Goal: Information Seeking & Learning: Learn about a topic

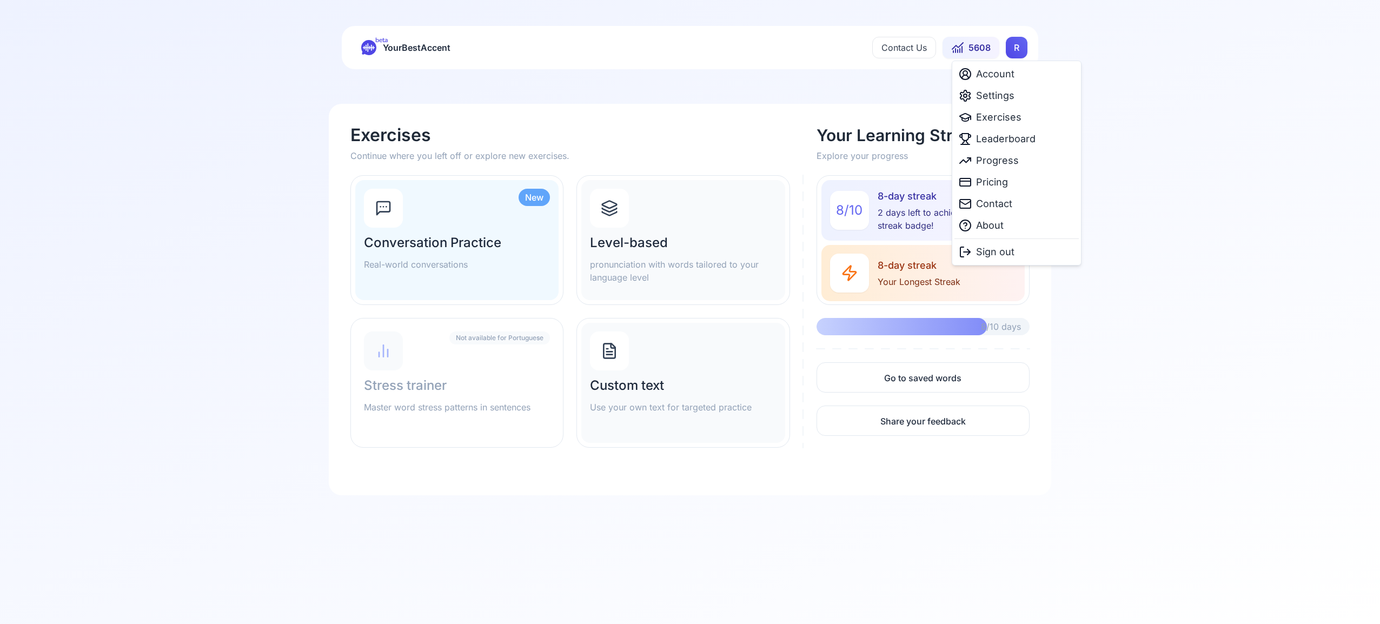
click at [1008, 45] on html "beta YourBestAccent Contact Us 5608 R Exercises Continue where you left off or …" at bounding box center [690, 312] width 1380 height 624
click at [981, 97] on span "Settings" at bounding box center [995, 95] width 38 height 15
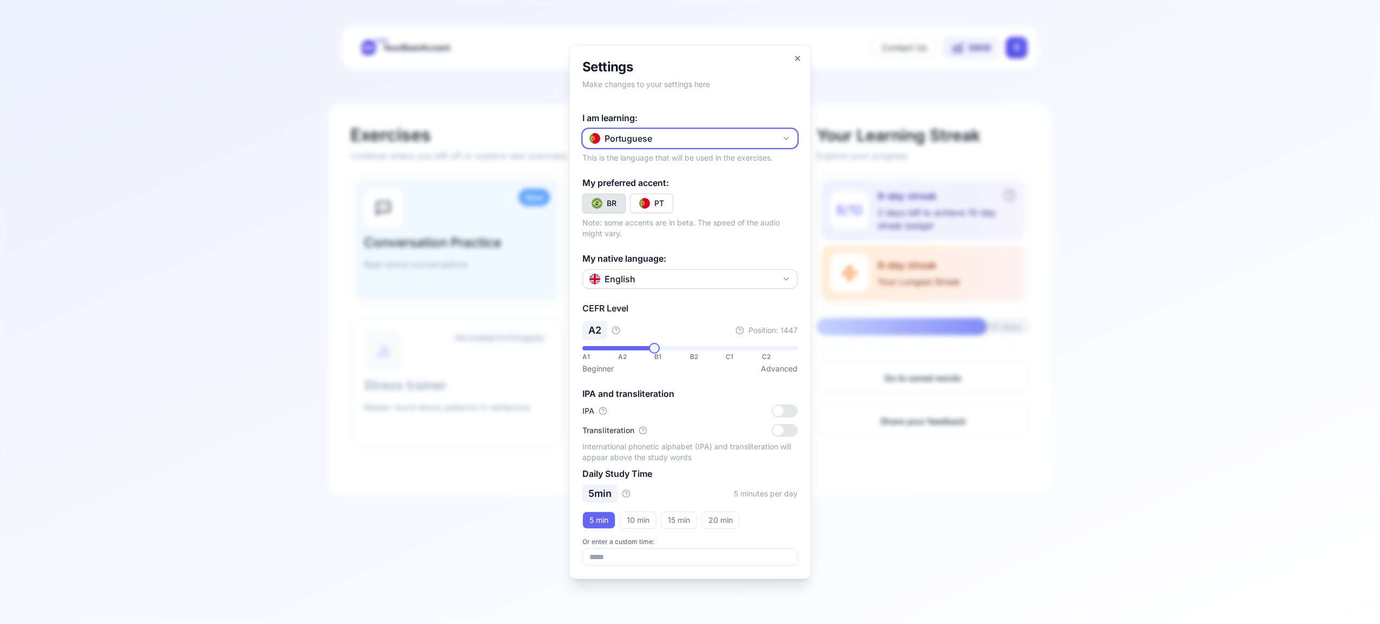
click at [786, 138] on icon "button" at bounding box center [786, 138] width 9 height 9
click at [685, 206] on div "Spanish" at bounding box center [690, 202] width 210 height 19
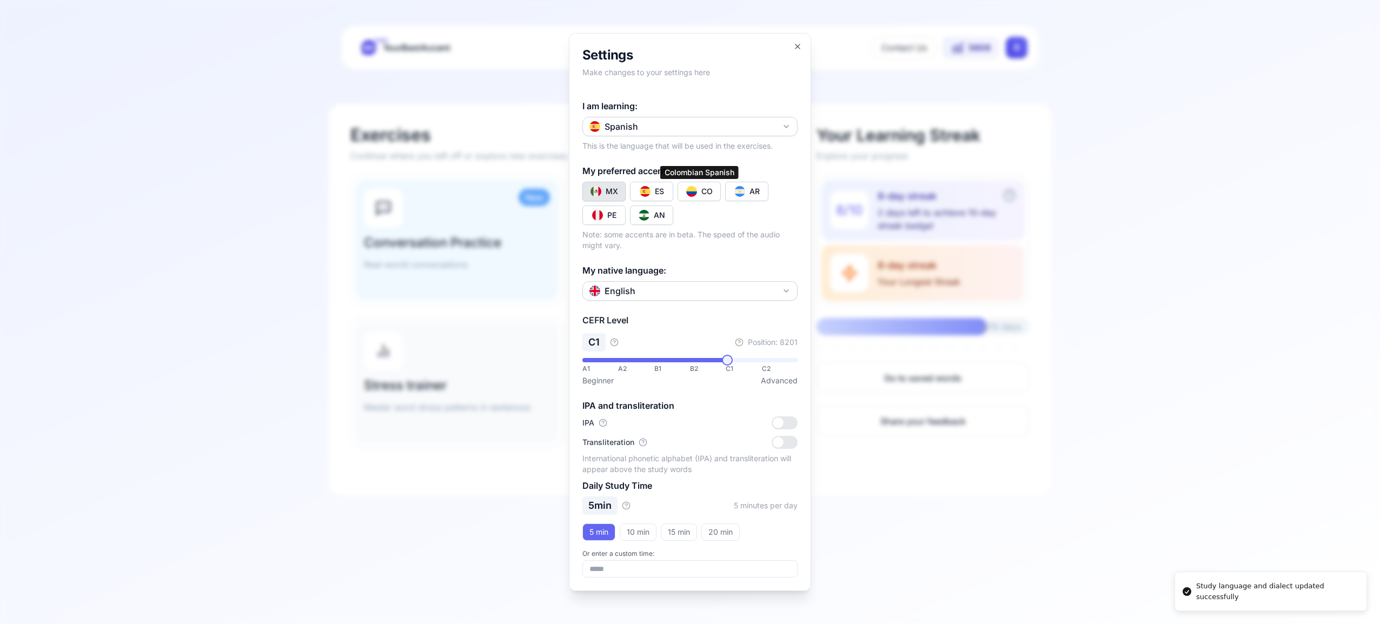
click at [705, 190] on div "CO" at bounding box center [706, 191] width 11 height 11
click at [800, 44] on icon "button" at bounding box center [797, 46] width 9 height 9
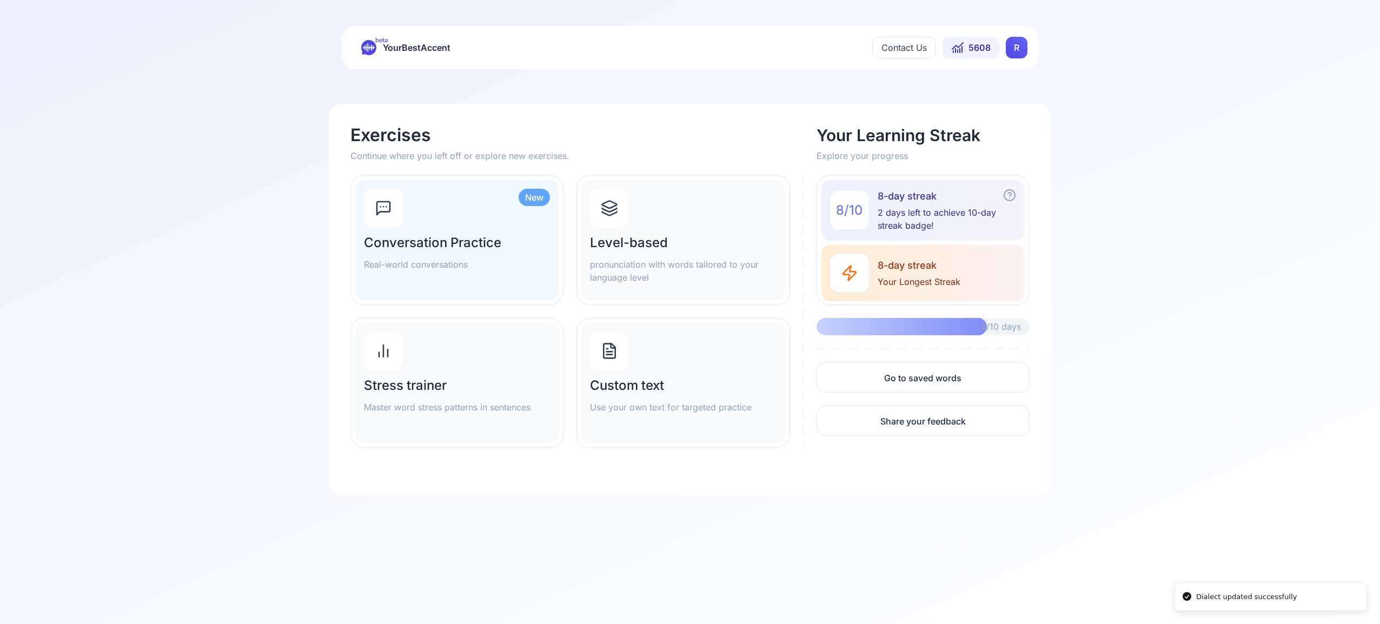
click at [613, 210] on icon at bounding box center [609, 210] width 15 height 4
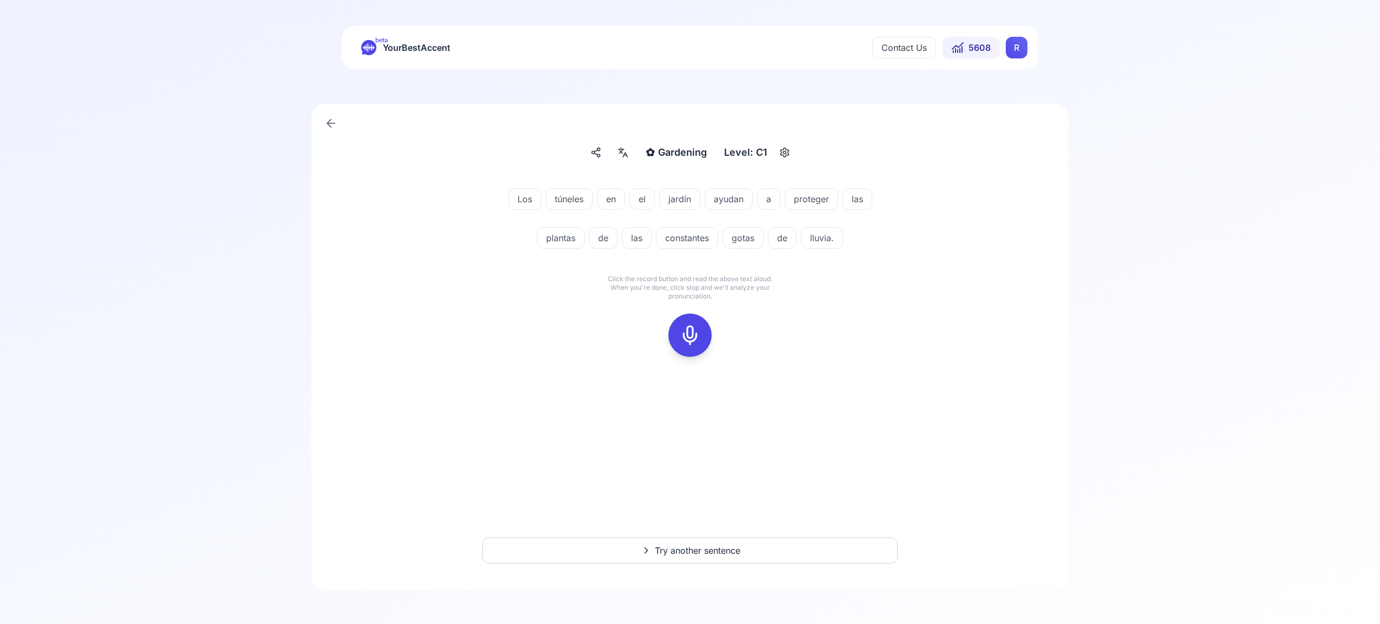
click at [684, 333] on icon at bounding box center [690, 335] width 22 height 22
click at [693, 343] on rect at bounding box center [690, 335] width 16 height 16
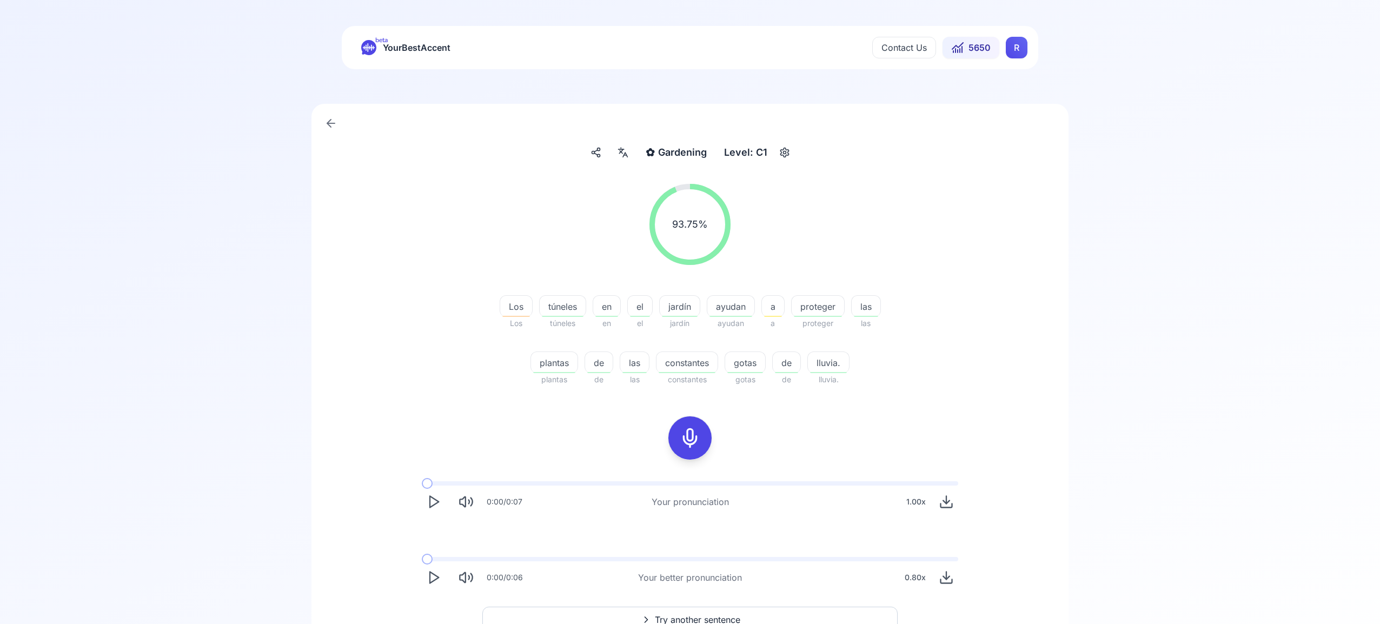
click at [674, 617] on span "Try another sentence" at bounding box center [697, 619] width 85 height 13
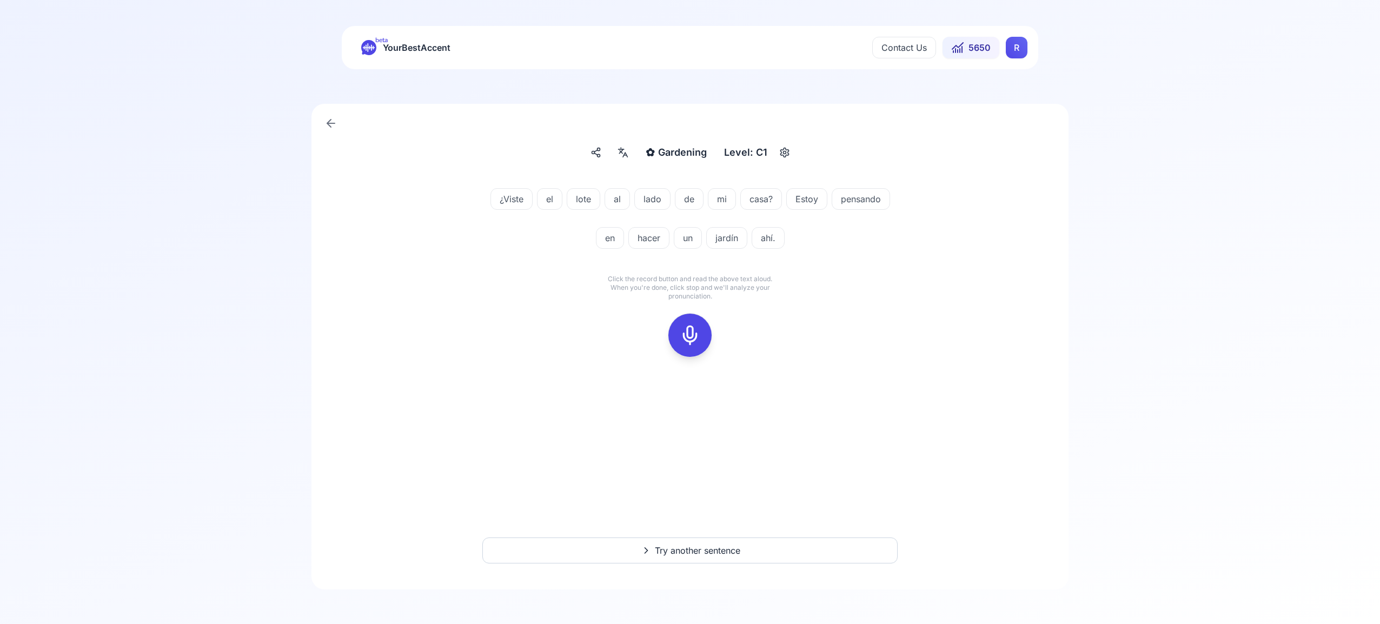
click at [693, 329] on icon at bounding box center [690, 335] width 22 height 22
click at [682, 343] on icon at bounding box center [690, 335] width 22 height 22
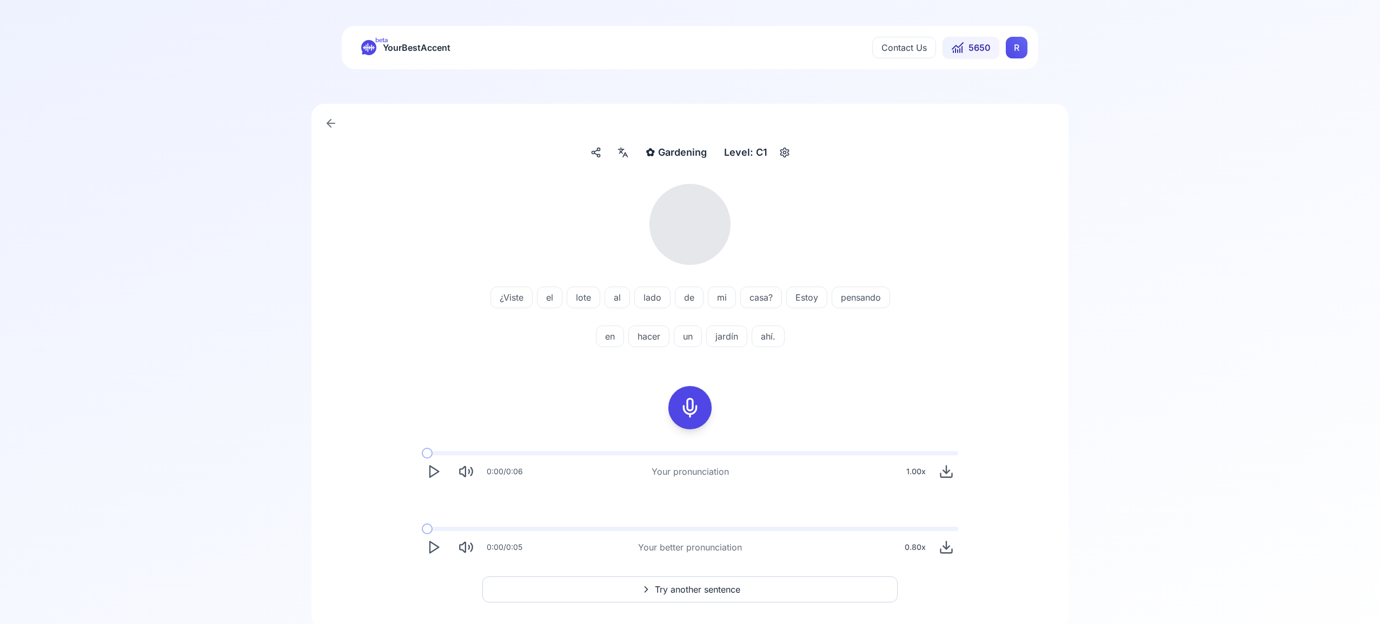
click at [625, 157] on icon at bounding box center [622, 152] width 13 height 11
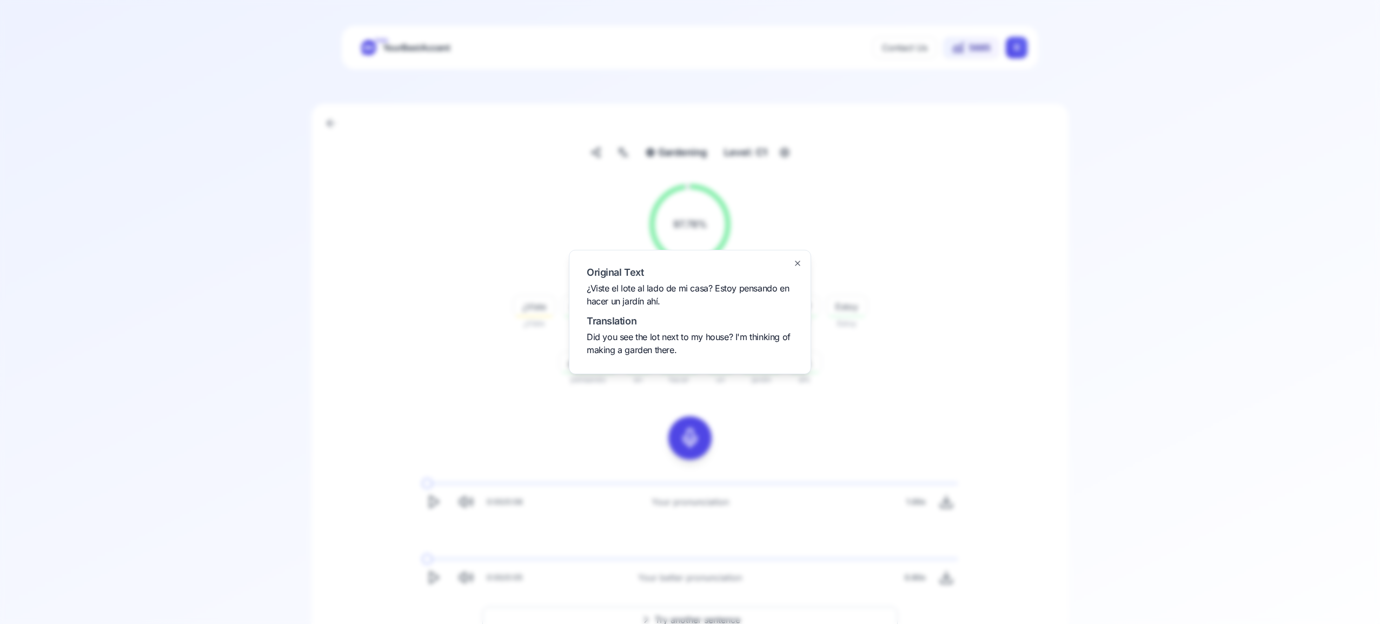
click at [798, 266] on icon "button" at bounding box center [797, 263] width 9 height 9
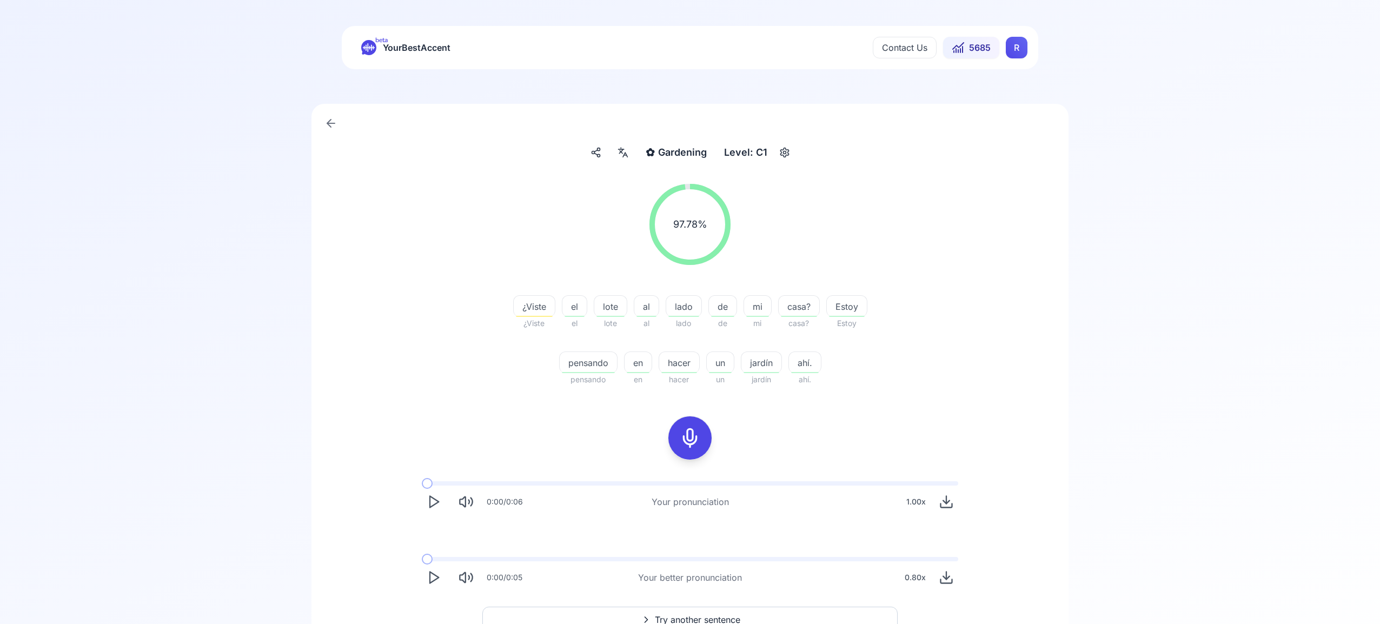
click at [707, 615] on span "Try another sentence" at bounding box center [697, 619] width 85 height 13
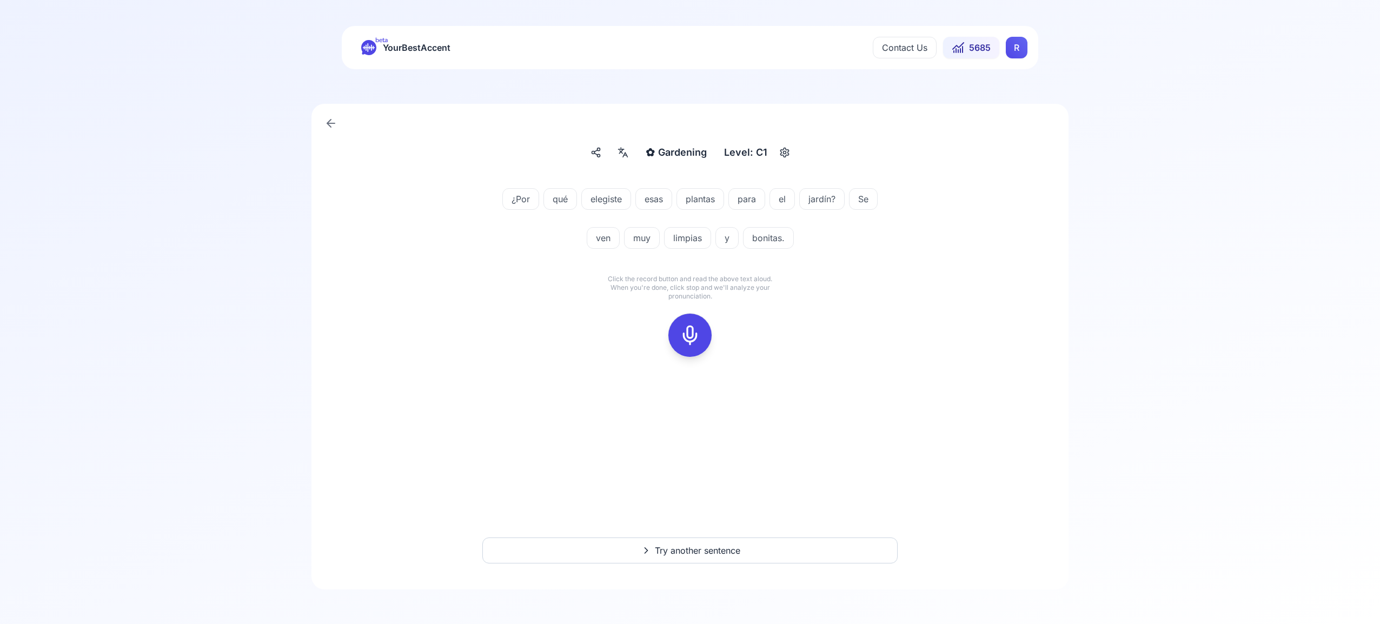
click at [692, 327] on rect at bounding box center [690, 335] width 16 height 16
click at [689, 328] on icon at bounding box center [690, 335] width 22 height 22
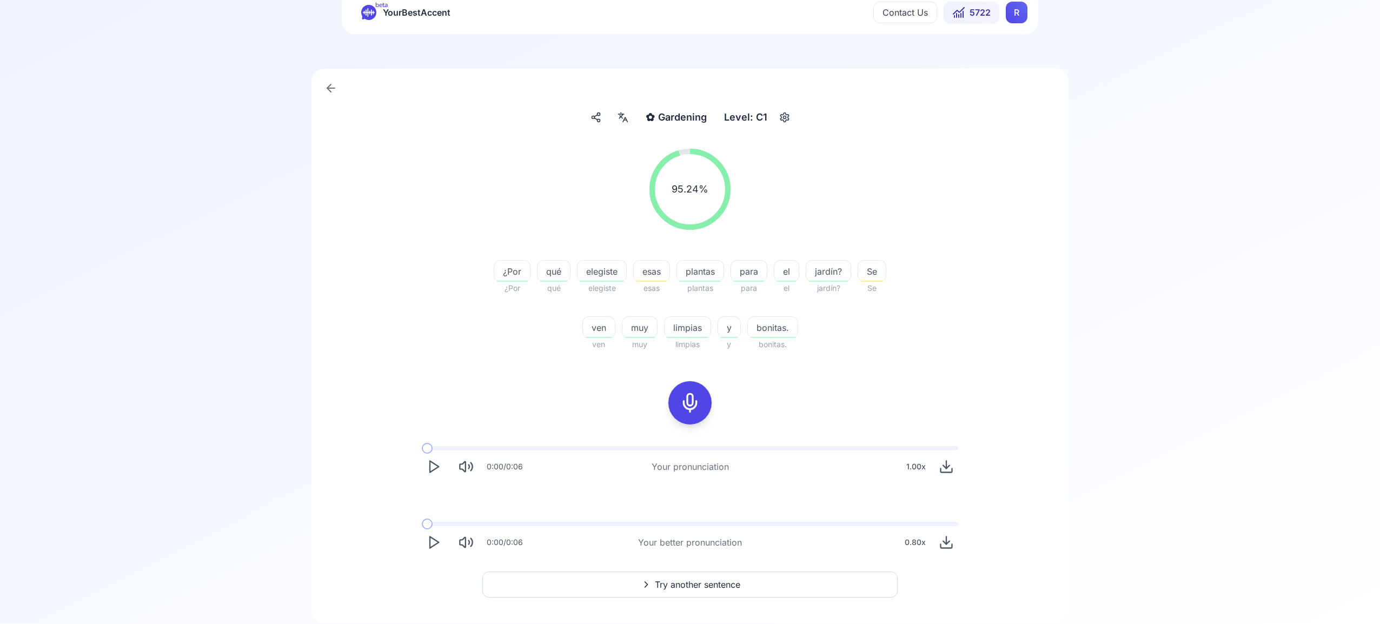
scroll to position [36, 0]
click at [695, 583] on span "Try another sentence" at bounding box center [697, 584] width 85 height 13
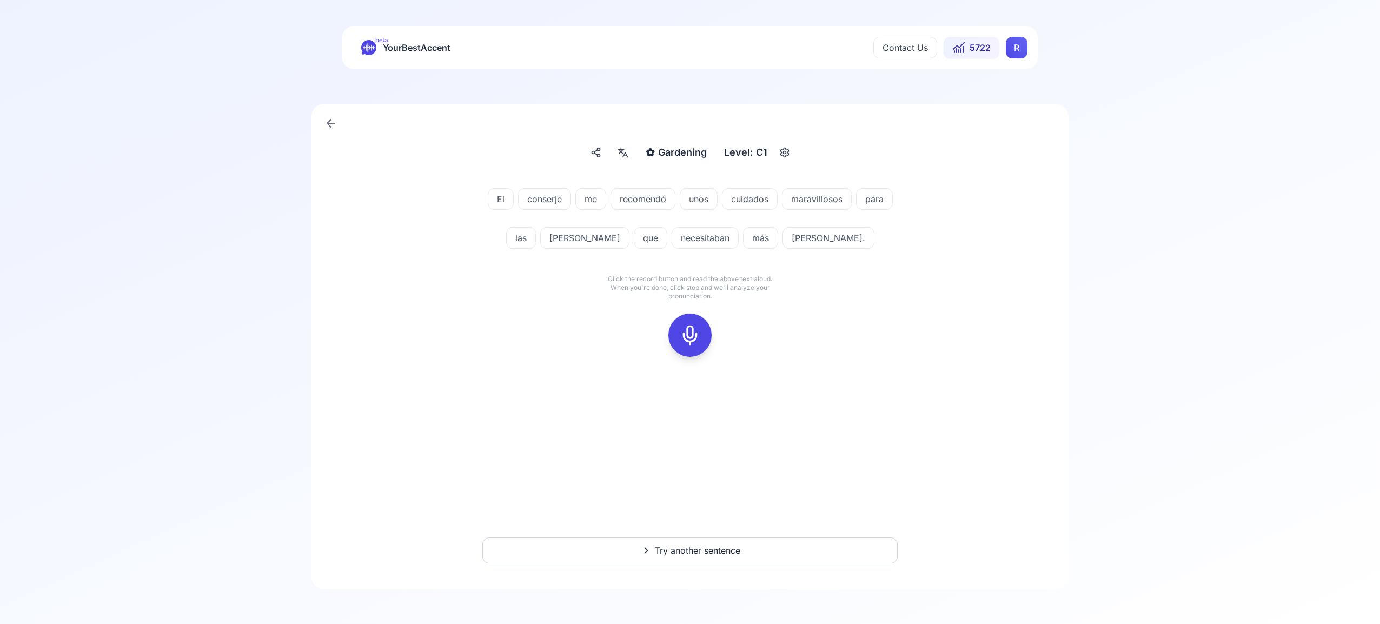
click at [694, 326] on icon at bounding box center [690, 335] width 22 height 22
click at [704, 340] on button at bounding box center [689, 335] width 43 height 43
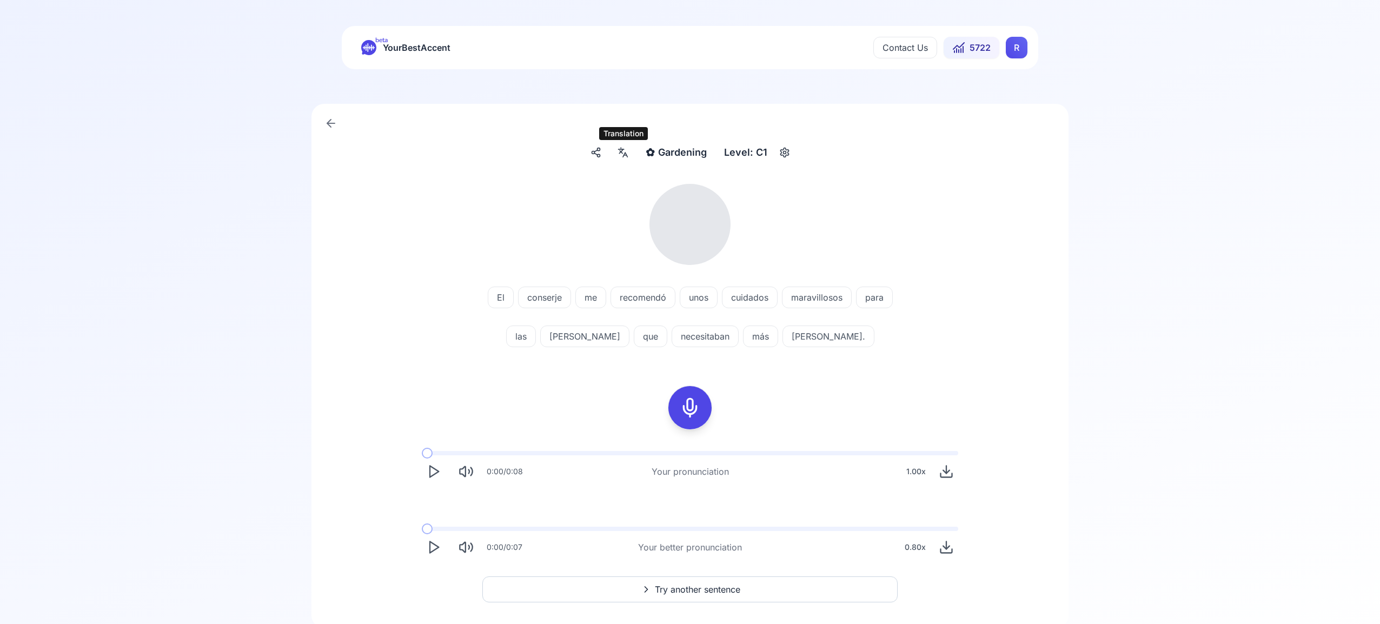
click at [622, 150] on icon at bounding box center [621, 151] width 4 height 4
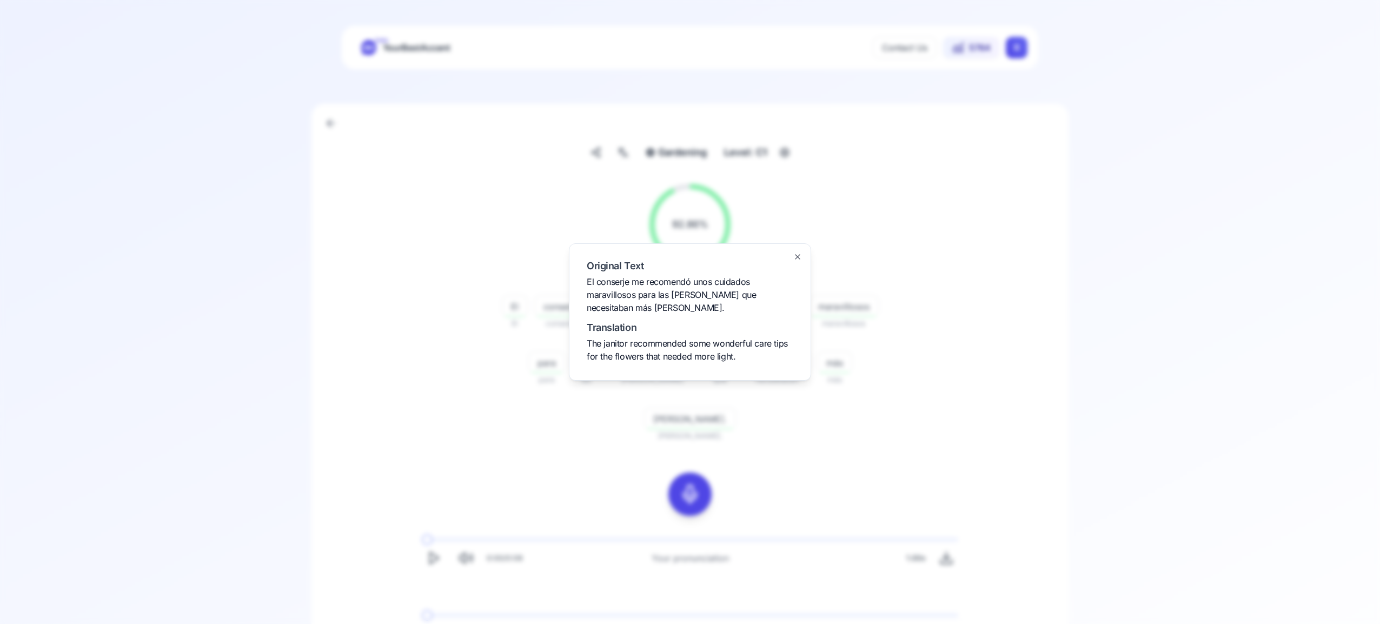
click at [789, 254] on div "Original Text El conserje me recomendó unos cuidados maravillosos para las [PER…" at bounding box center [690, 311] width 242 height 137
click at [795, 254] on icon "button" at bounding box center [797, 257] width 9 height 9
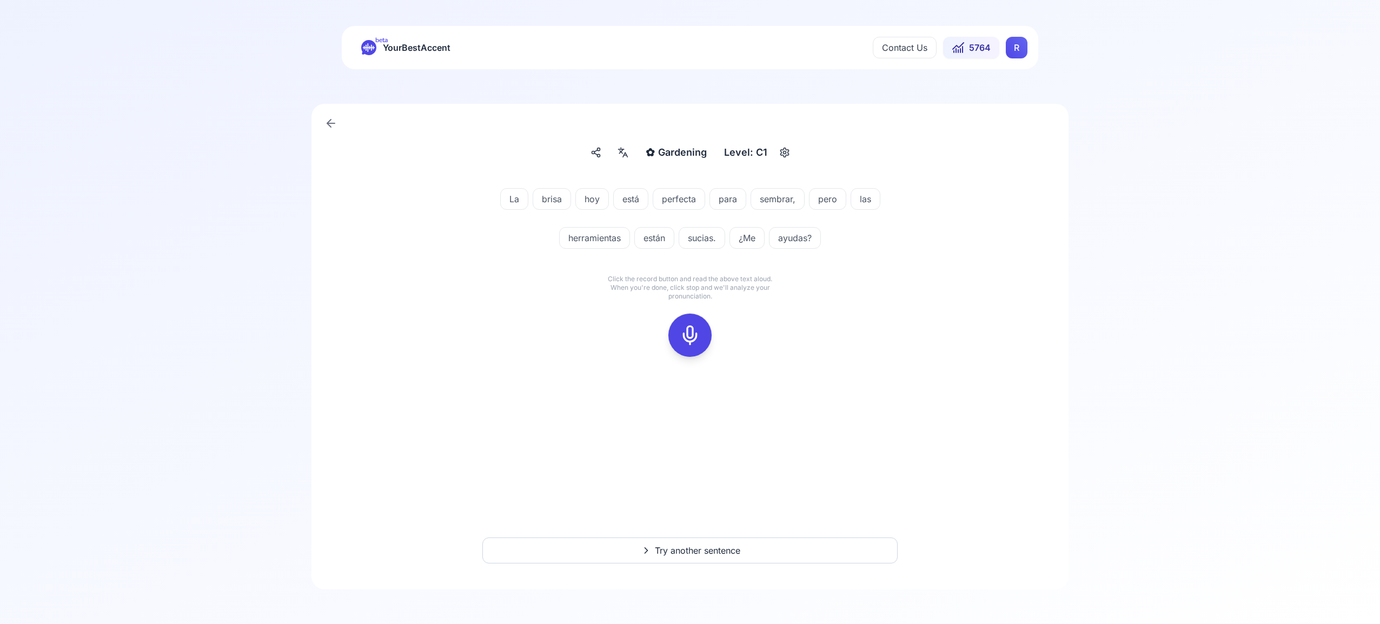
click at [690, 336] on icon at bounding box center [690, 335] width 22 height 22
click at [685, 325] on icon at bounding box center [690, 335] width 22 height 22
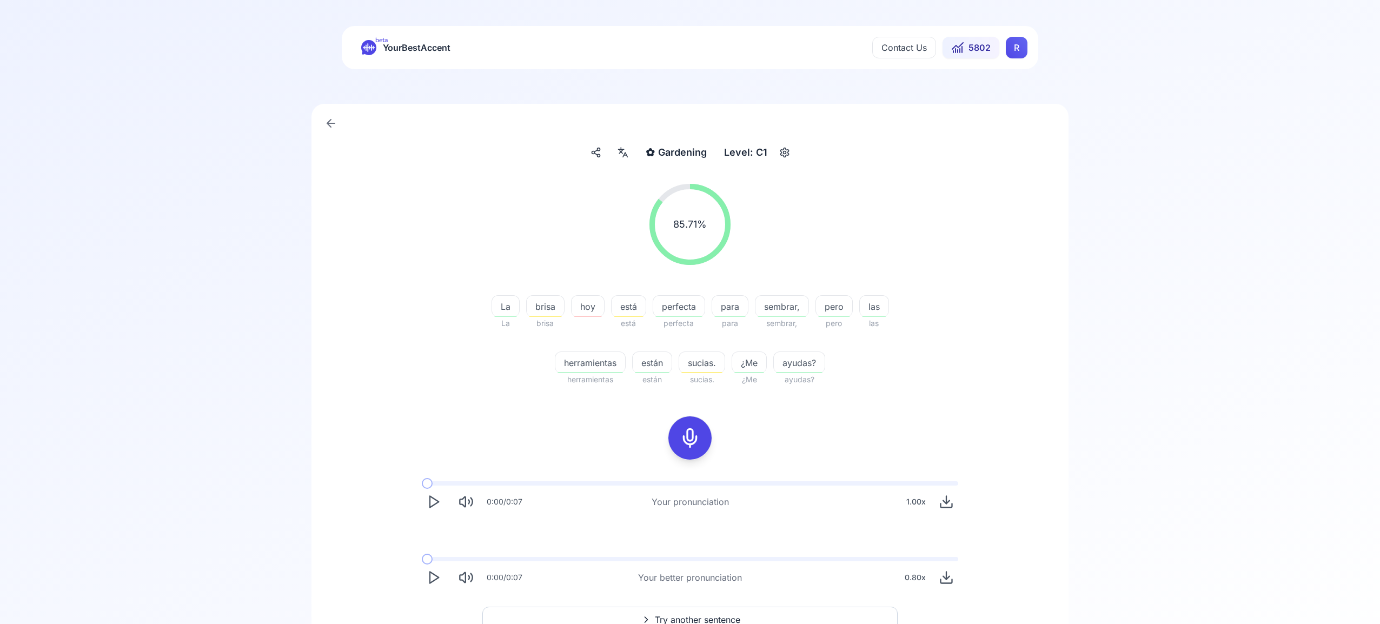
click at [1009, 55] on html "beta YourBestAccent Contact Us 5802 R ✿ Gardening Gardening Level: C1 85.71 % 8…" at bounding box center [690, 312] width 1380 height 624
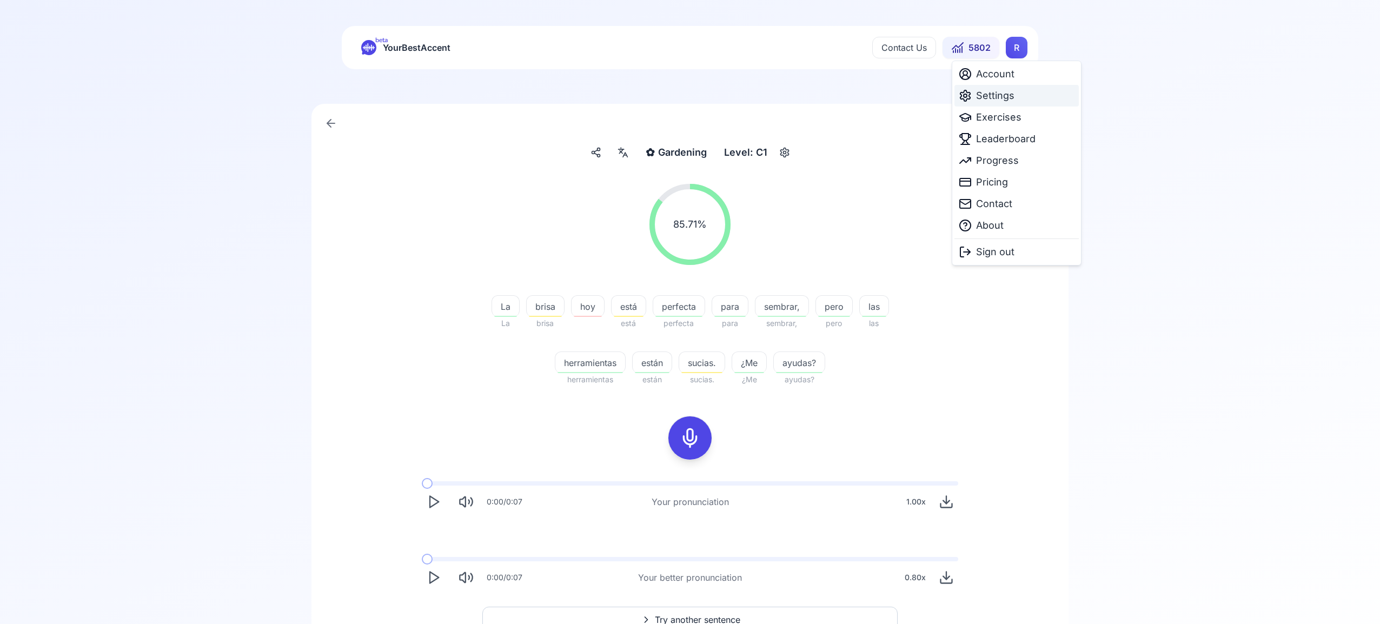
click at [995, 95] on span "Settings" at bounding box center [995, 95] width 38 height 15
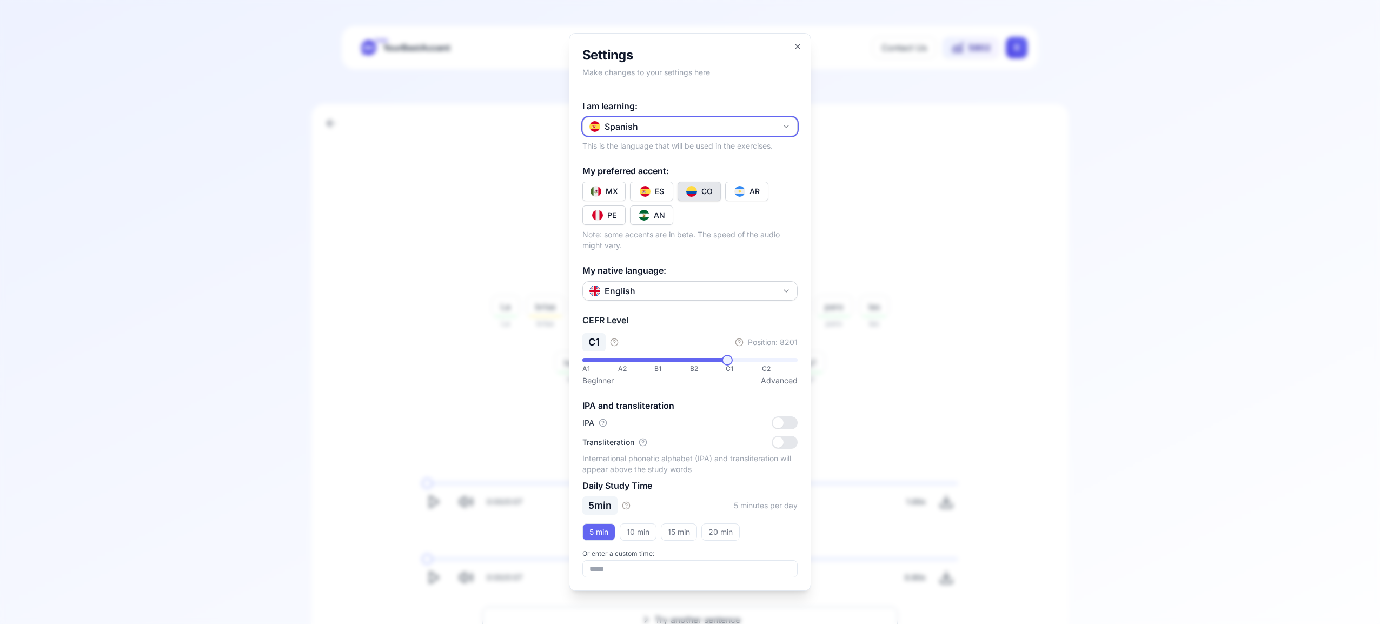
click at [787, 126] on icon "button" at bounding box center [786, 126] width 4 height 2
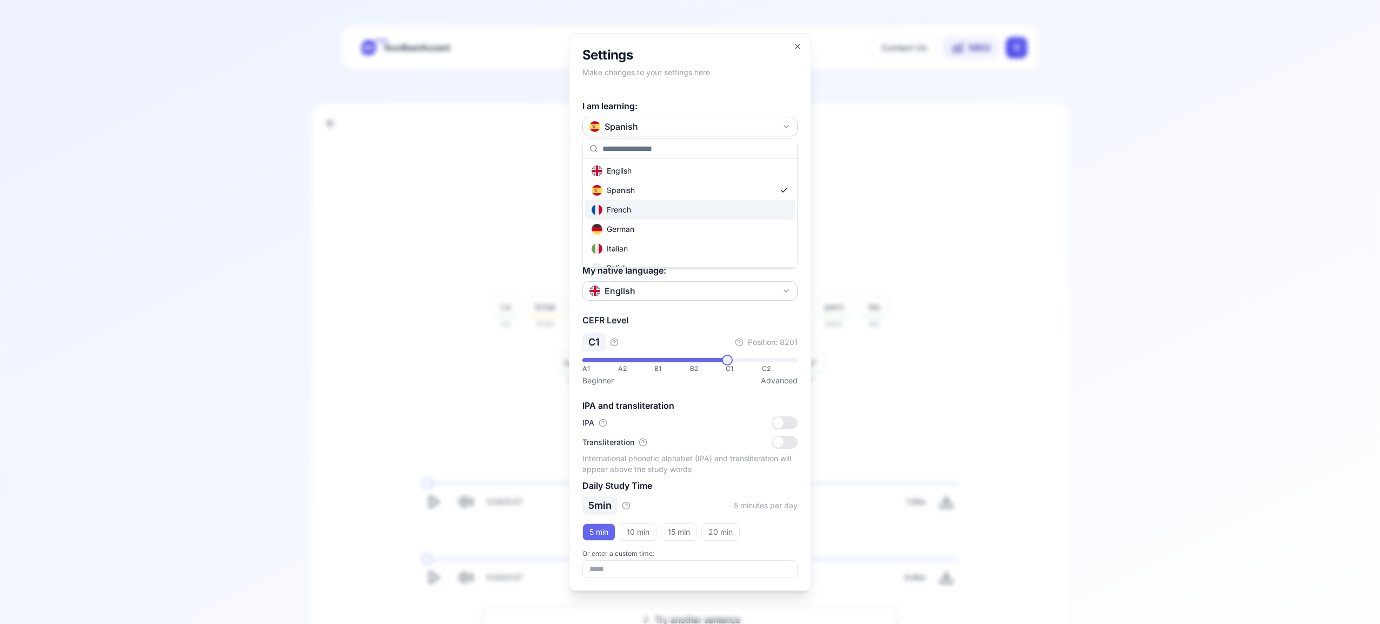
click at [718, 215] on div "French" at bounding box center [690, 209] width 210 height 19
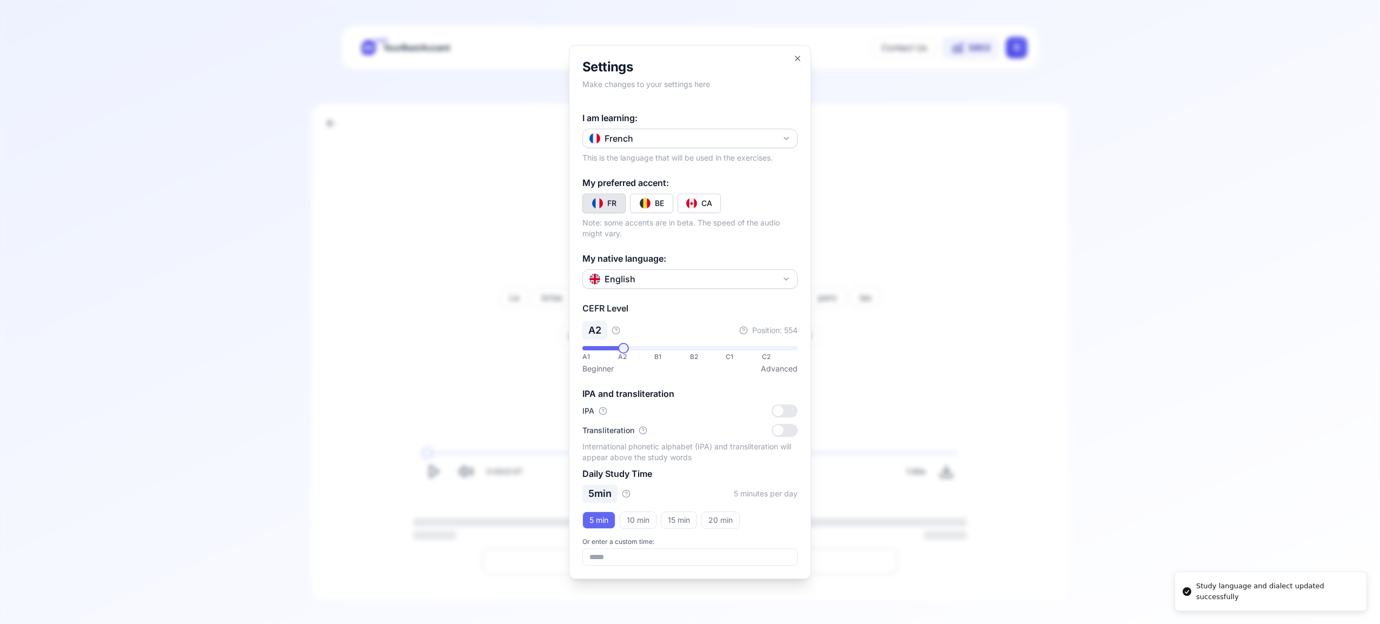
click at [709, 206] on div "CA" at bounding box center [706, 203] width 11 height 11
click at [799, 57] on icon "button" at bounding box center [797, 58] width 9 height 9
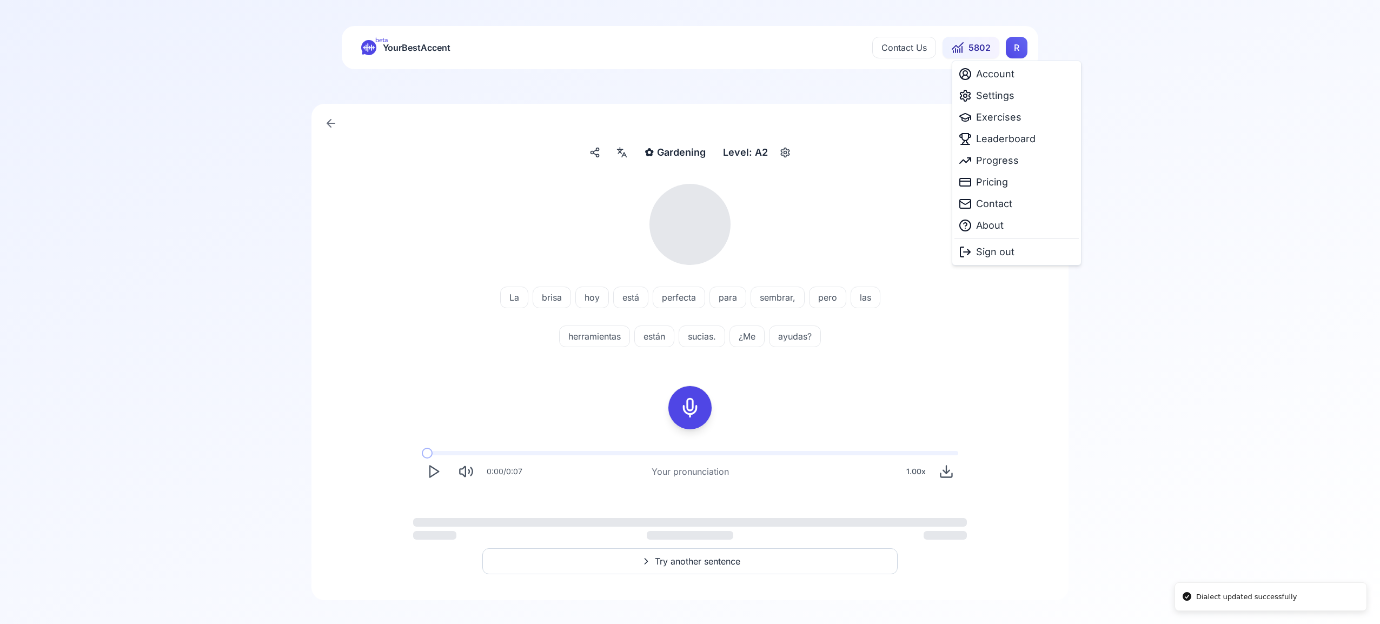
click at [1017, 47] on html "Dialect updated successfully beta YourBestAccent Contact Us 5802 R ✿ Gardening …" at bounding box center [690, 312] width 1380 height 624
click at [1008, 115] on span "Exercises" at bounding box center [998, 117] width 45 height 15
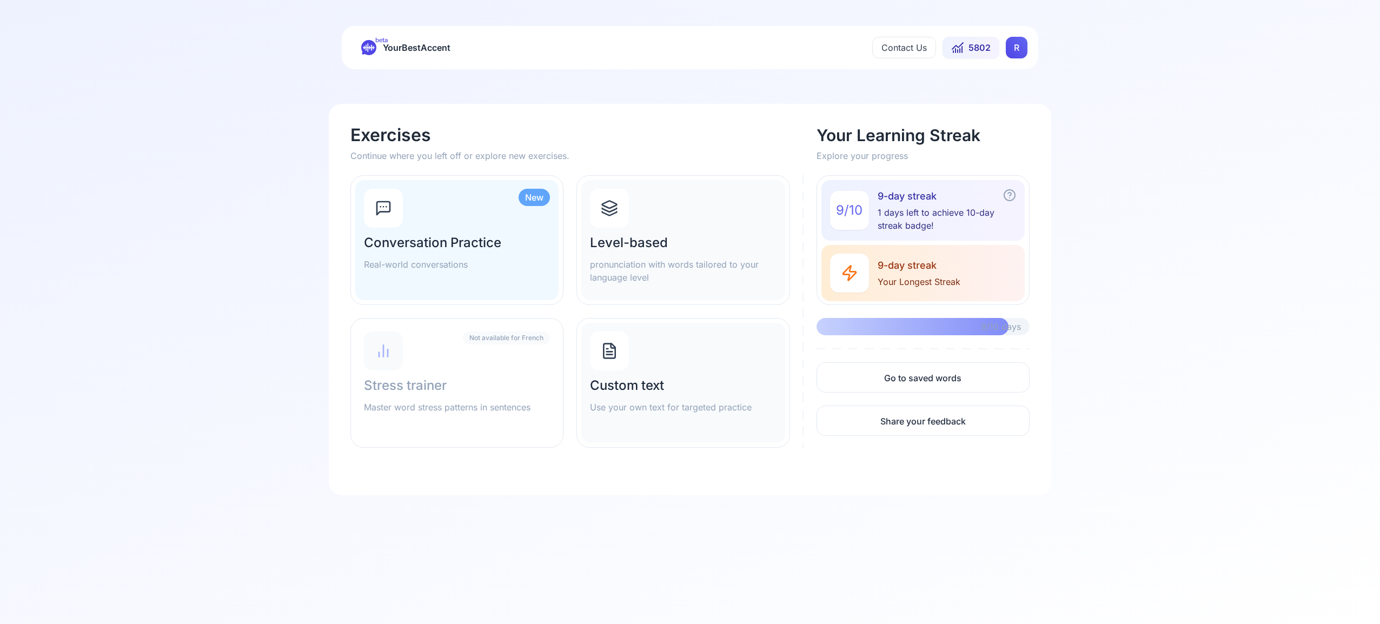
click at [616, 209] on icon at bounding box center [609, 210] width 15 height 4
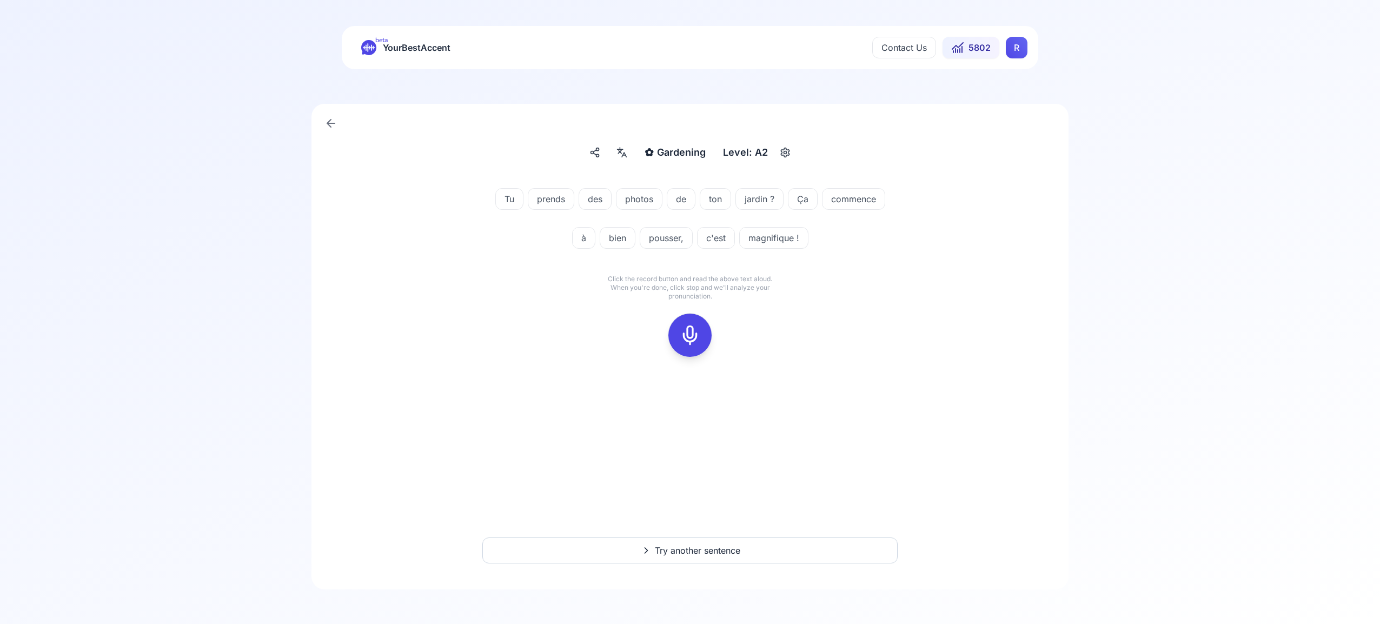
click at [694, 329] on icon at bounding box center [690, 335] width 22 height 22
click at [698, 336] on rect at bounding box center [690, 335] width 16 height 16
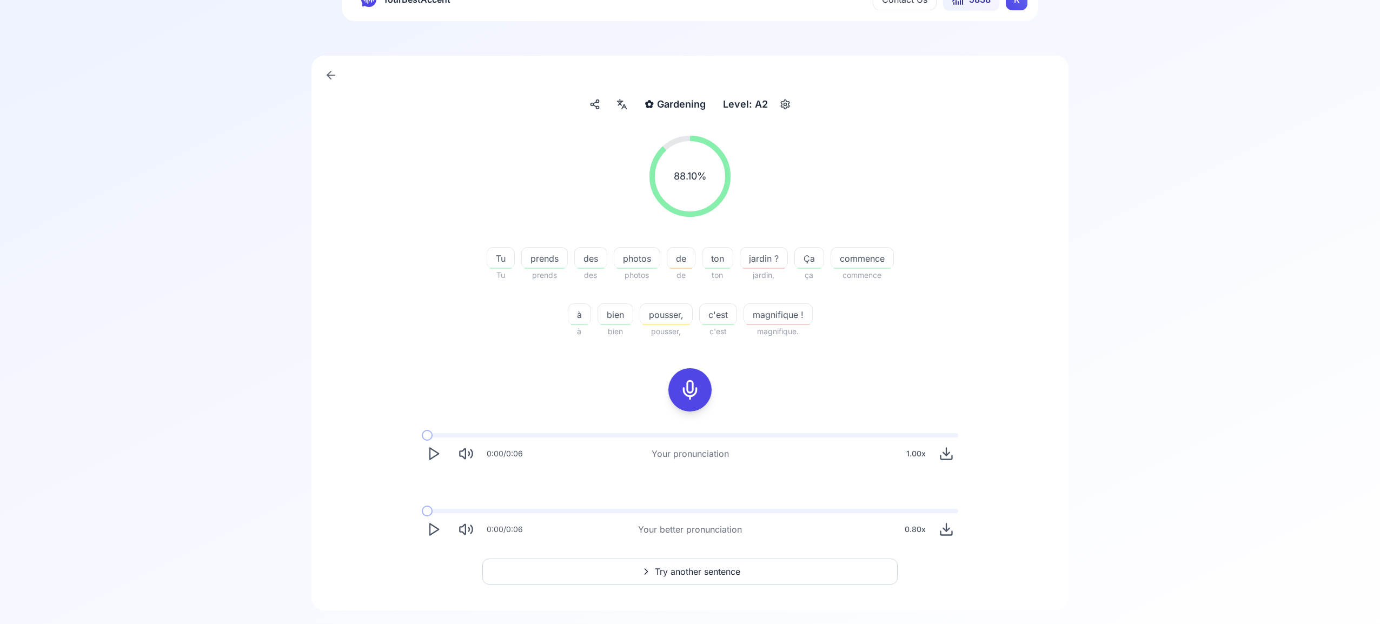
scroll to position [69, 0]
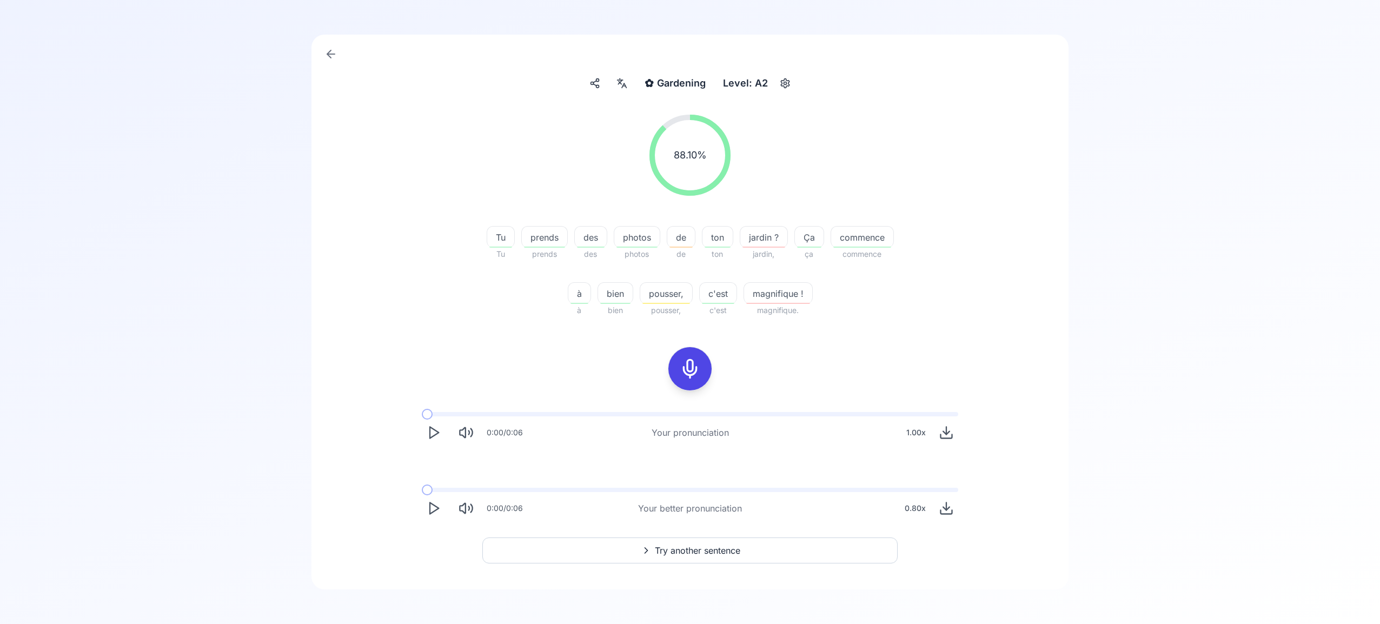
click at [696, 546] on span "Try another sentence" at bounding box center [697, 550] width 85 height 13
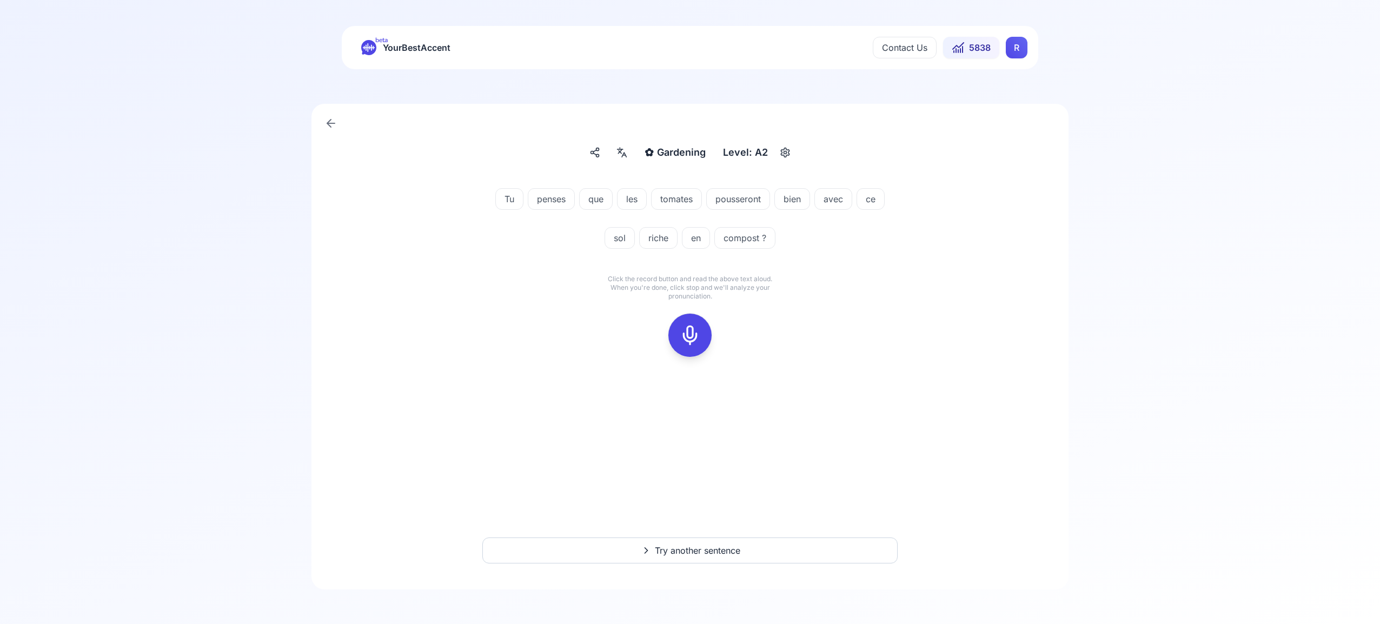
click at [691, 332] on icon at bounding box center [690, 335] width 22 height 22
click at [693, 342] on rect at bounding box center [690, 335] width 16 height 16
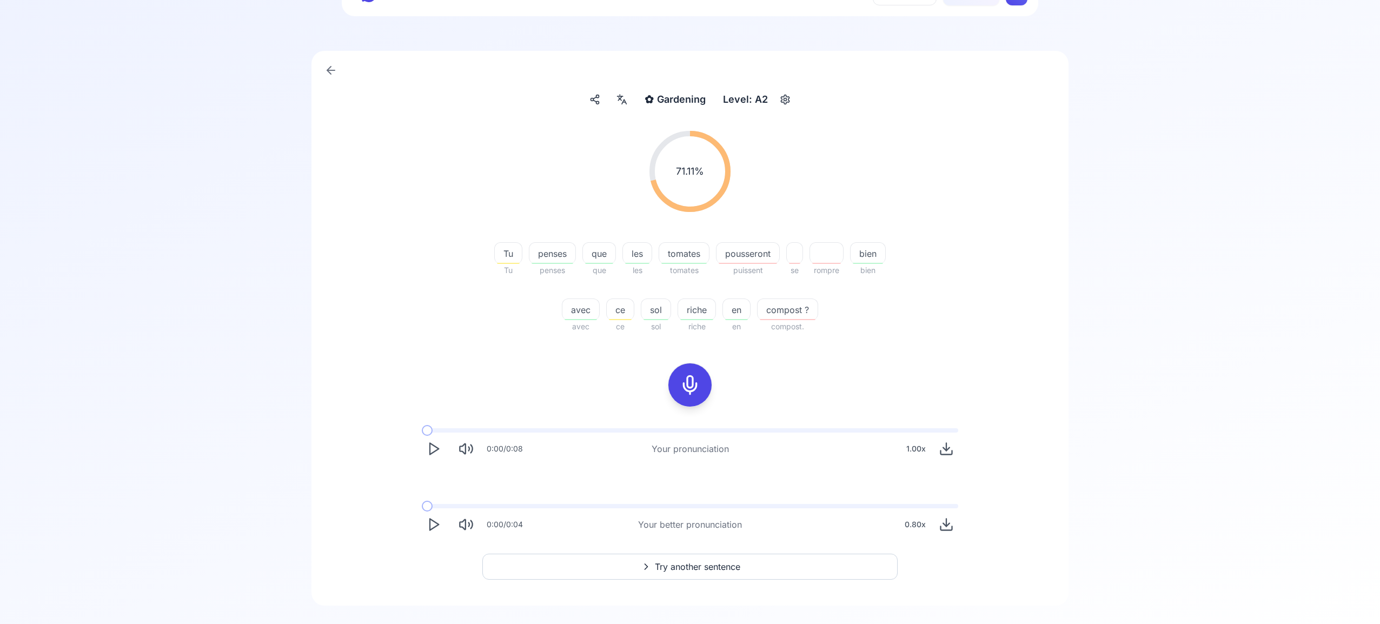
scroll to position [69, 0]
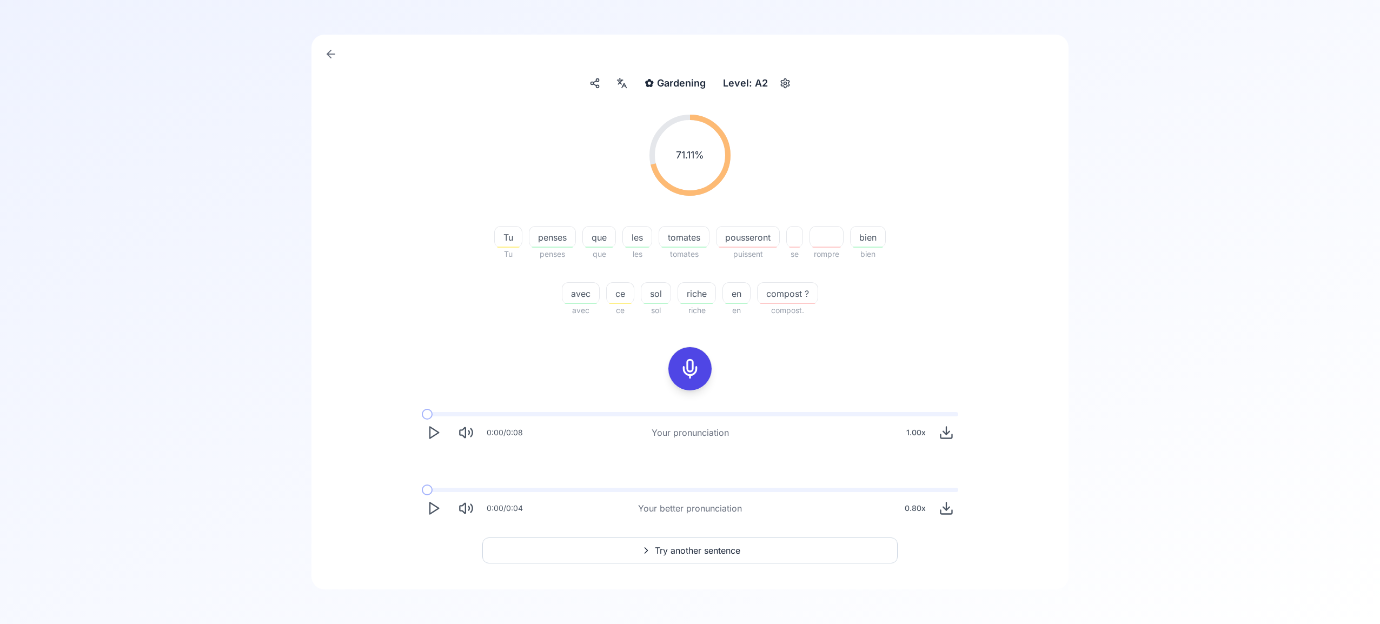
click at [720, 551] on span "Try another sentence" at bounding box center [697, 550] width 85 height 13
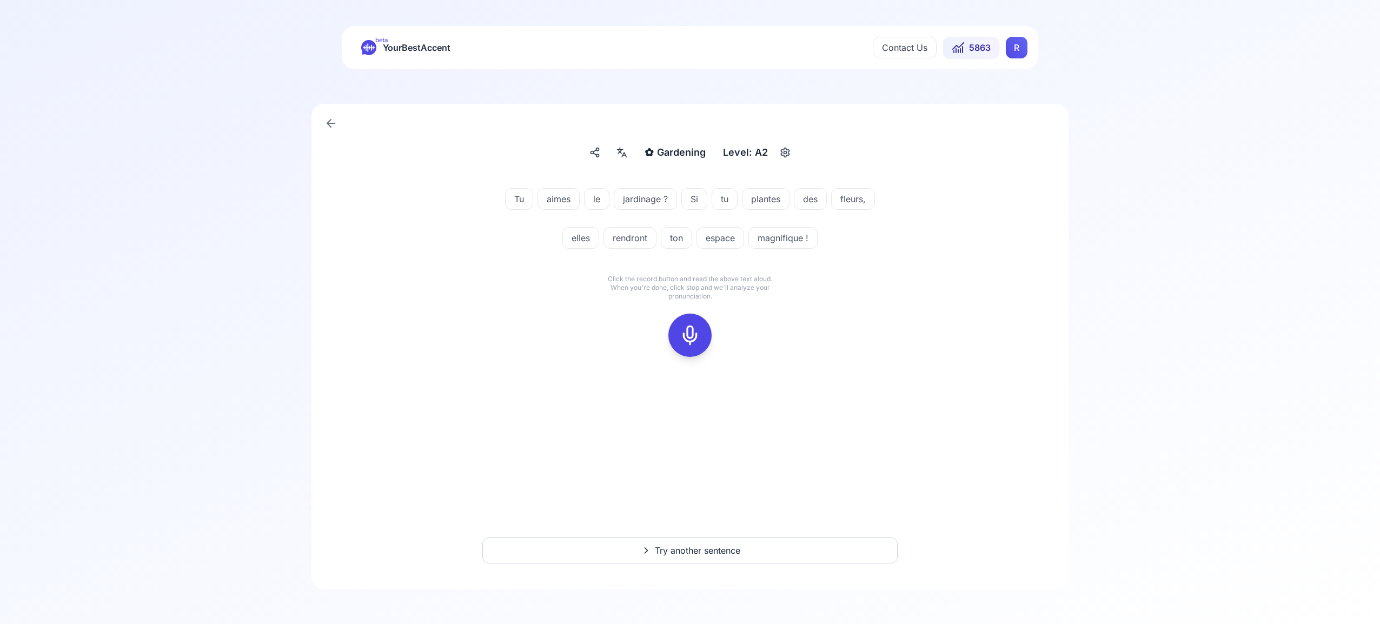
click at [694, 330] on icon at bounding box center [690, 335] width 22 height 22
click at [691, 339] on icon at bounding box center [690, 335] width 22 height 22
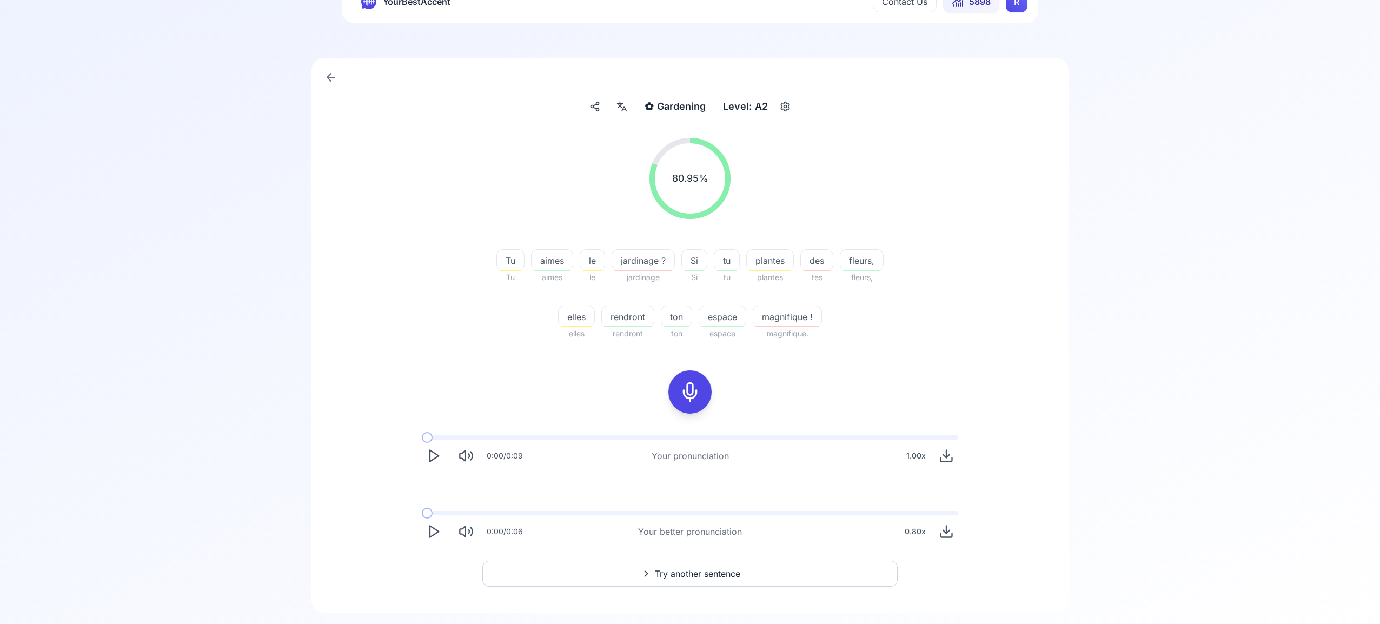
scroll to position [69, 0]
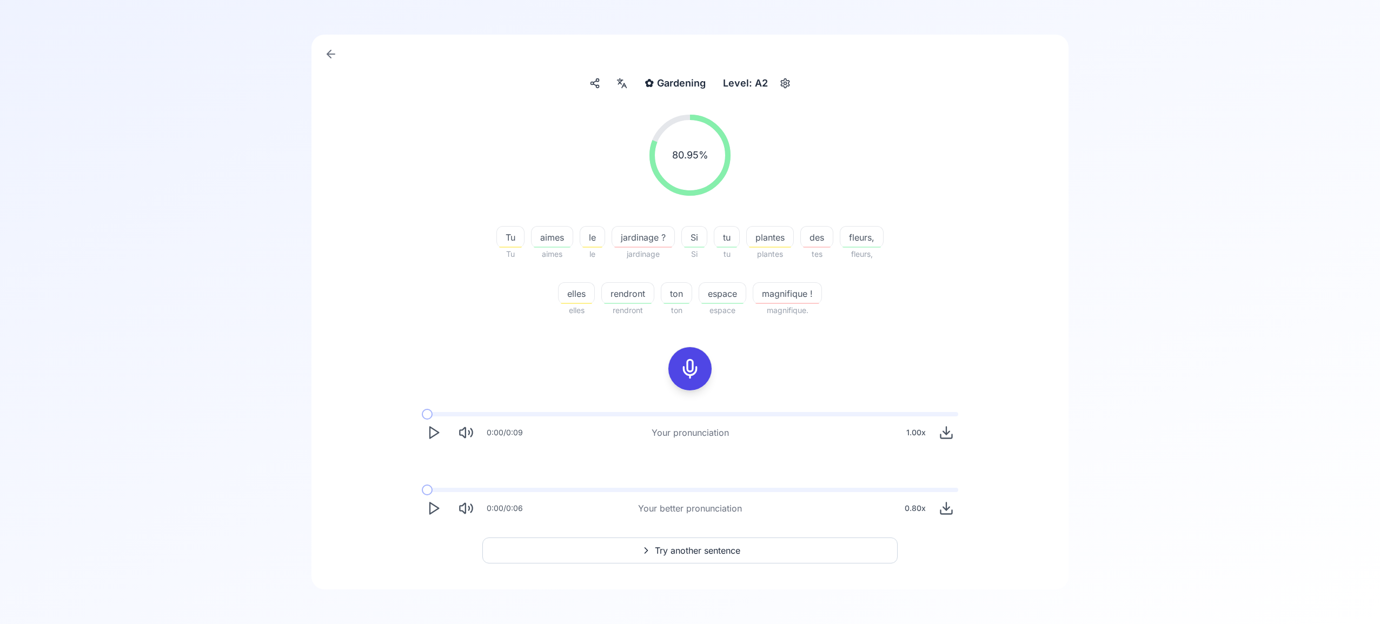
click at [694, 549] on span "Try another sentence" at bounding box center [697, 550] width 85 height 13
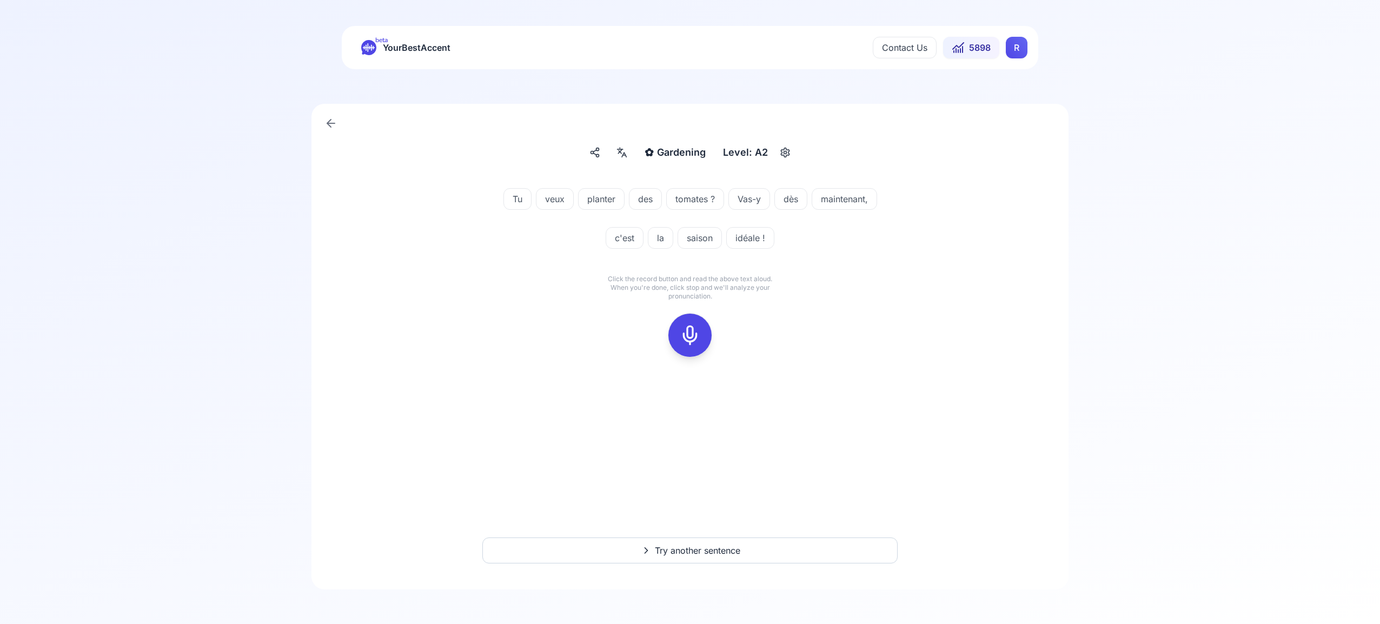
click at [694, 333] on icon at bounding box center [690, 335] width 22 height 22
click at [697, 338] on rect at bounding box center [690, 335] width 16 height 16
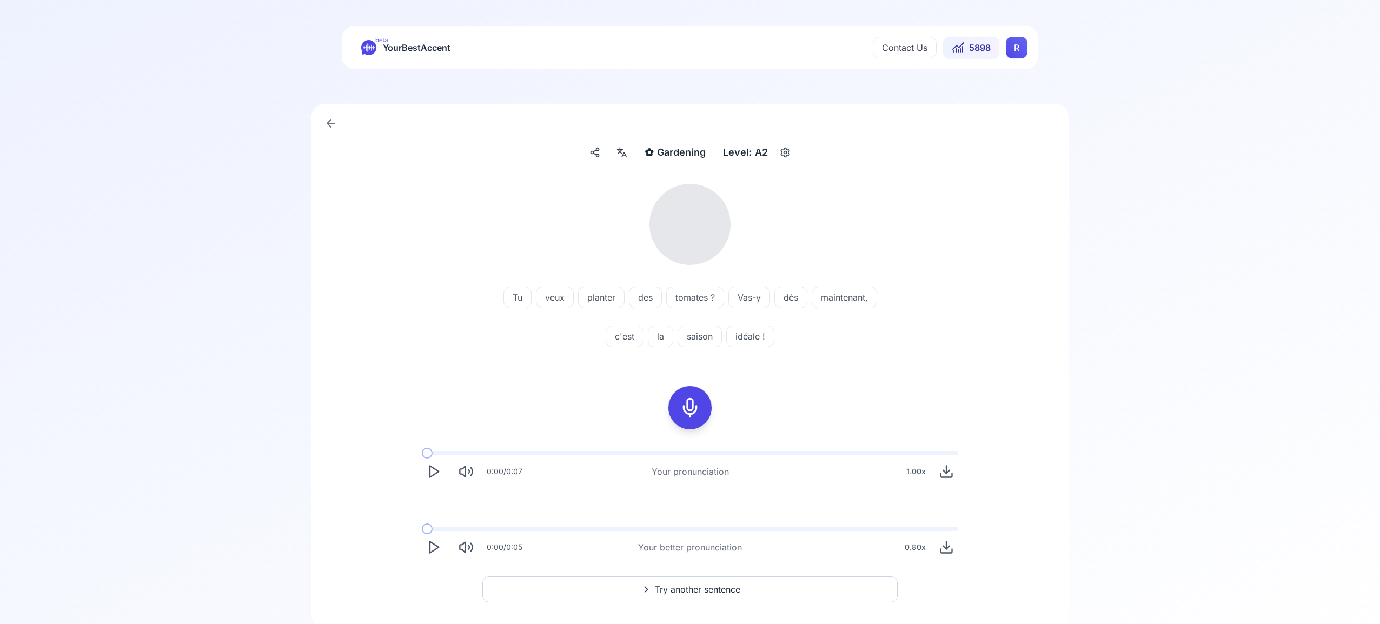
click at [625, 152] on icon at bounding box center [621, 152] width 13 height 11
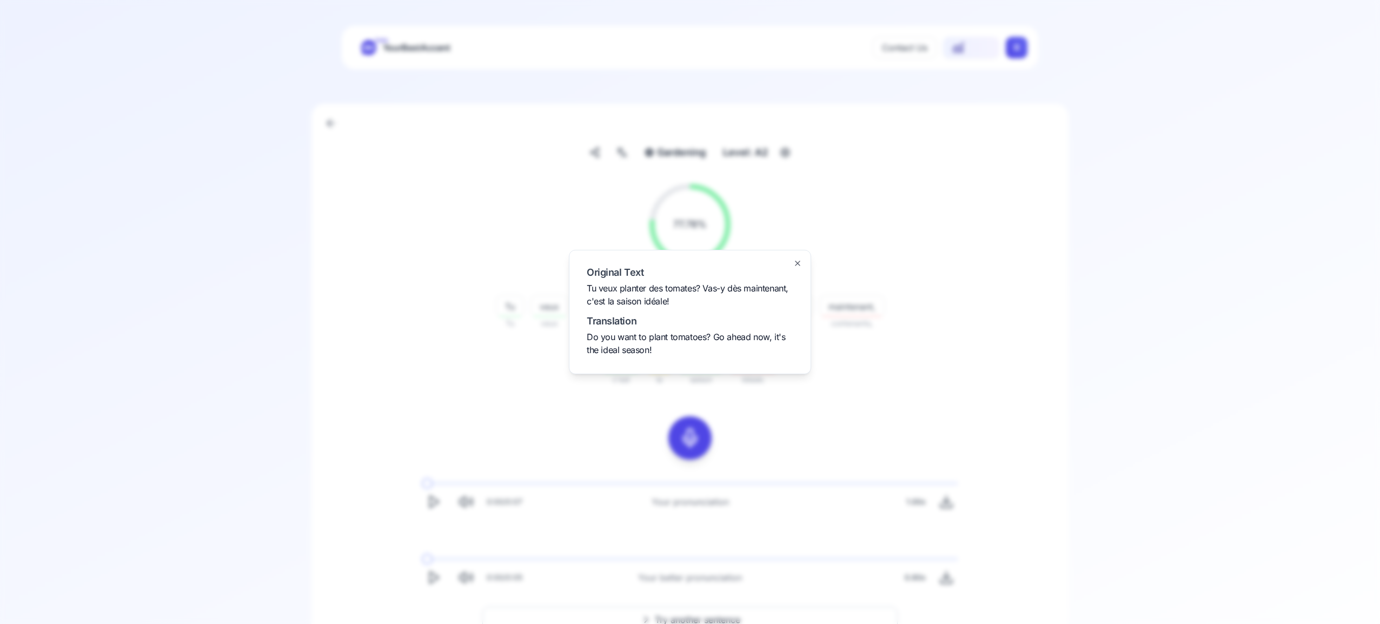
click at [800, 262] on icon "button" at bounding box center [797, 263] width 9 height 9
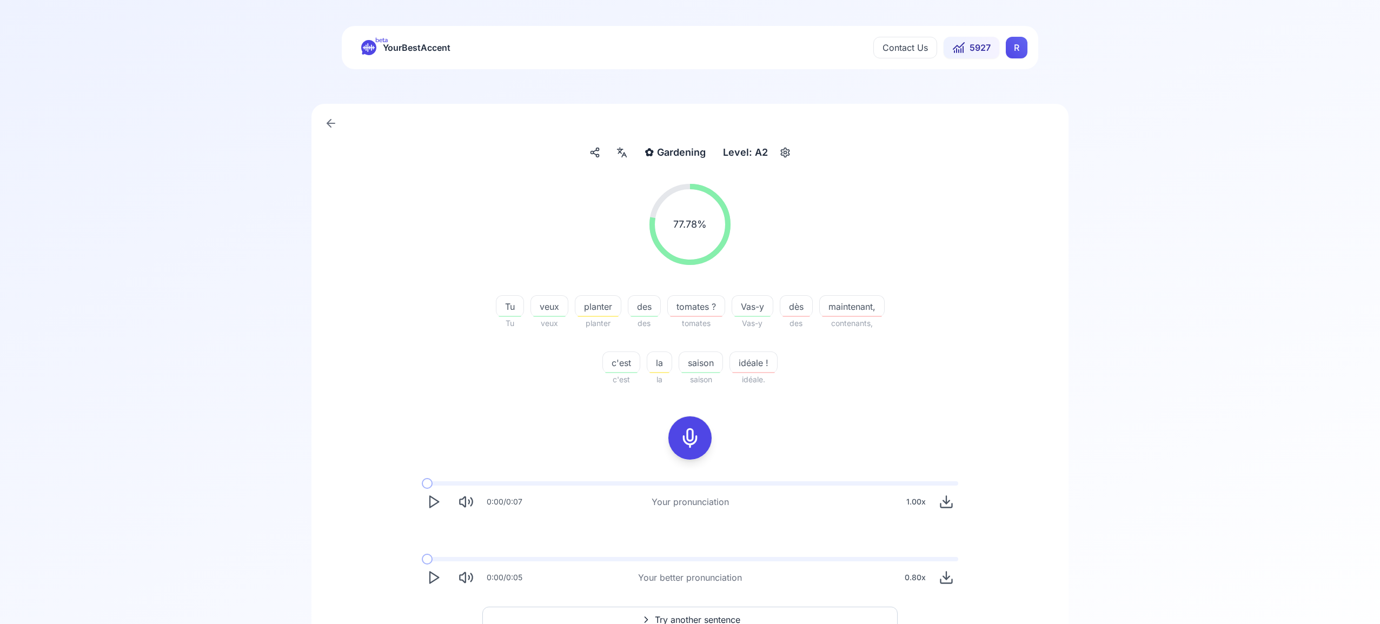
click at [721, 614] on span "Try another sentence" at bounding box center [697, 619] width 85 height 13
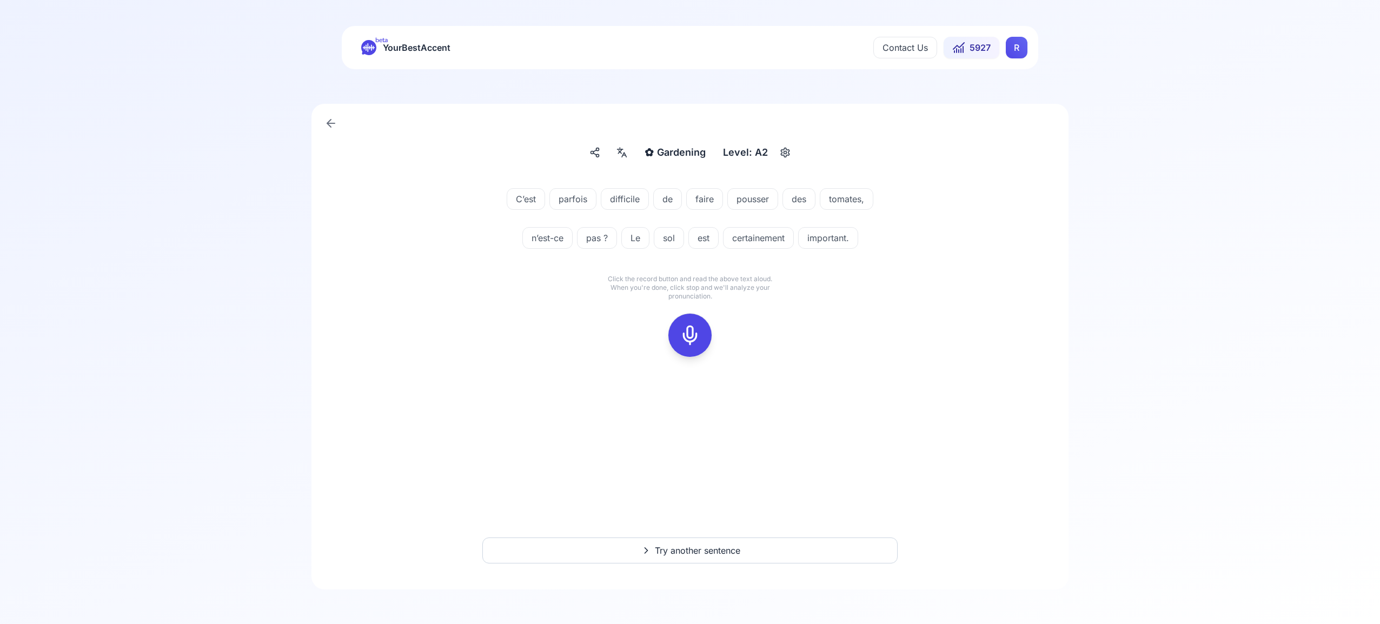
click at [695, 341] on icon at bounding box center [690, 335] width 22 height 22
click at [693, 336] on icon at bounding box center [690, 335] width 22 height 22
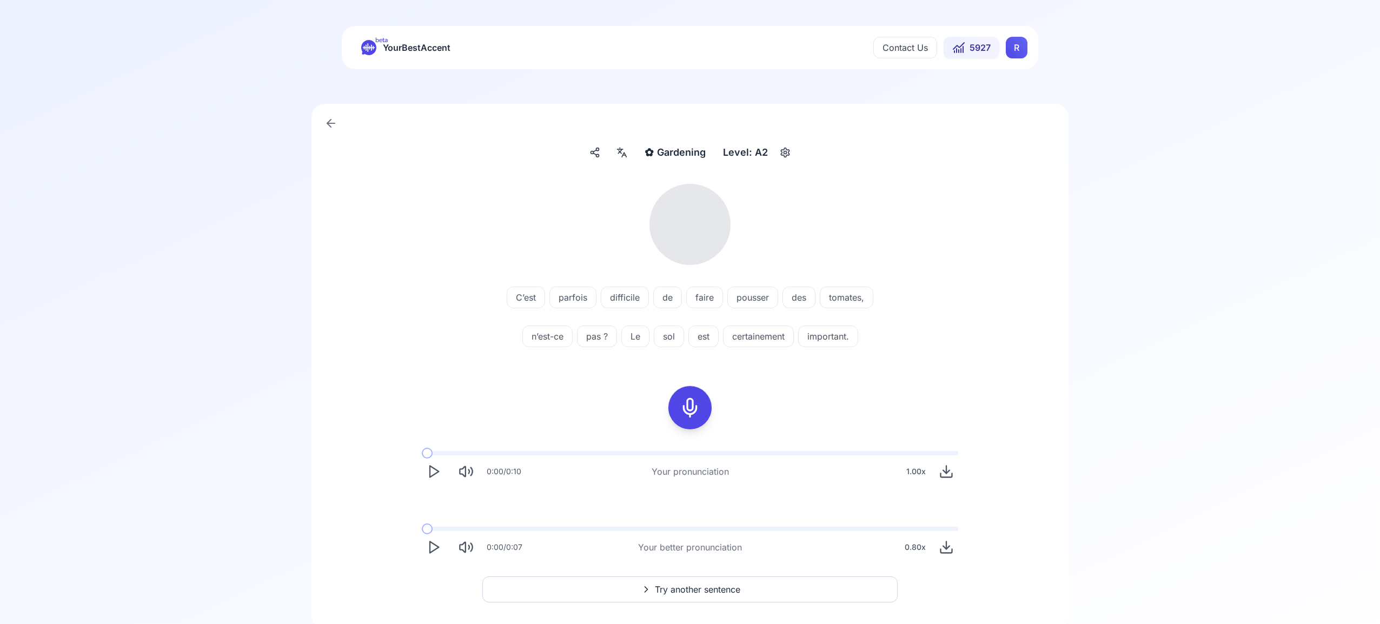
click at [623, 156] on icon at bounding box center [624, 154] width 4 height 4
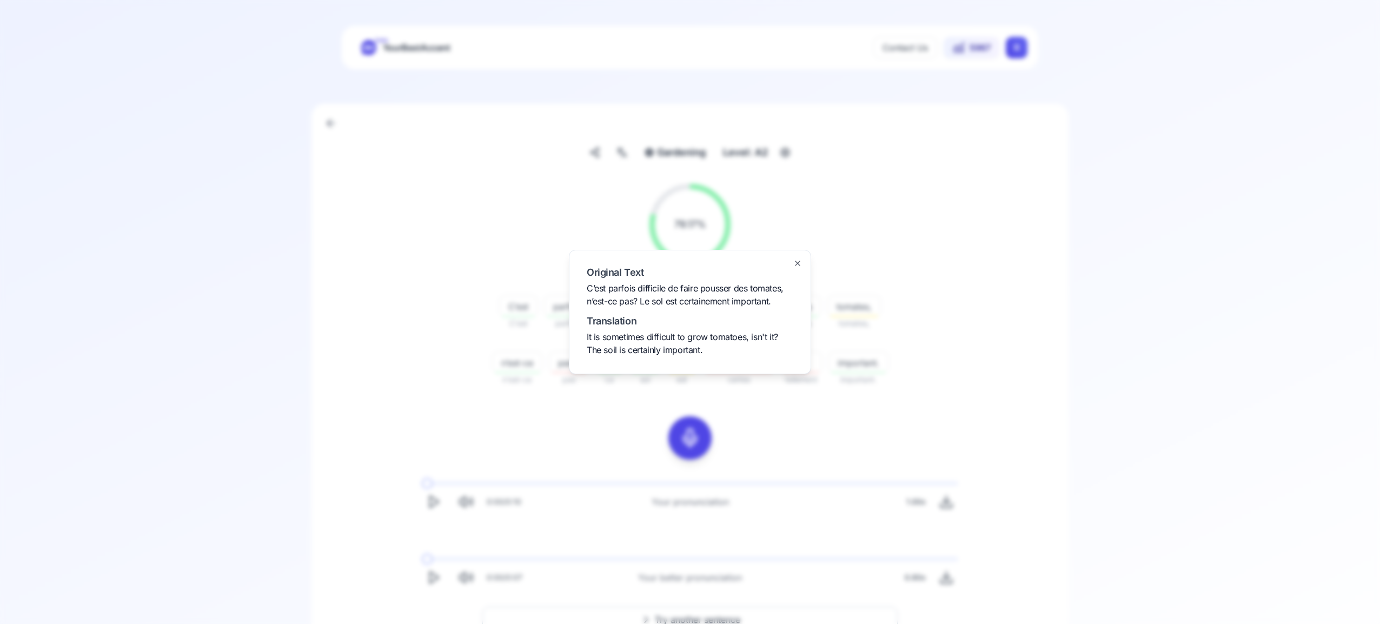
click at [794, 263] on icon "button" at bounding box center [797, 263] width 9 height 9
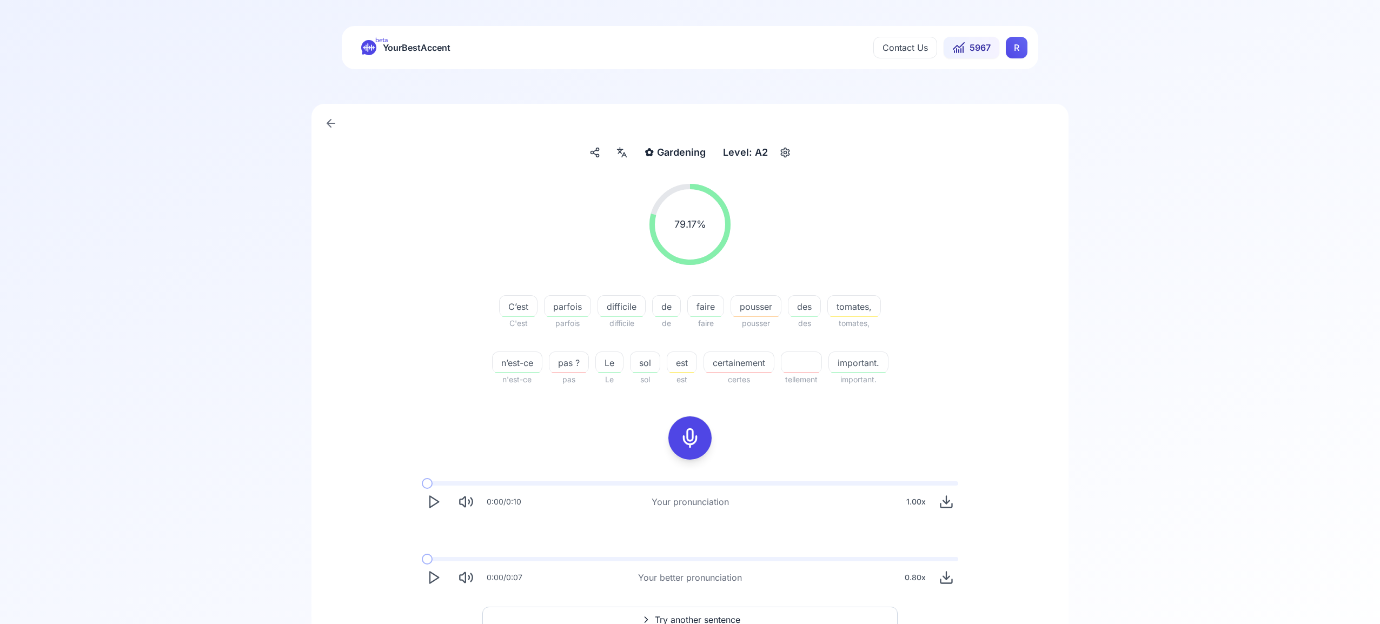
click at [717, 618] on span "Try another sentence" at bounding box center [697, 619] width 85 height 13
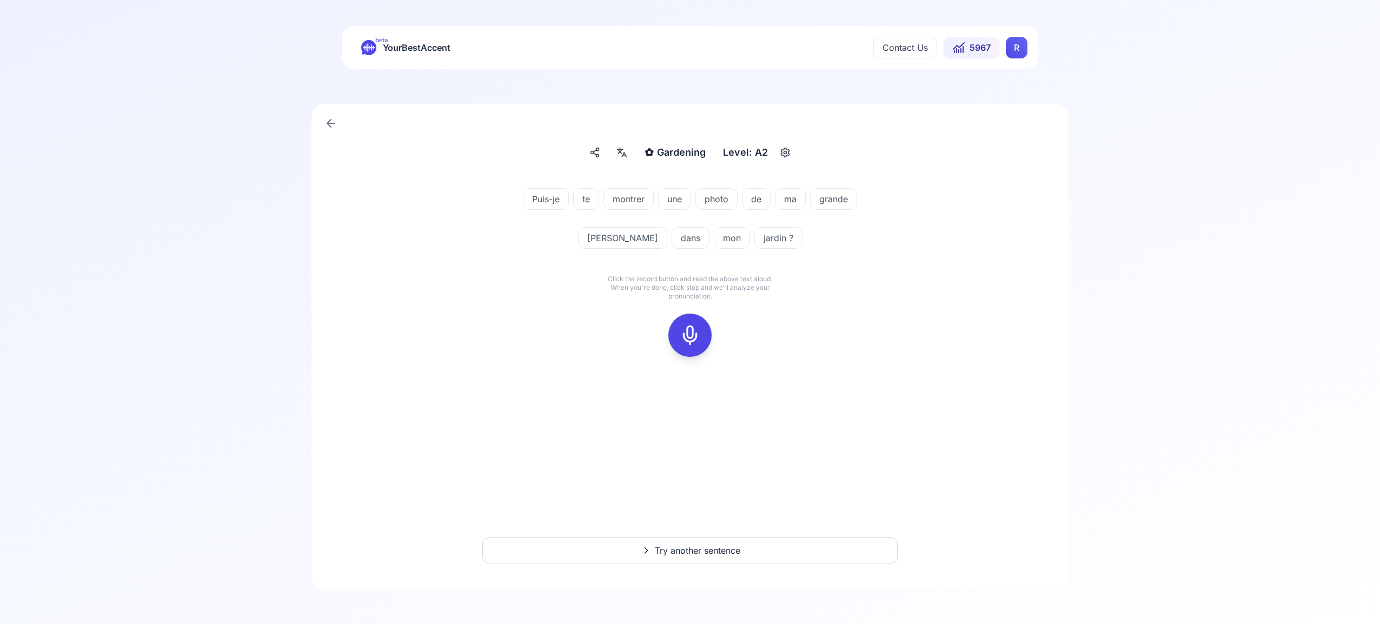
click at [691, 341] on icon at bounding box center [690, 335] width 22 height 22
click at [689, 338] on icon at bounding box center [690, 335] width 22 height 22
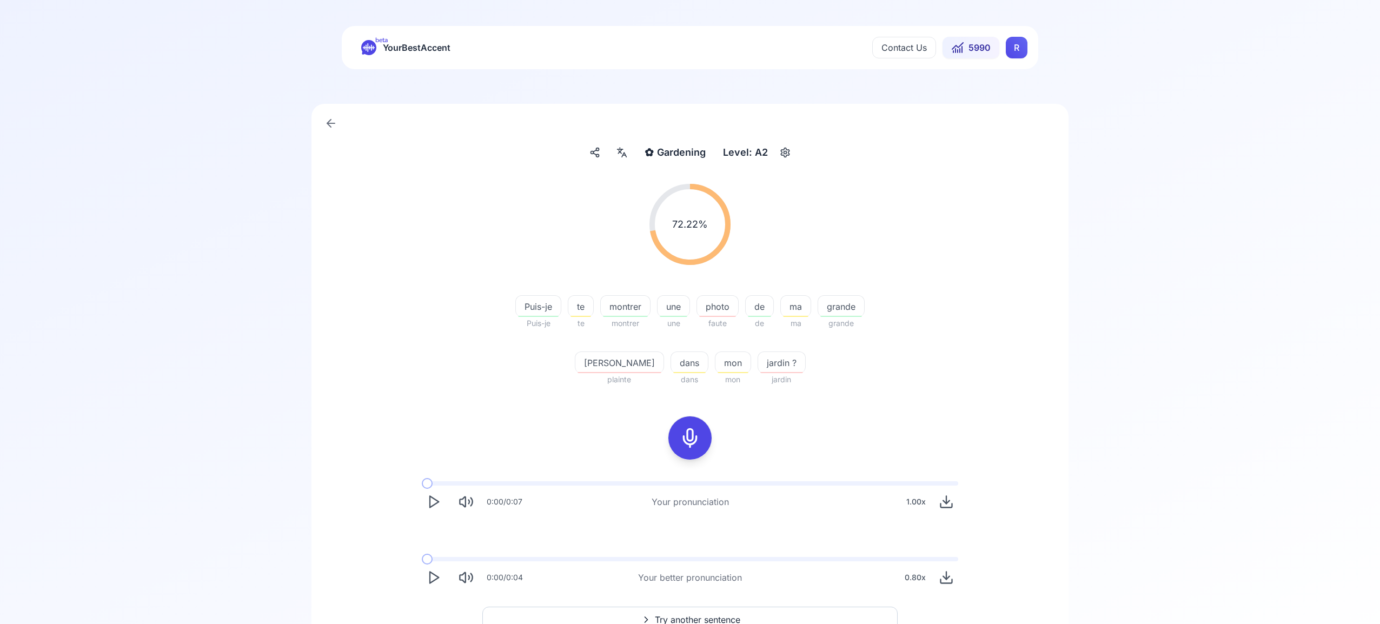
scroll to position [2, 0]
click at [712, 612] on span "Try another sentence" at bounding box center [697, 617] width 85 height 13
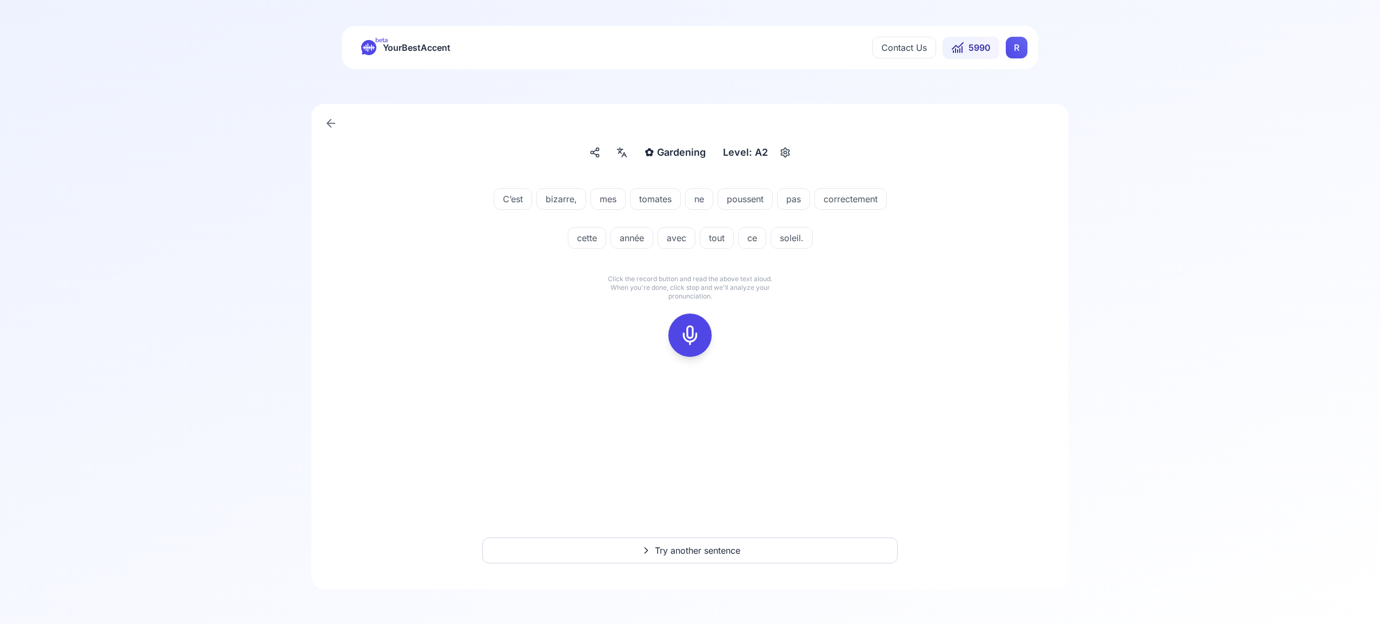
click at [699, 331] on icon at bounding box center [690, 335] width 22 height 22
click at [695, 333] on icon at bounding box center [690, 335] width 22 height 22
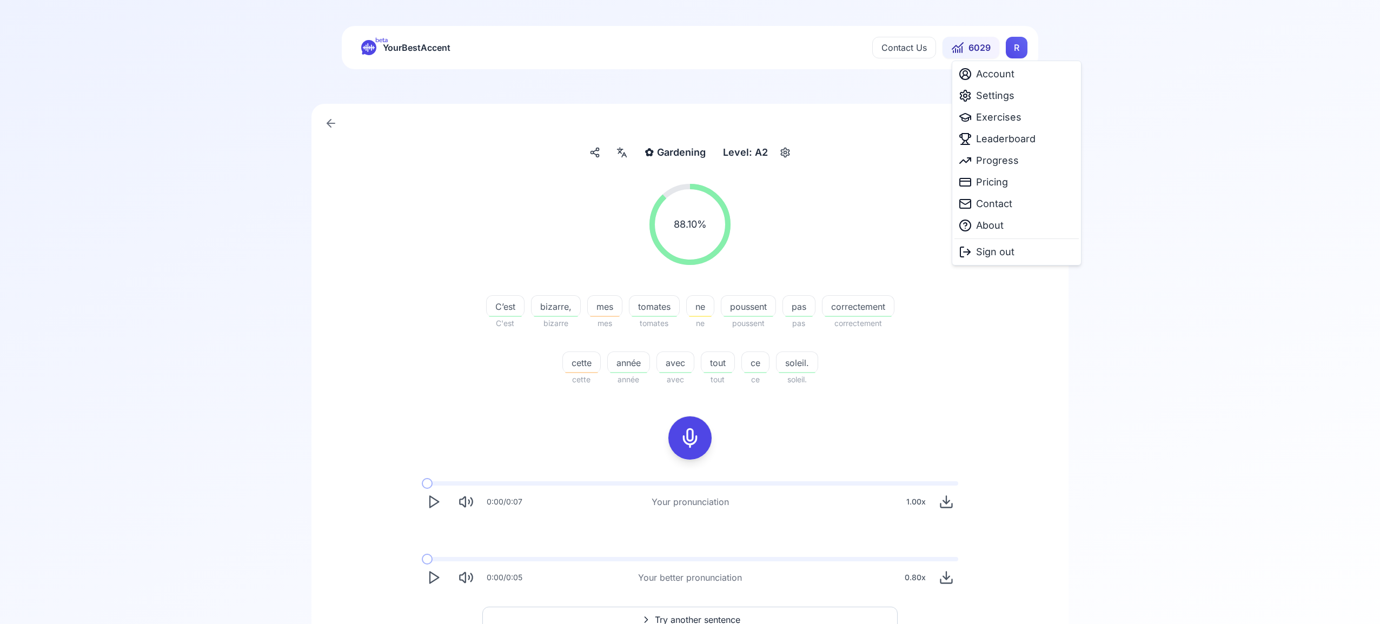
click at [1015, 50] on html "beta YourBestAccent Contact Us 6029 R ✿ Gardening Gardening Level: A2 88.10 % 8…" at bounding box center [690, 312] width 1380 height 624
click at [1001, 97] on span "Settings" at bounding box center [995, 95] width 38 height 15
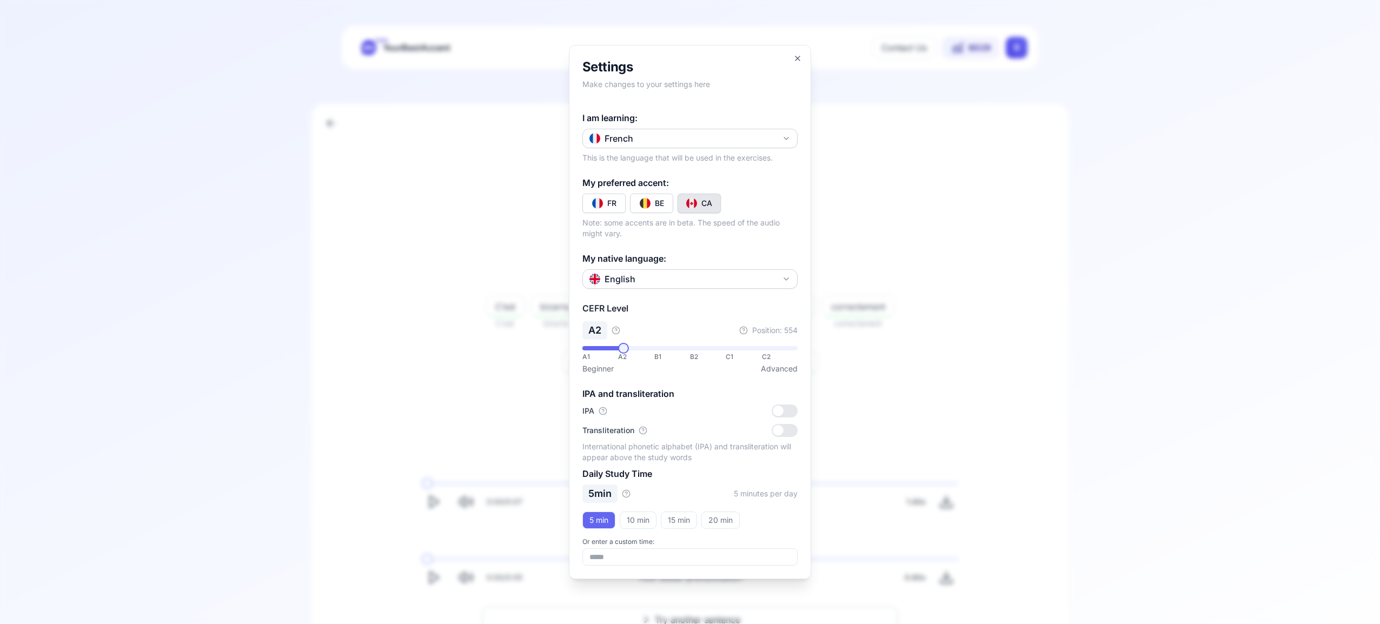
click at [786, 136] on icon "button" at bounding box center [786, 138] width 9 height 9
click at [702, 235] on div "Russian" at bounding box center [690, 233] width 210 height 19
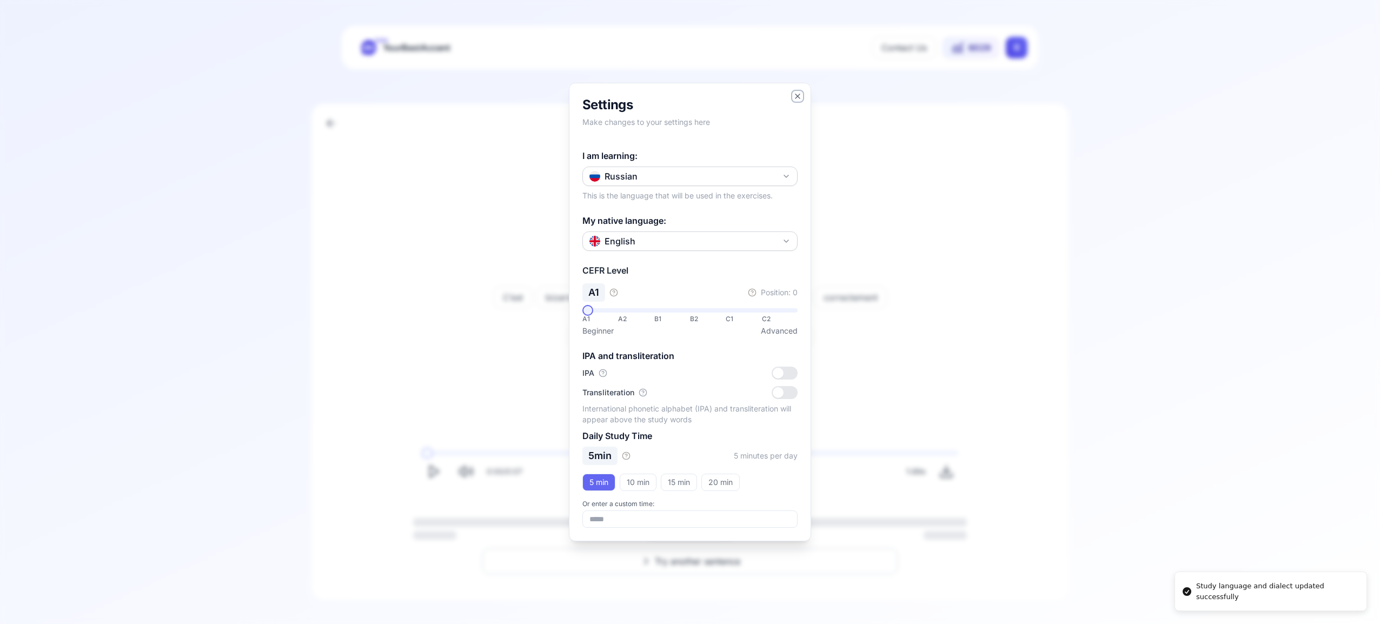
click at [796, 98] on icon "button" at bounding box center [797, 96] width 4 height 4
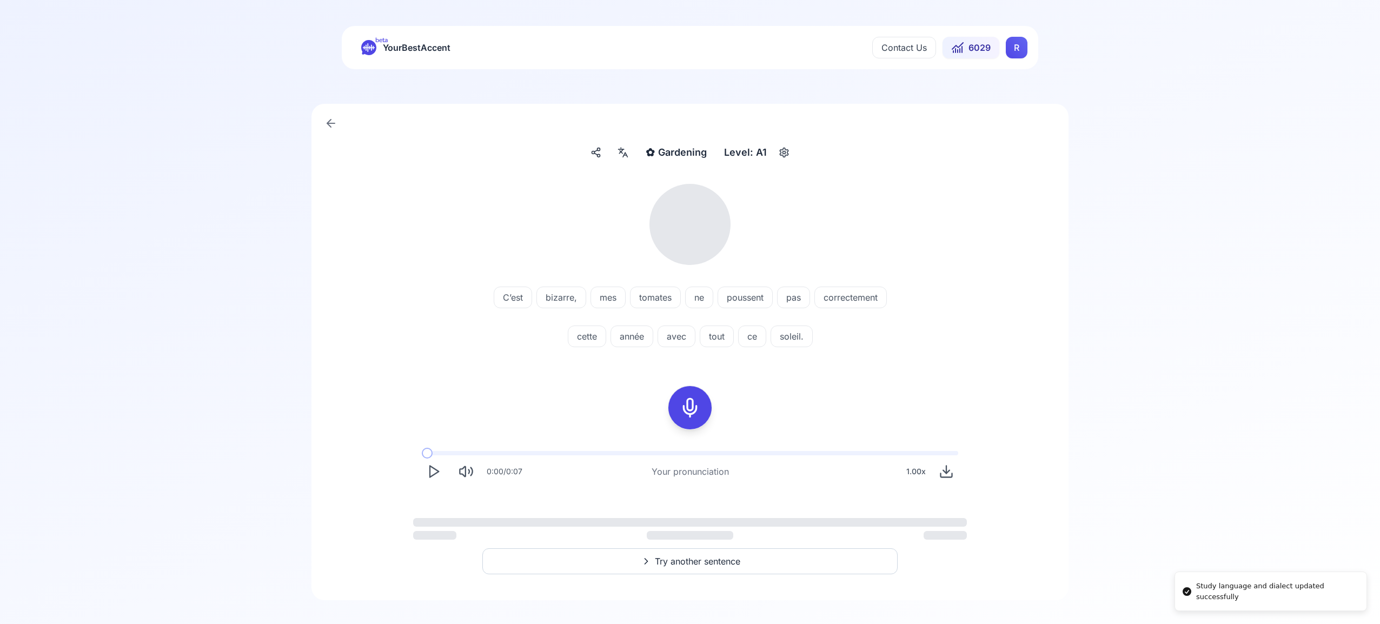
click at [1011, 48] on html "Study language and dialect updated successfully beta YourBestAccent Contact Us …" at bounding box center [690, 312] width 1380 height 624
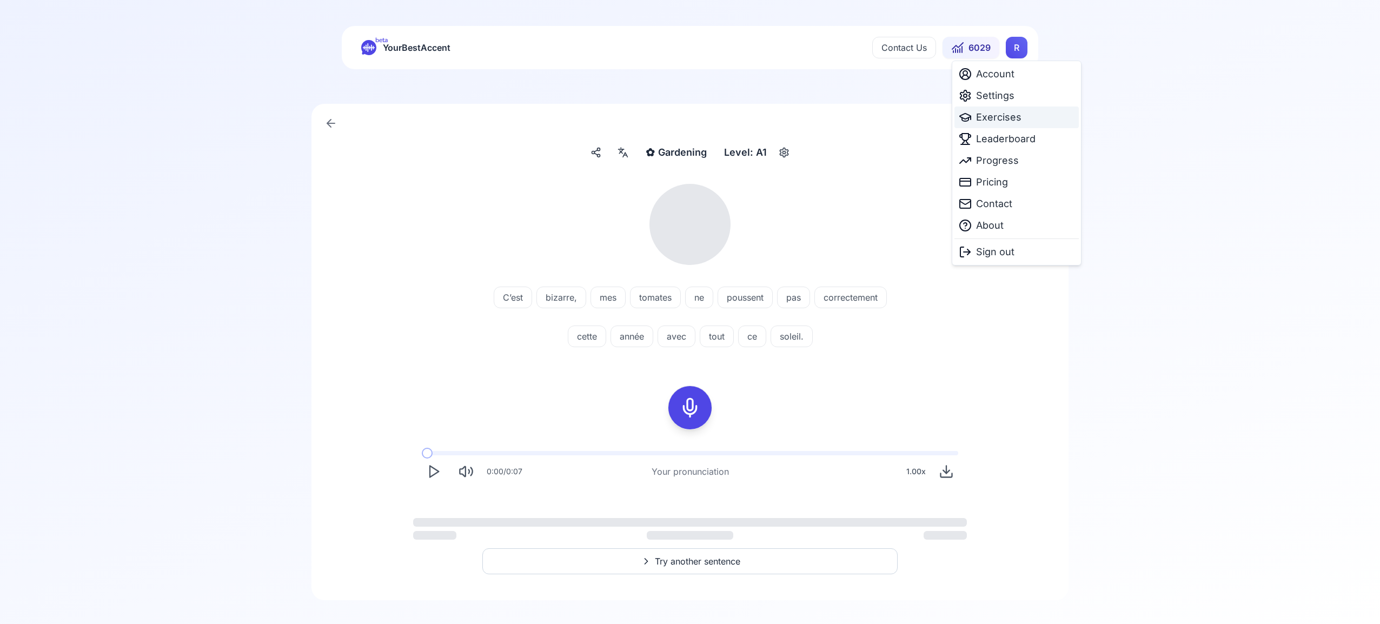
click at [997, 119] on span "Exercises" at bounding box center [998, 117] width 45 height 15
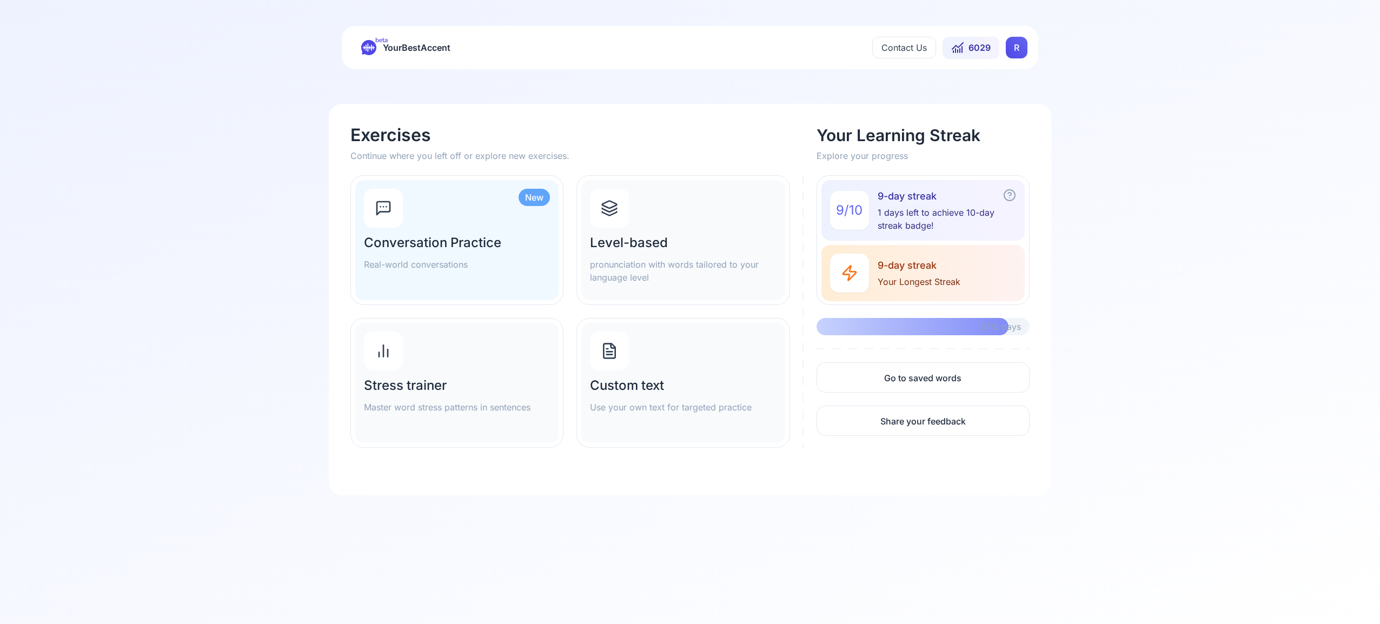
click at [611, 211] on icon at bounding box center [609, 210] width 15 height 4
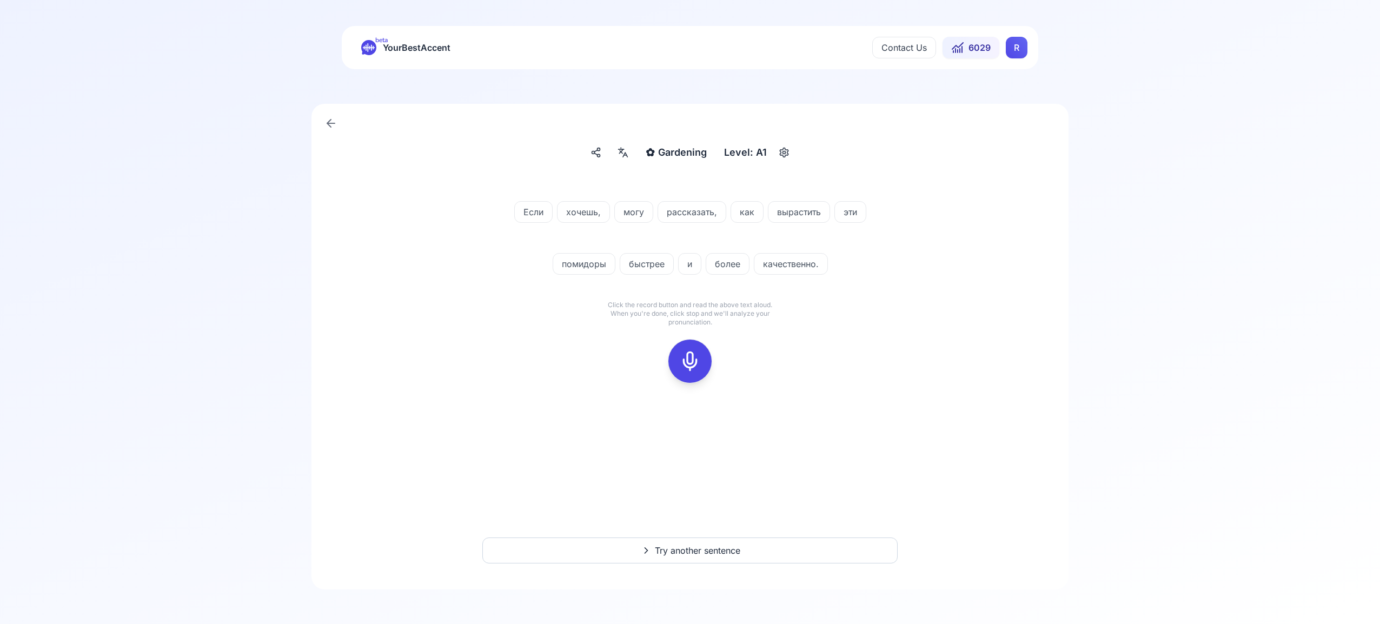
click at [701, 359] on div at bounding box center [690, 361] width 26 height 43
click at [699, 360] on icon at bounding box center [690, 361] width 22 height 22
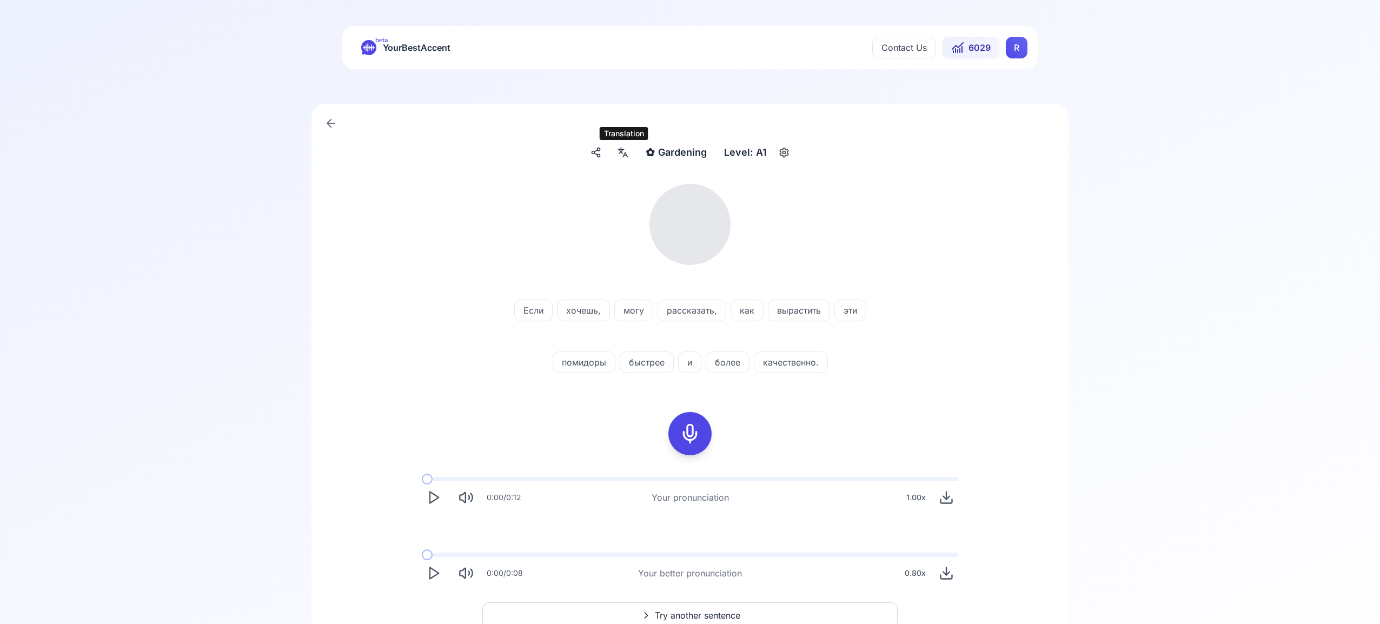
click at [620, 155] on icon at bounding box center [622, 152] width 13 height 11
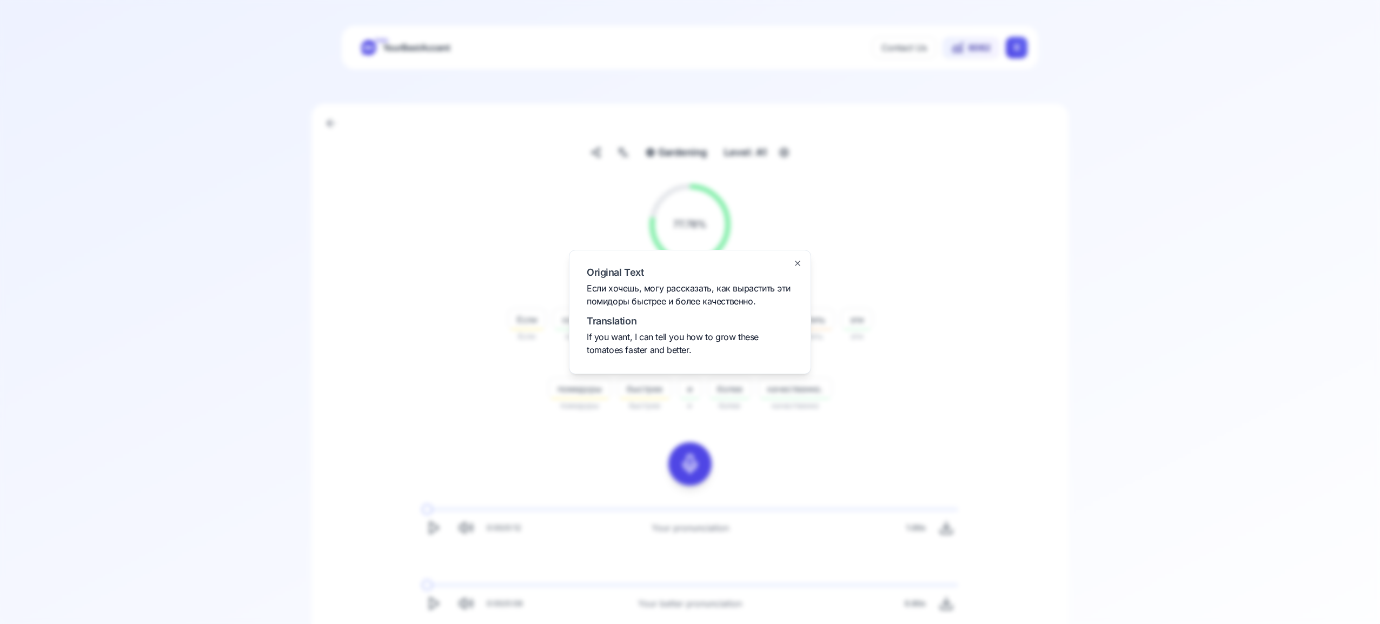
click at [800, 264] on icon "button" at bounding box center [797, 263] width 9 height 9
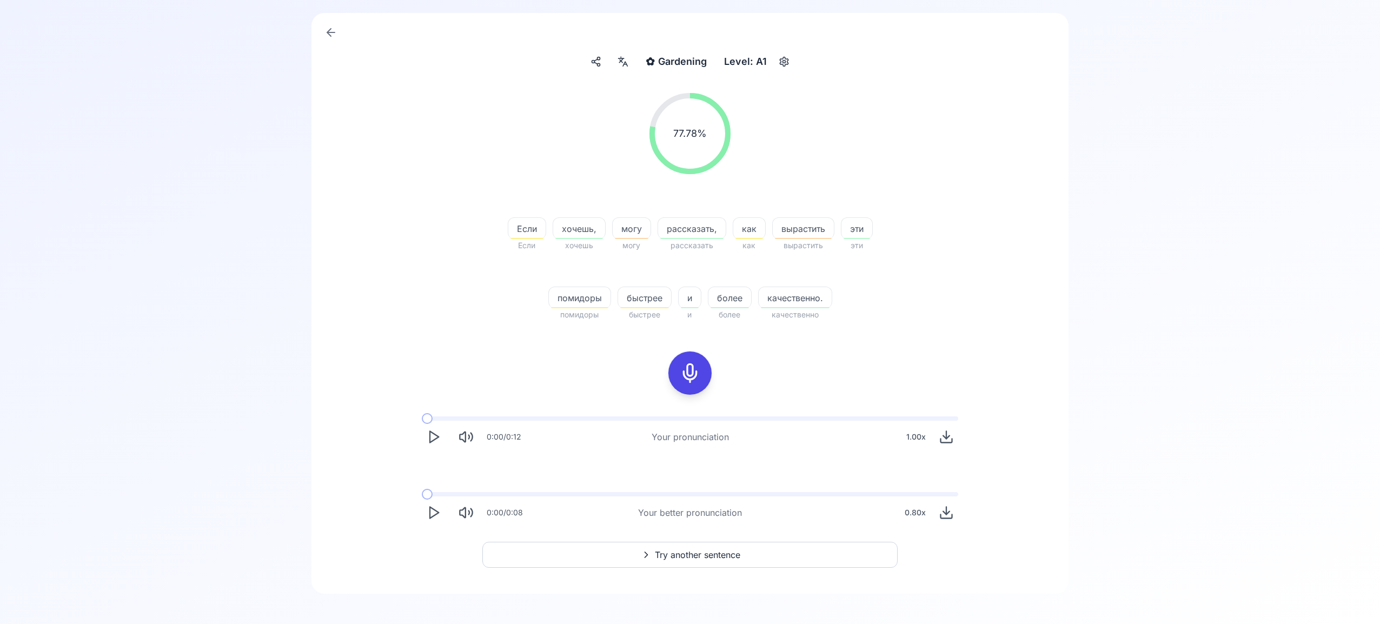
scroll to position [95, 0]
click at [699, 548] on span "Try another sentence" at bounding box center [697, 550] width 85 height 13
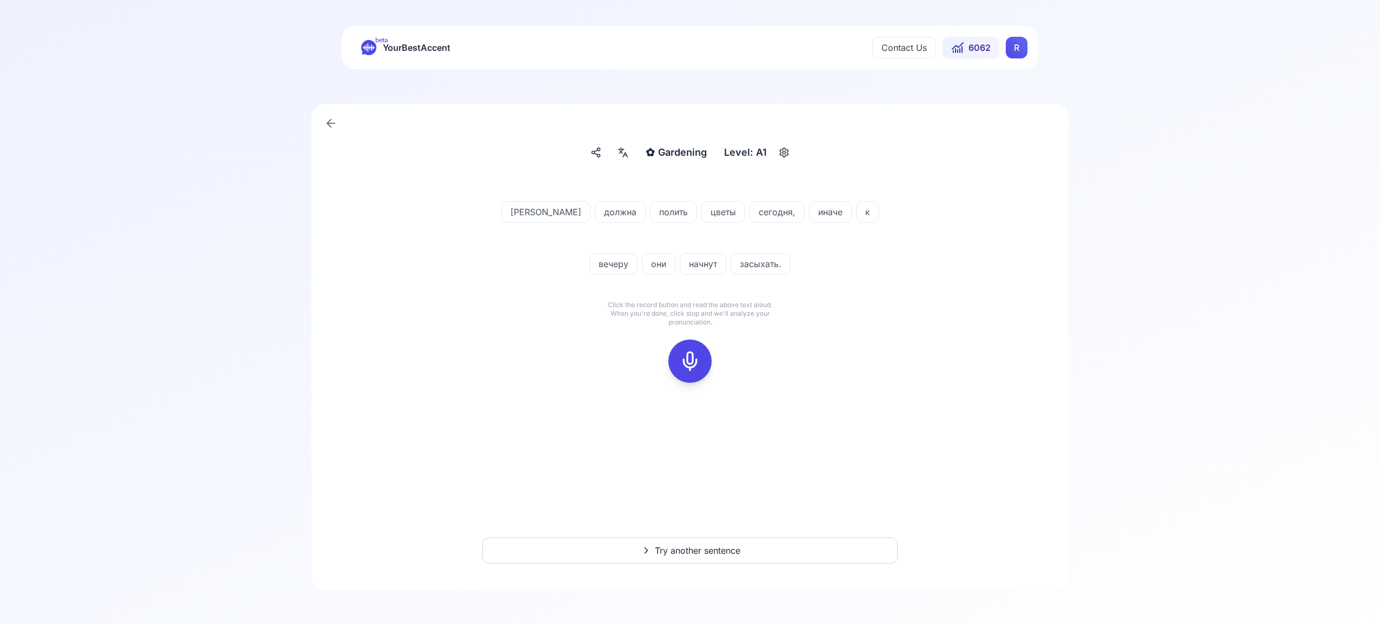
click at [699, 359] on icon at bounding box center [690, 361] width 22 height 22
click at [688, 363] on icon at bounding box center [690, 361] width 22 height 22
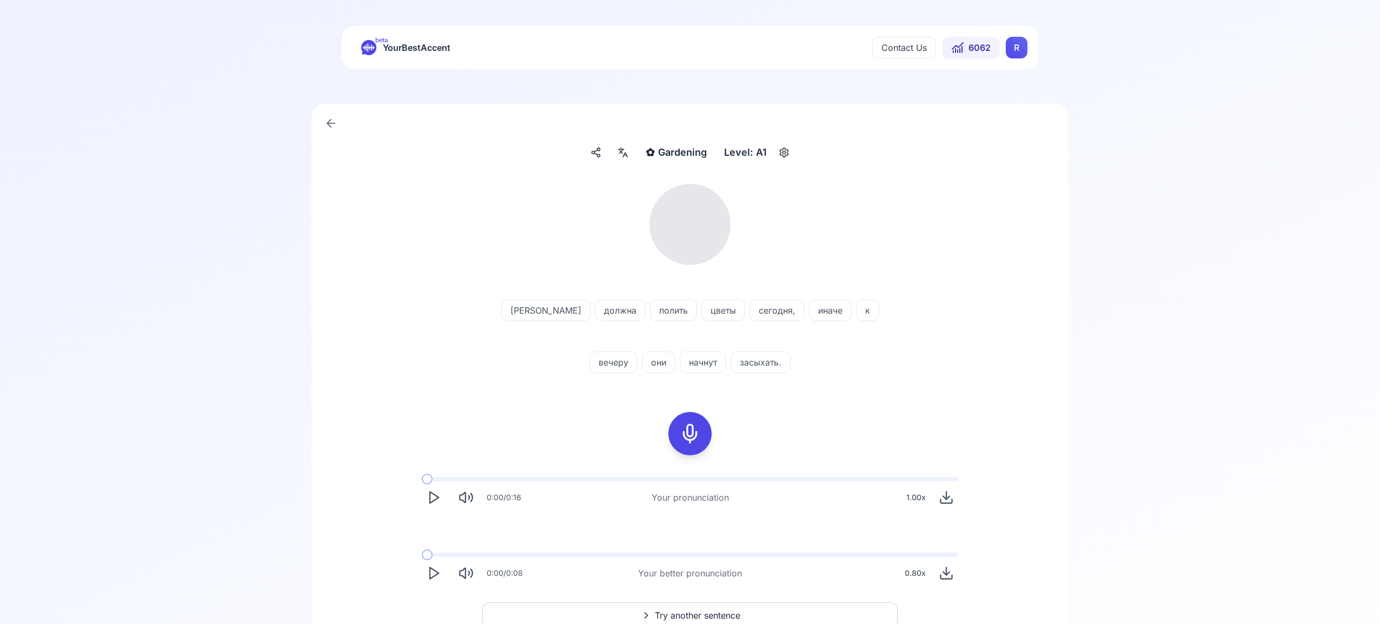
click at [625, 153] on icon at bounding box center [625, 154] width 4 height 4
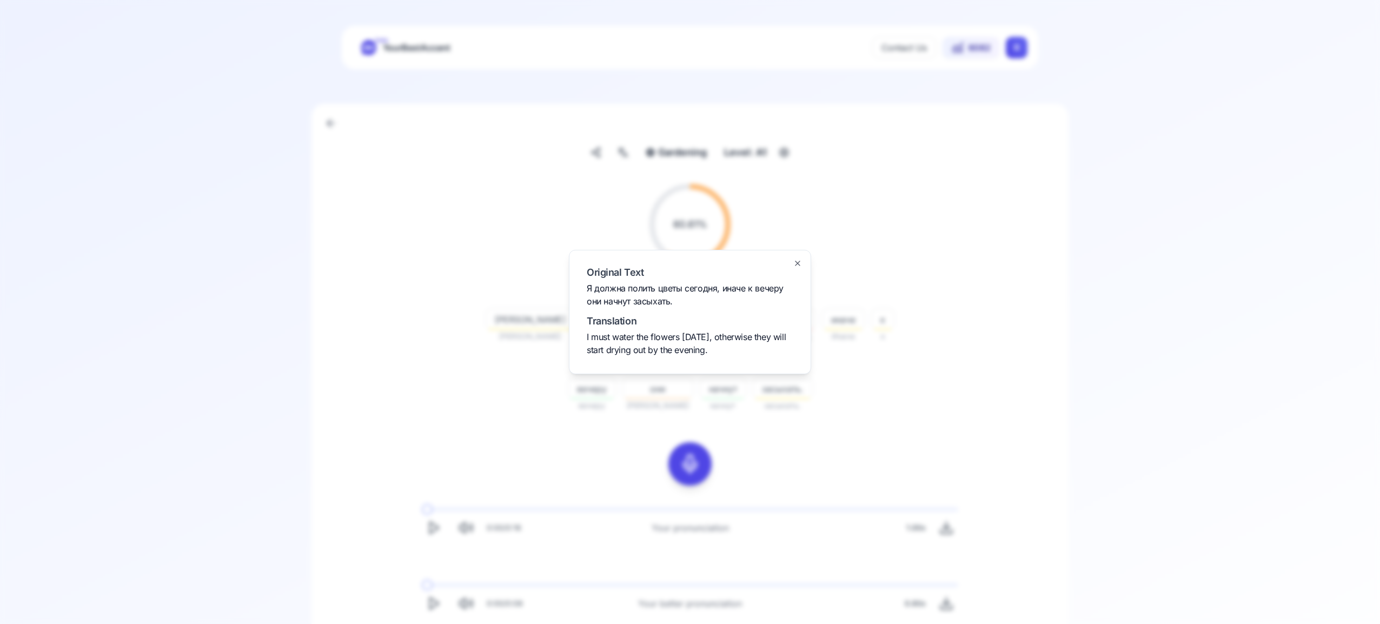
click at [797, 260] on icon "button" at bounding box center [797, 263] width 9 height 9
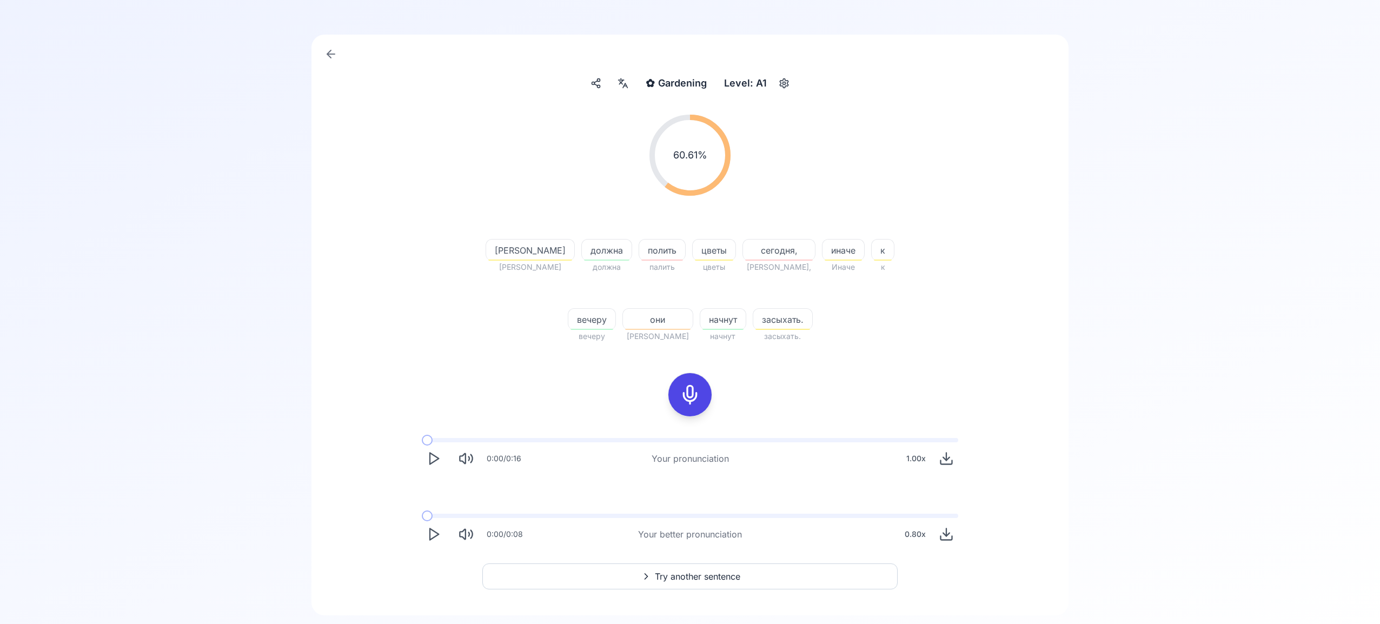
scroll to position [95, 0]
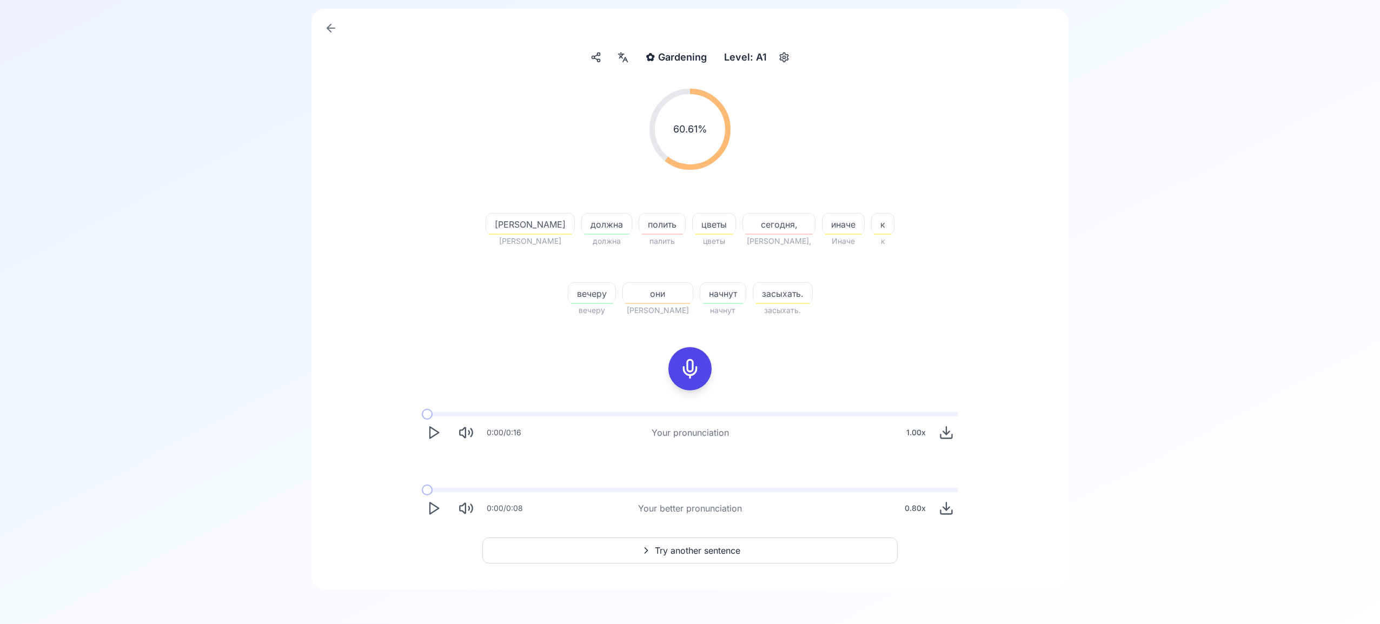
click at [740, 551] on span "Try another sentence" at bounding box center [697, 550] width 85 height 13
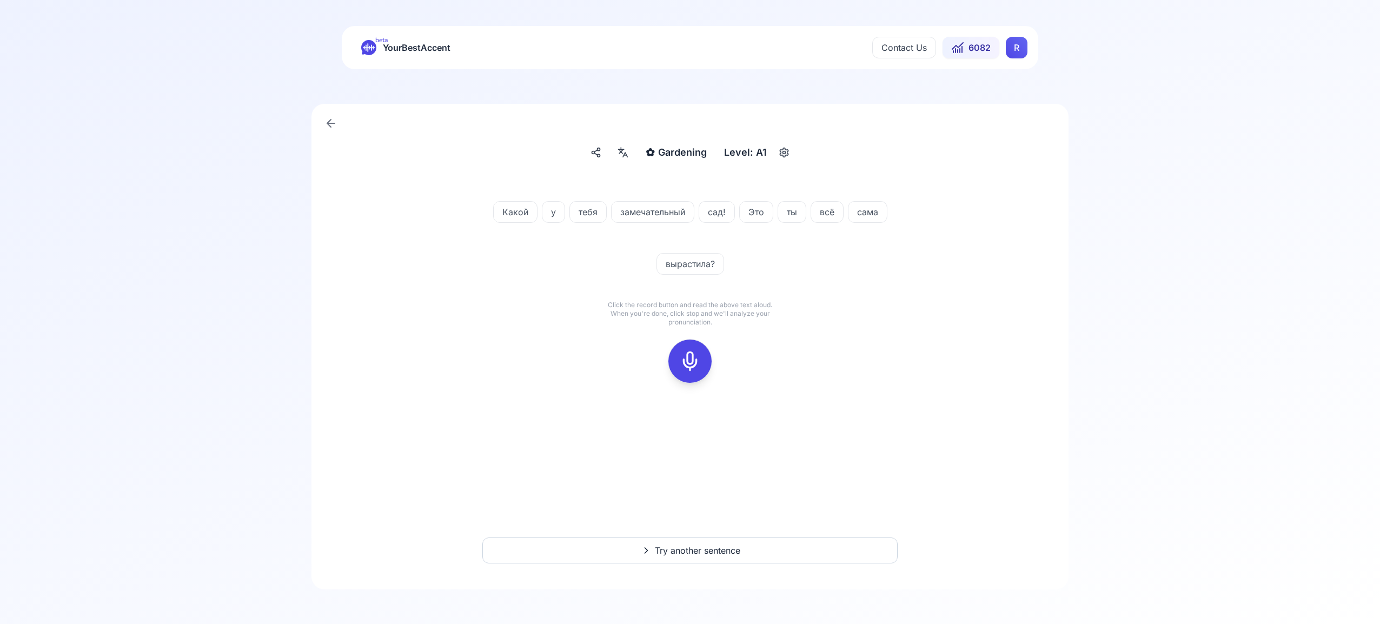
click at [694, 357] on icon at bounding box center [690, 361] width 22 height 22
click at [699, 365] on icon at bounding box center [690, 361] width 22 height 22
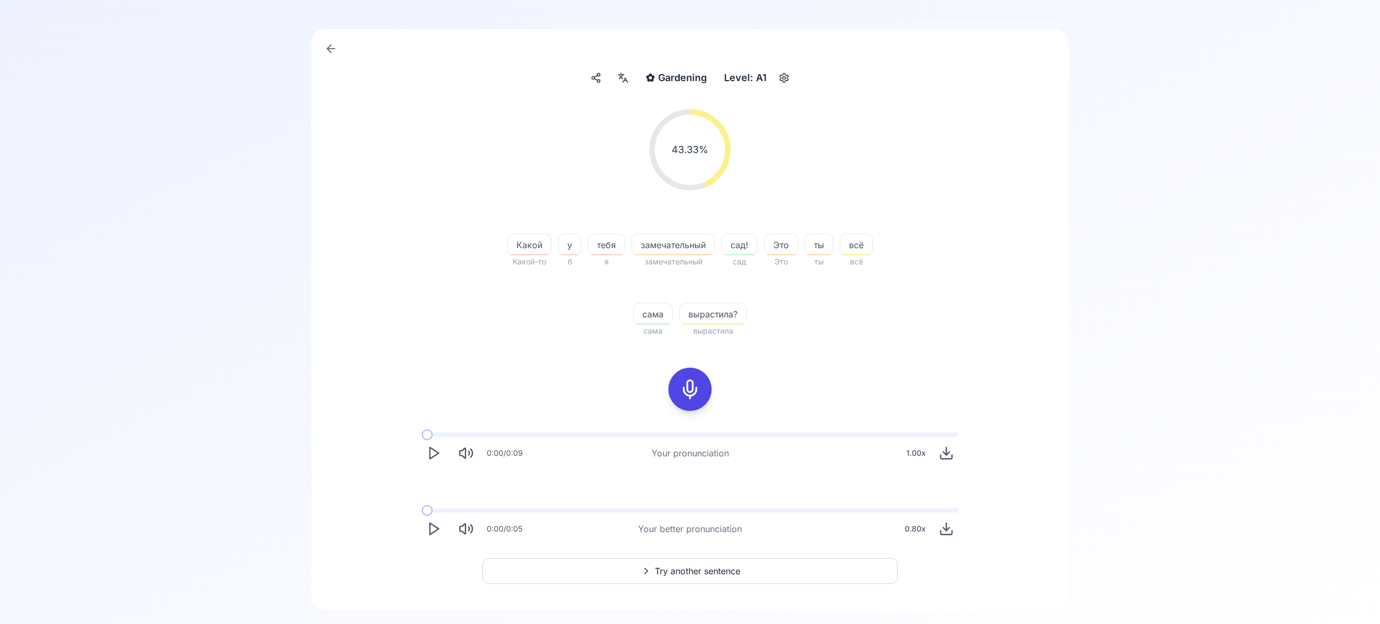
scroll to position [95, 0]
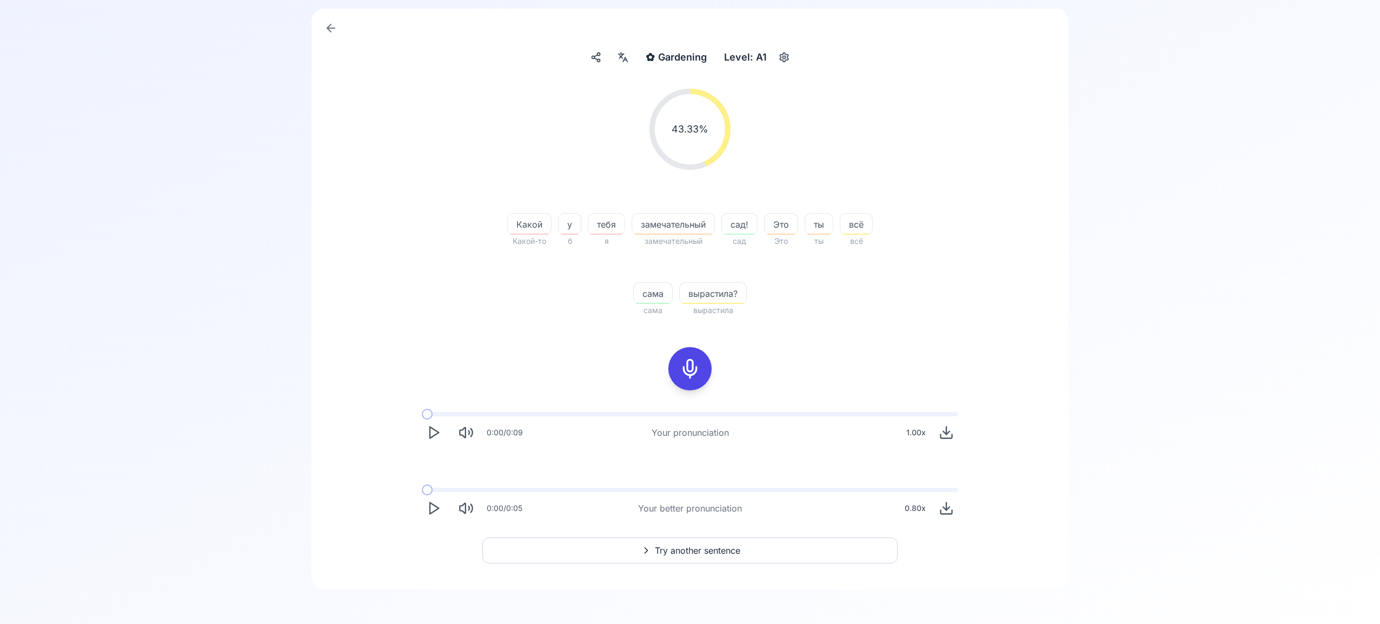
click at [716, 547] on span "Try another sentence" at bounding box center [697, 550] width 85 height 13
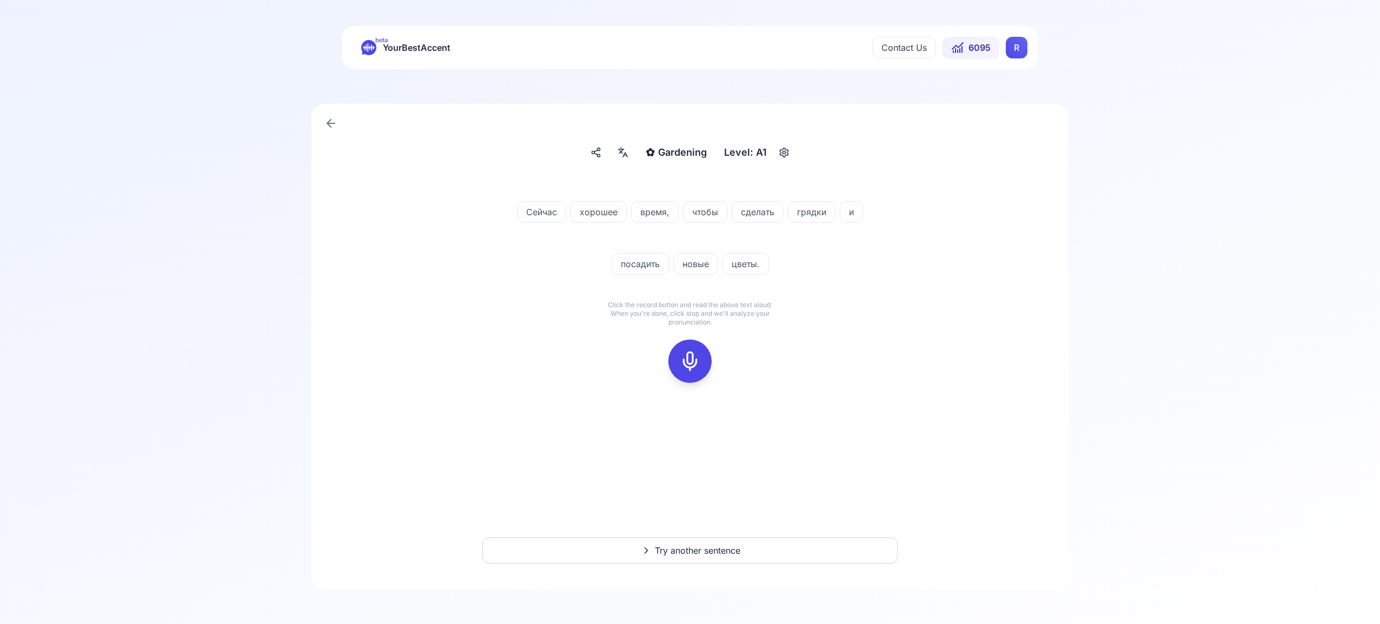
click at [690, 359] on icon at bounding box center [690, 361] width 22 height 22
click at [697, 362] on rect at bounding box center [690, 361] width 16 height 16
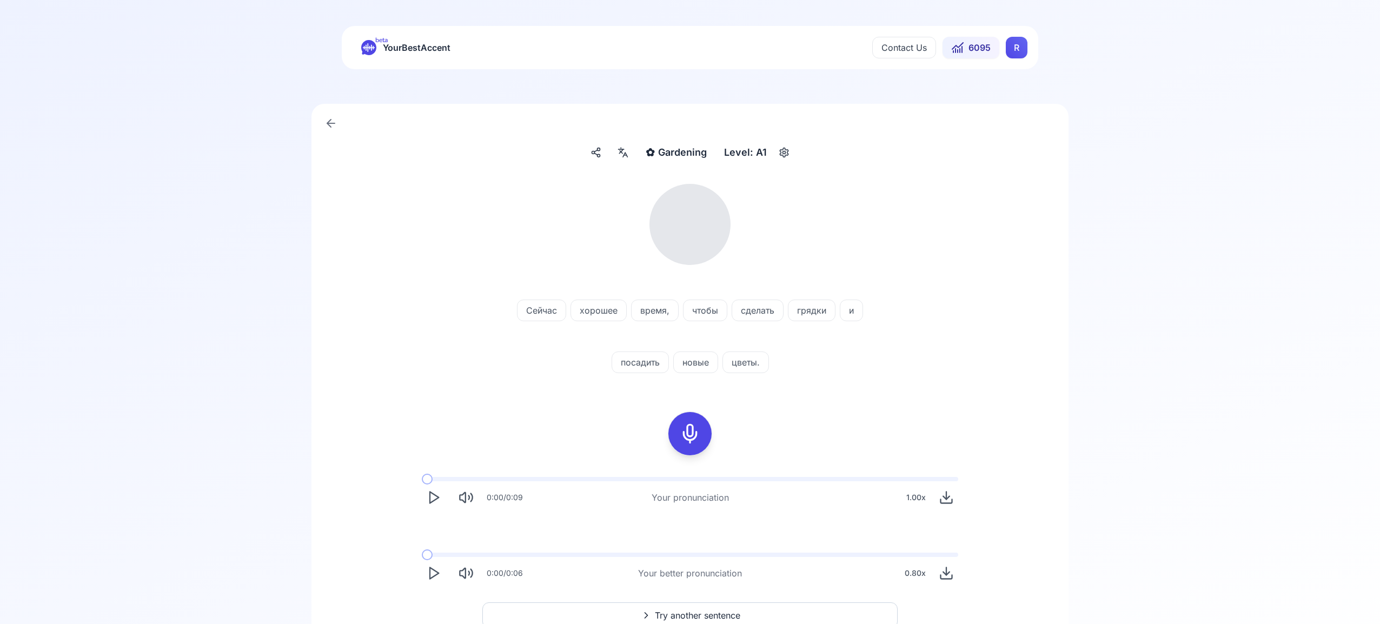
click at [625, 150] on icon at bounding box center [622, 152] width 13 height 11
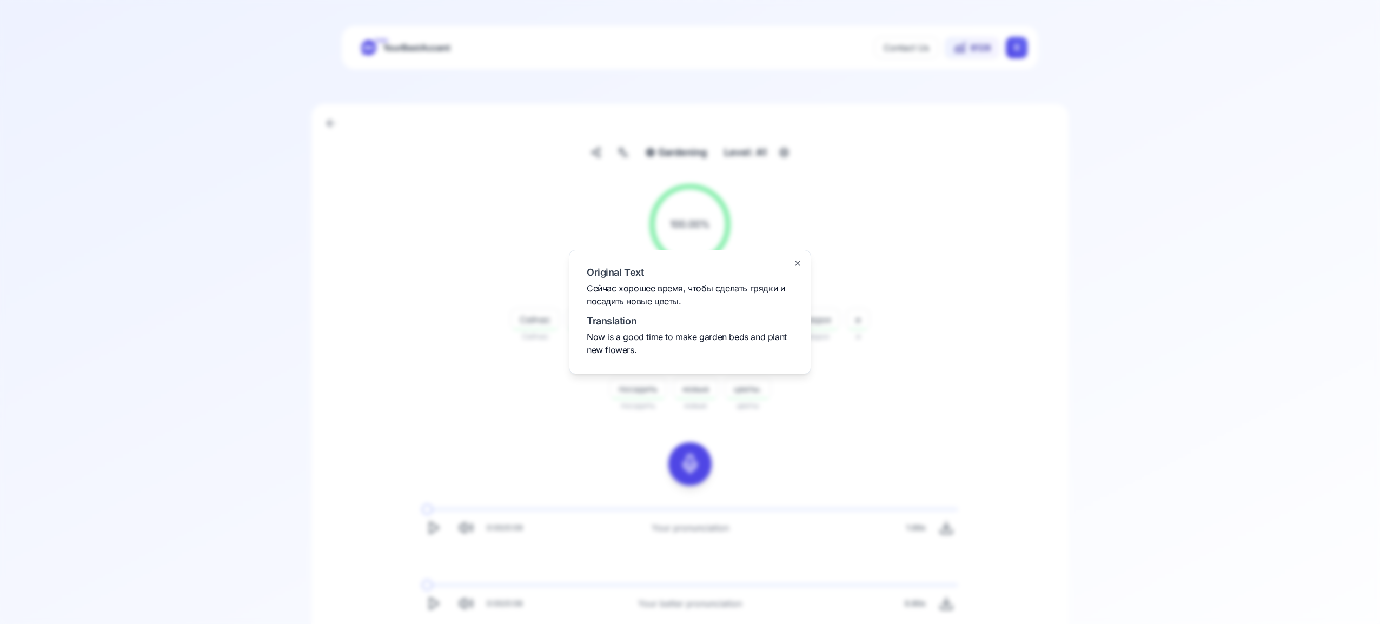
click at [799, 264] on icon "button" at bounding box center [797, 263] width 9 height 9
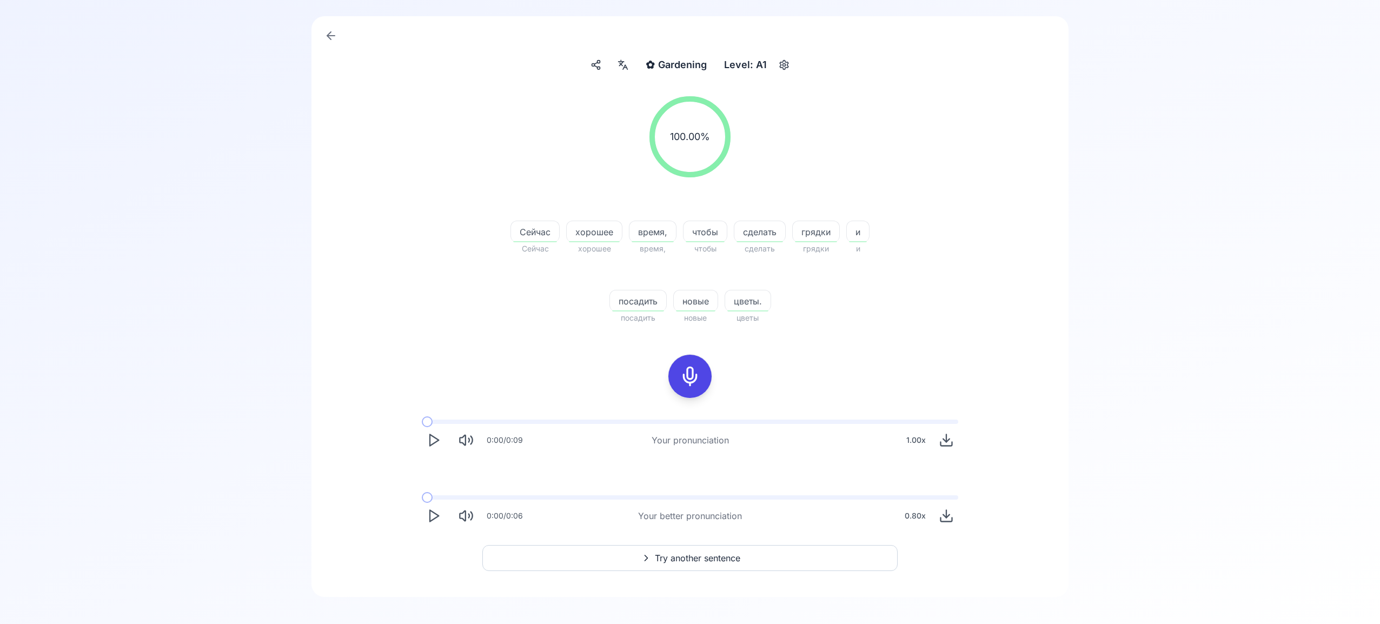
scroll to position [95, 0]
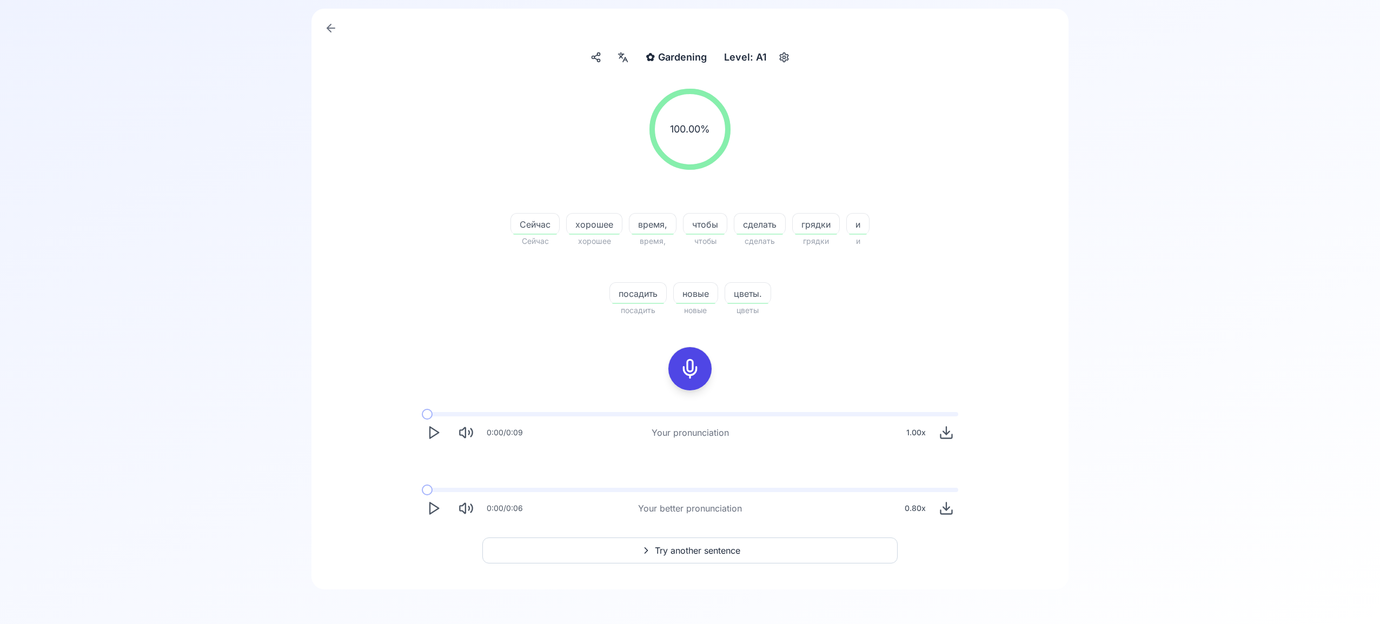
click at [714, 548] on span "Try another sentence" at bounding box center [697, 550] width 85 height 13
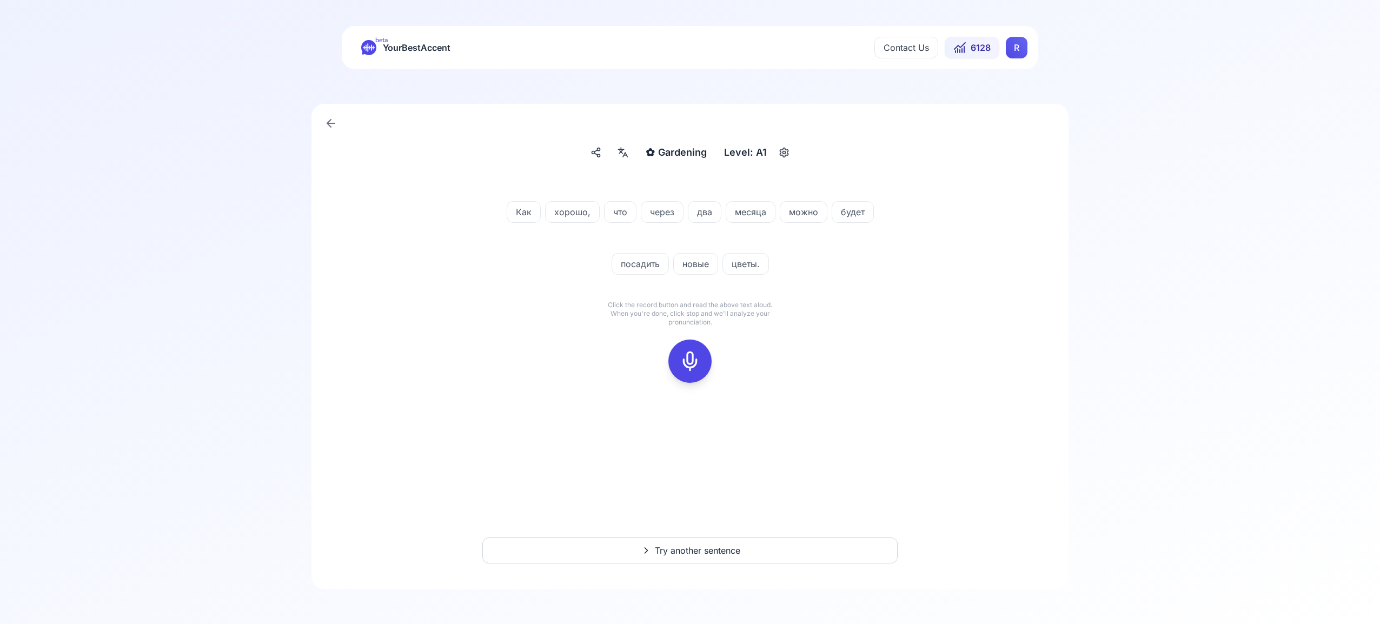
click at [693, 365] on icon at bounding box center [690, 361] width 22 height 22
click at [691, 353] on rect at bounding box center [690, 361] width 16 height 16
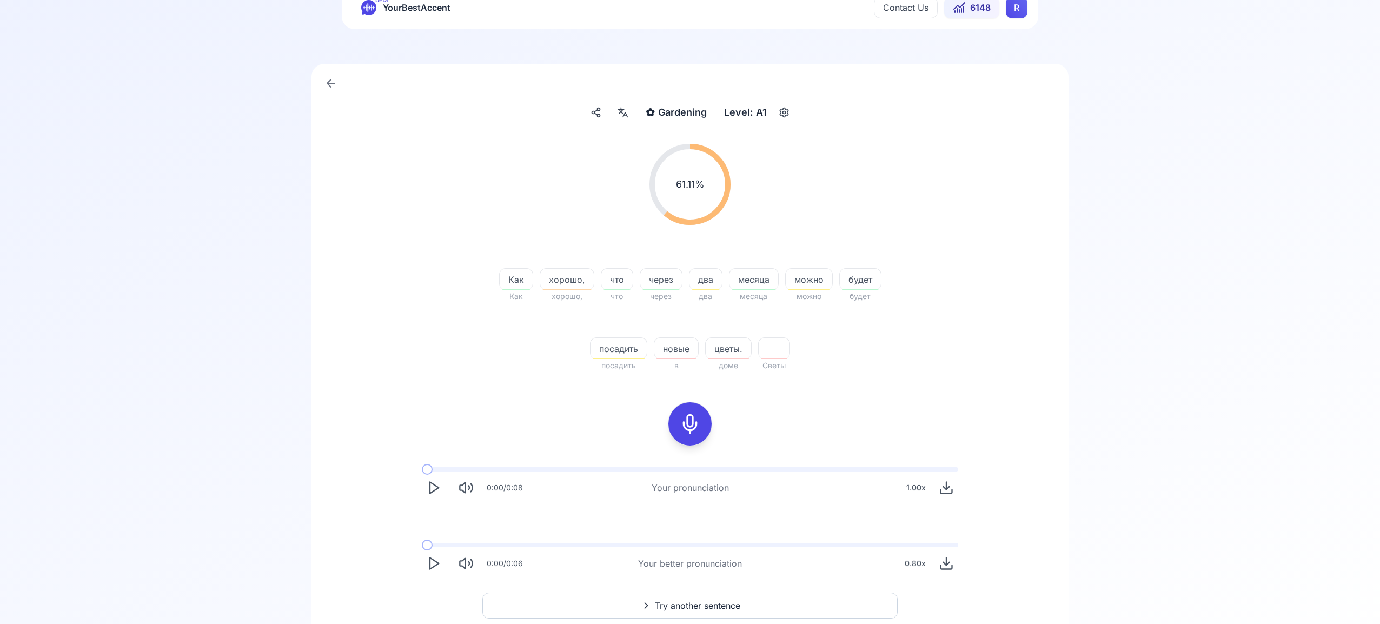
click at [688, 599] on span "Try another sentence" at bounding box center [697, 605] width 85 height 13
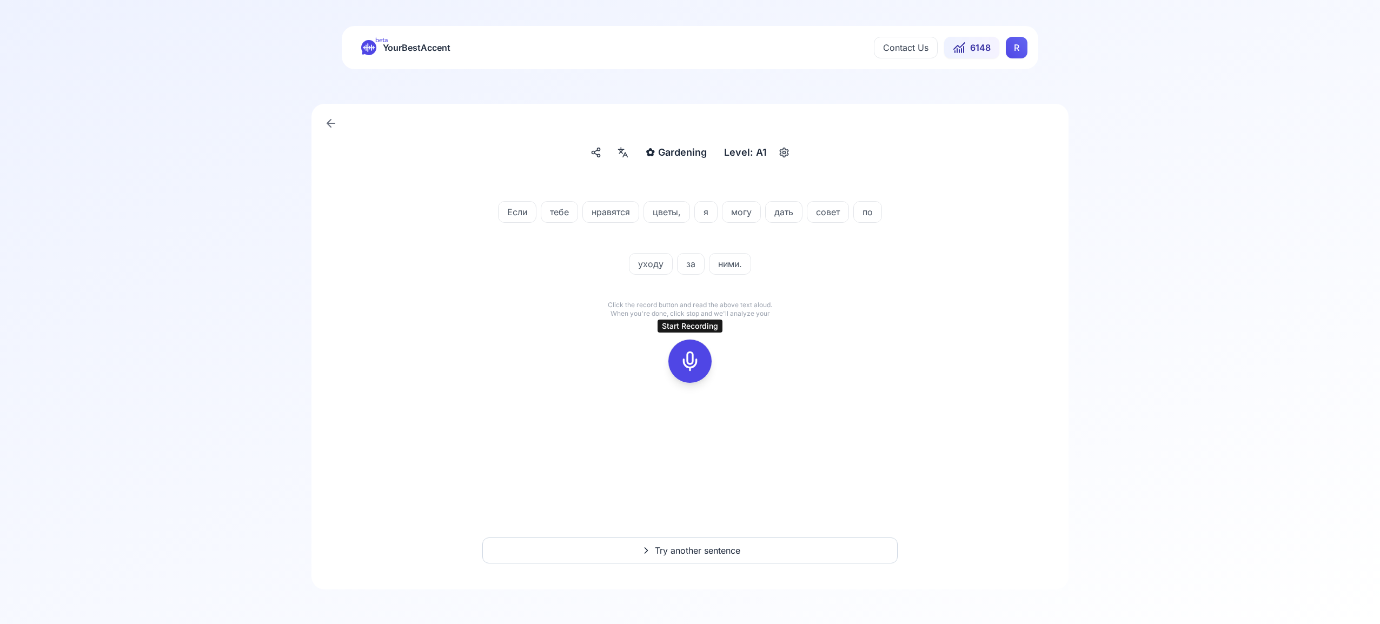
click at [695, 364] on icon at bounding box center [690, 361] width 22 height 22
click at [695, 367] on icon at bounding box center [690, 361] width 22 height 22
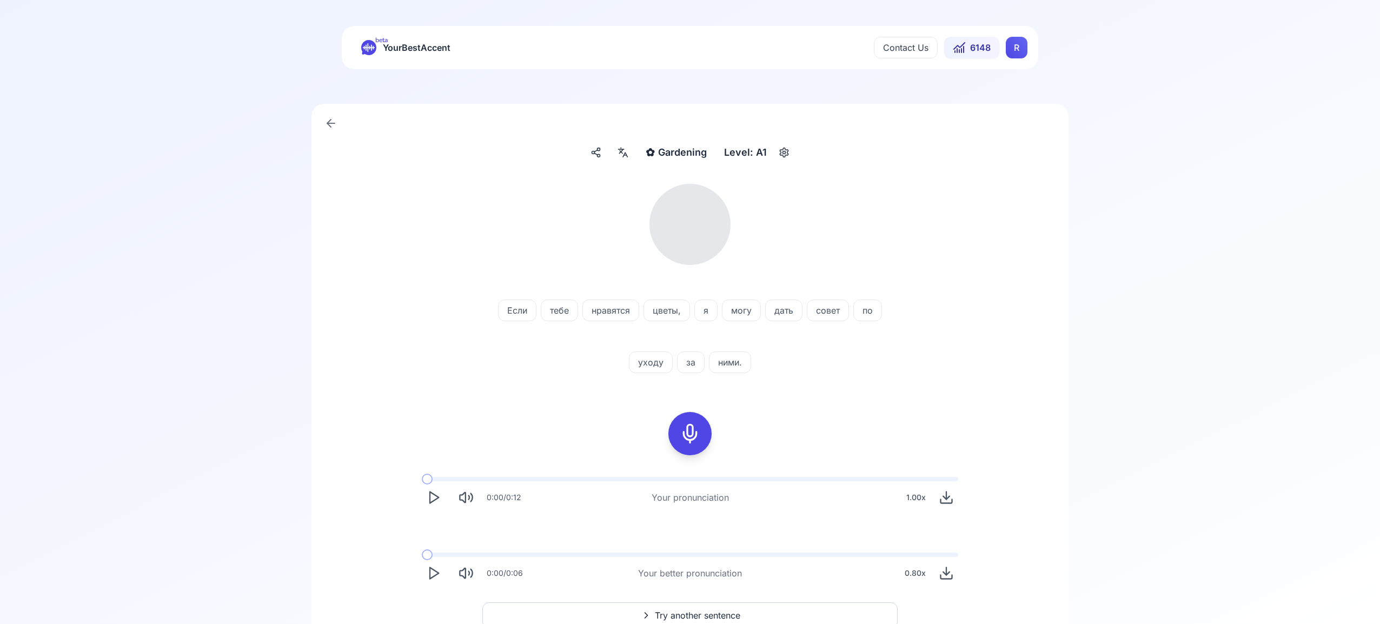
click at [627, 153] on icon at bounding box center [622, 152] width 13 height 11
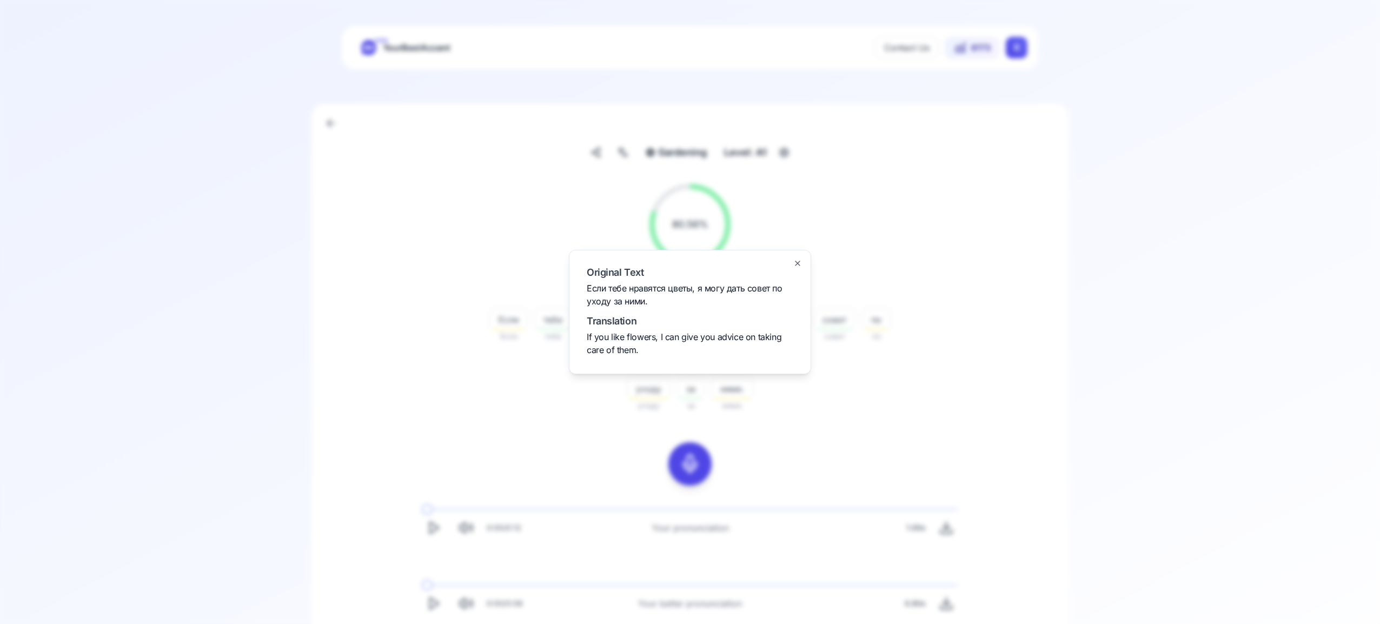
click at [800, 262] on icon "button" at bounding box center [797, 263] width 9 height 9
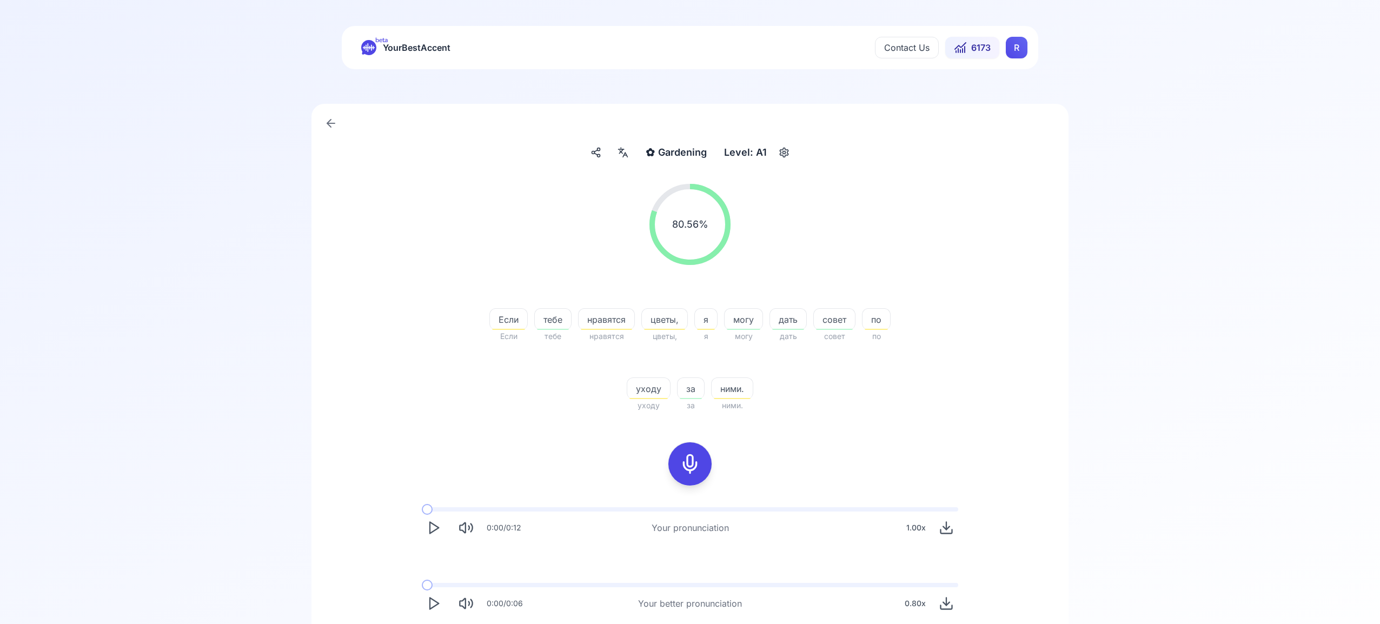
click at [646, 391] on span "уходу" at bounding box center [648, 388] width 43 height 13
click at [645, 501] on link "Go to saved words" at bounding box center [634, 504] width 67 height 11
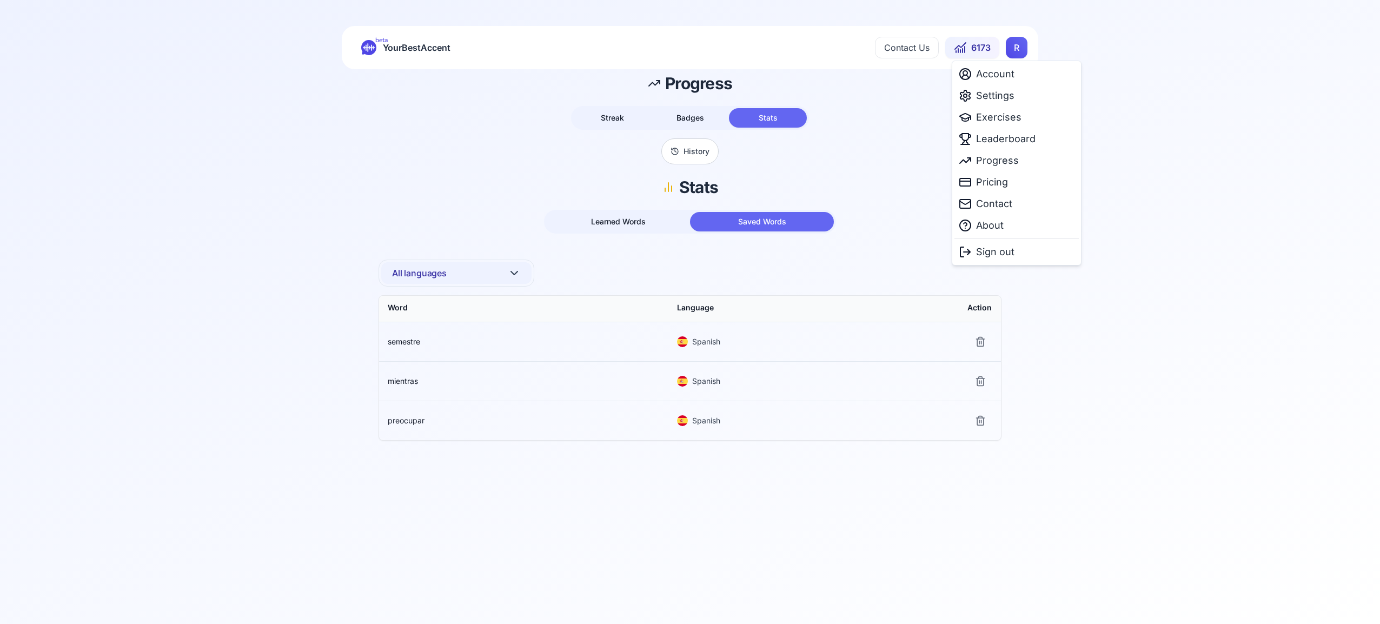
click at [1016, 49] on html "beta YourBestAccent Contact Us 6173 R Progress Streak Badges Stats History Stat…" at bounding box center [690, 312] width 1380 height 624
click at [1007, 121] on span "Exercises" at bounding box center [998, 117] width 45 height 15
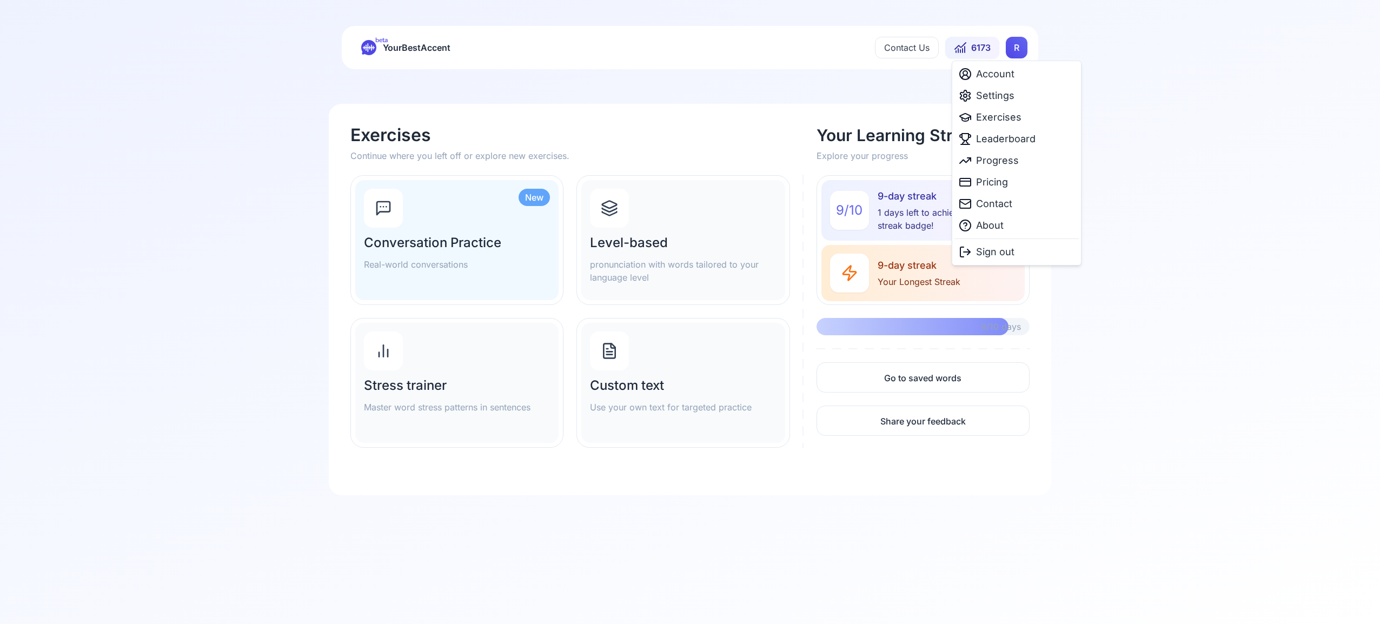
click at [1014, 54] on html "beta YourBestAccent Contact Us 6173 R Exercises Continue where you left off or …" at bounding box center [690, 312] width 1380 height 624
click at [1005, 96] on span "Settings" at bounding box center [995, 95] width 38 height 15
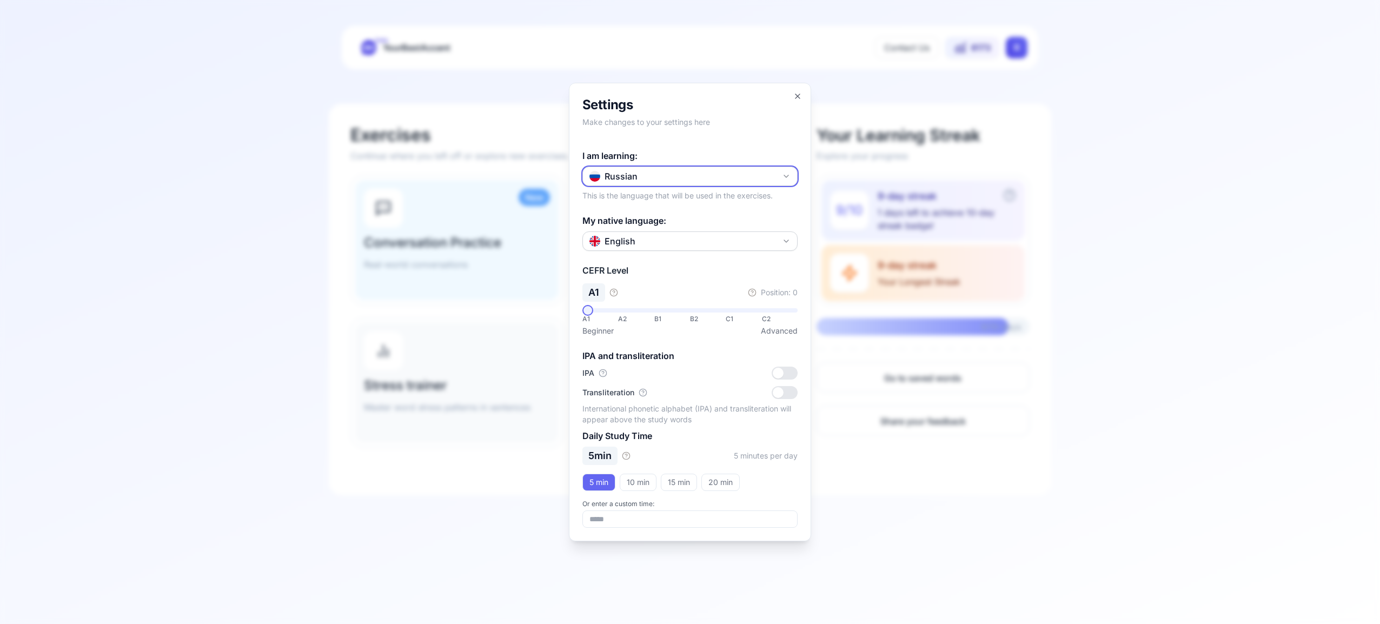
click at [784, 175] on icon "button" at bounding box center [786, 176] width 4 height 2
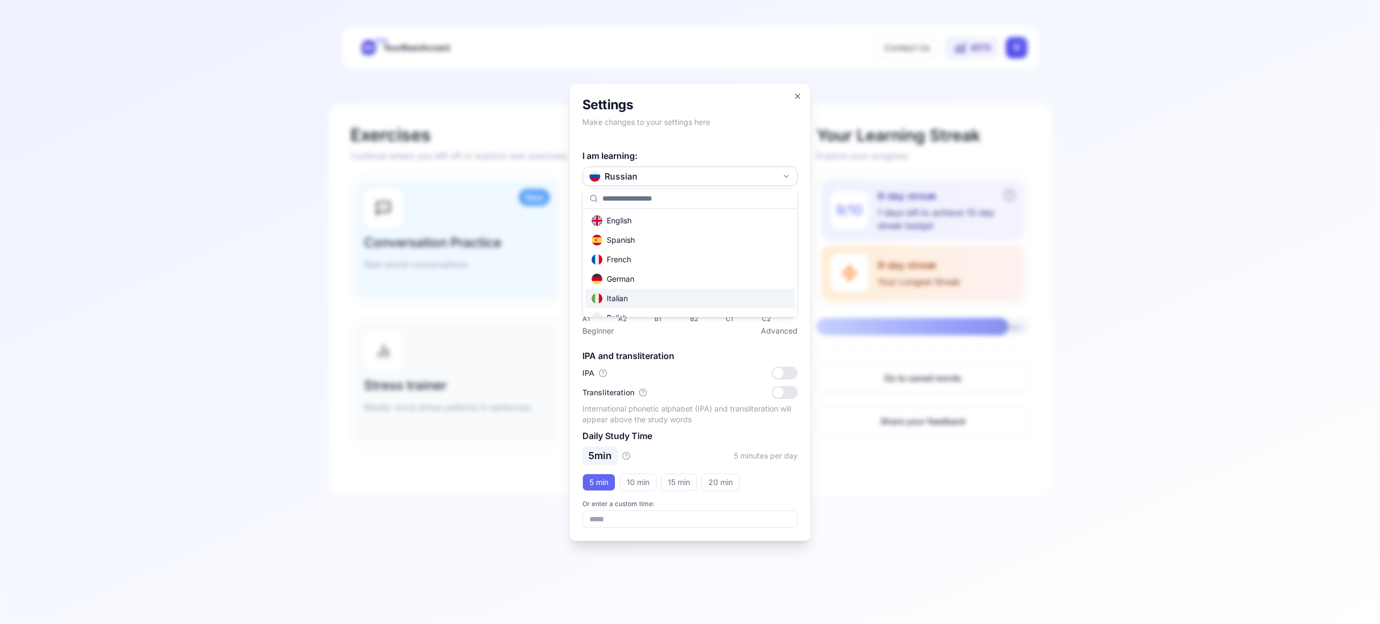
click at [714, 301] on div "Italian" at bounding box center [690, 298] width 210 height 19
click at [799, 92] on div "**********" at bounding box center [690, 312] width 242 height 459
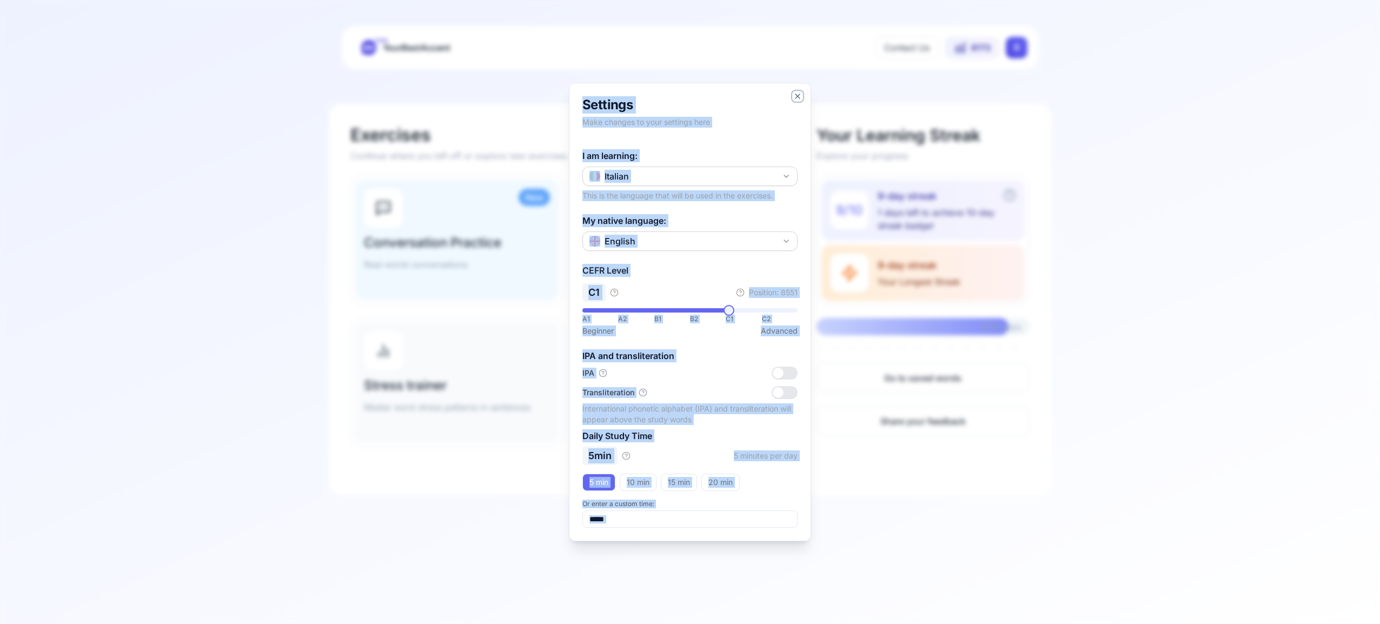
click at [798, 95] on icon "button" at bounding box center [797, 96] width 9 height 9
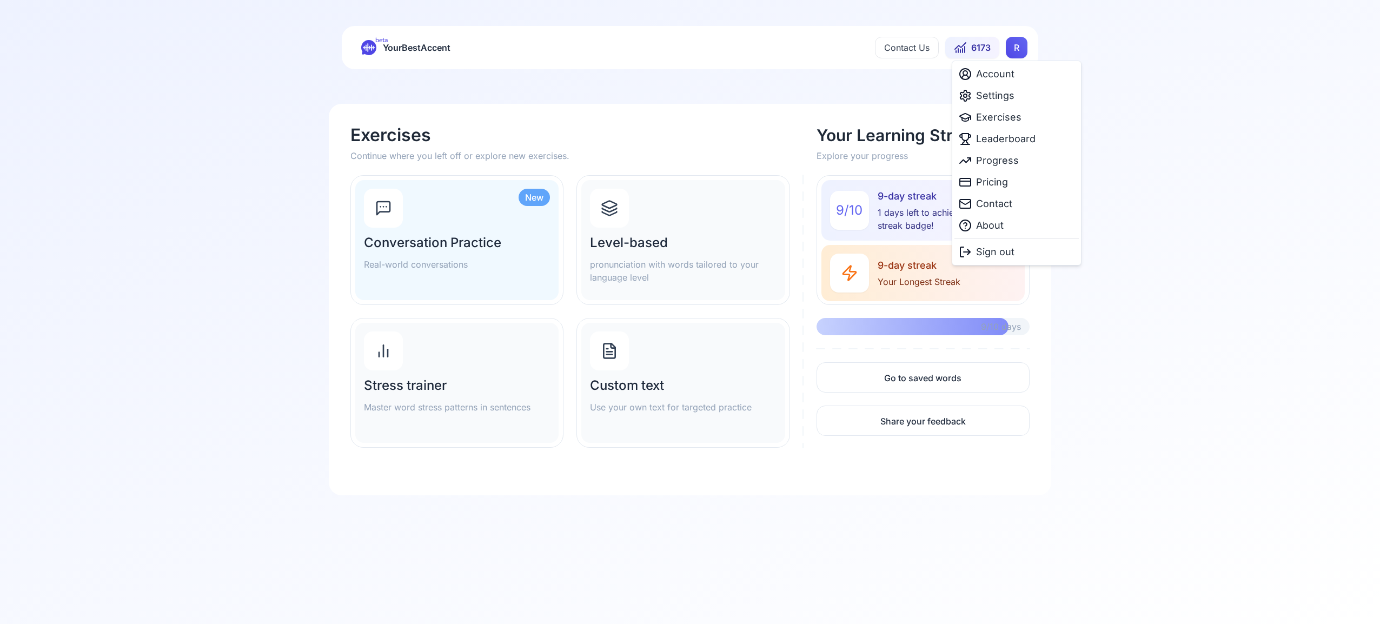
click at [1019, 50] on html "beta YourBestAccent Contact Us 6173 R Exercises Continue where you left off or …" at bounding box center [690, 312] width 1380 height 624
click at [1008, 116] on span "Exercises" at bounding box center [998, 117] width 45 height 15
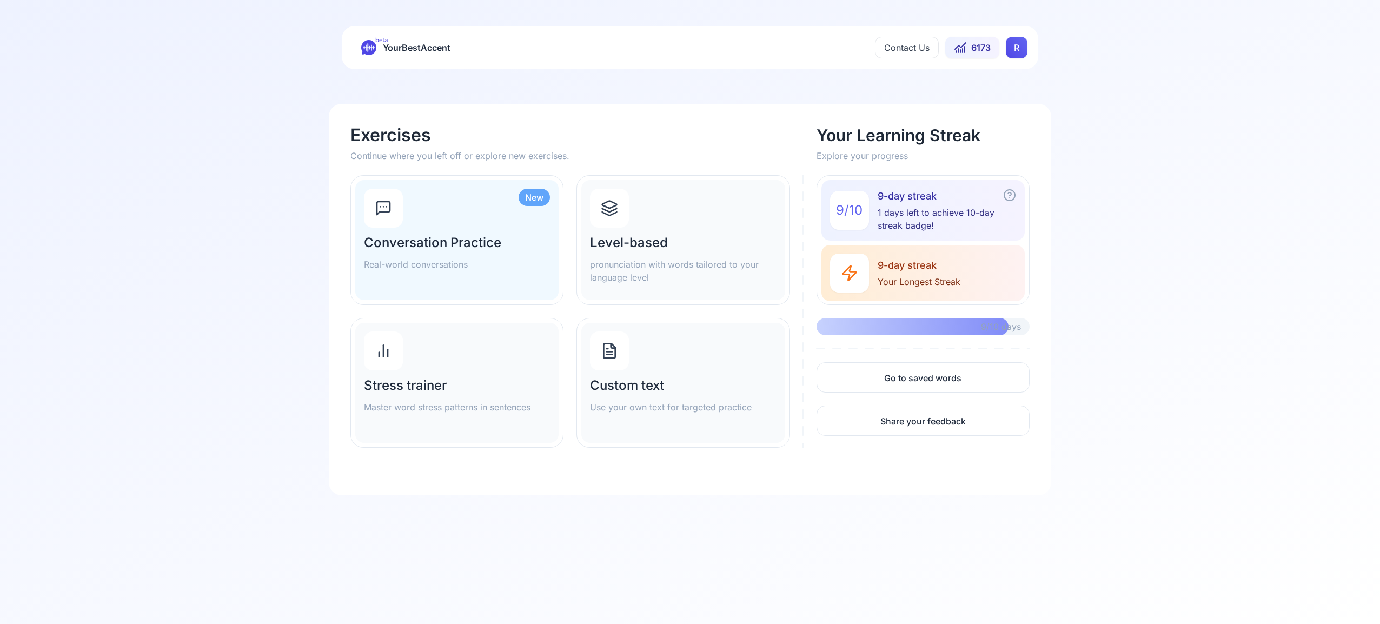
click at [610, 211] on icon at bounding box center [609, 210] width 15 height 4
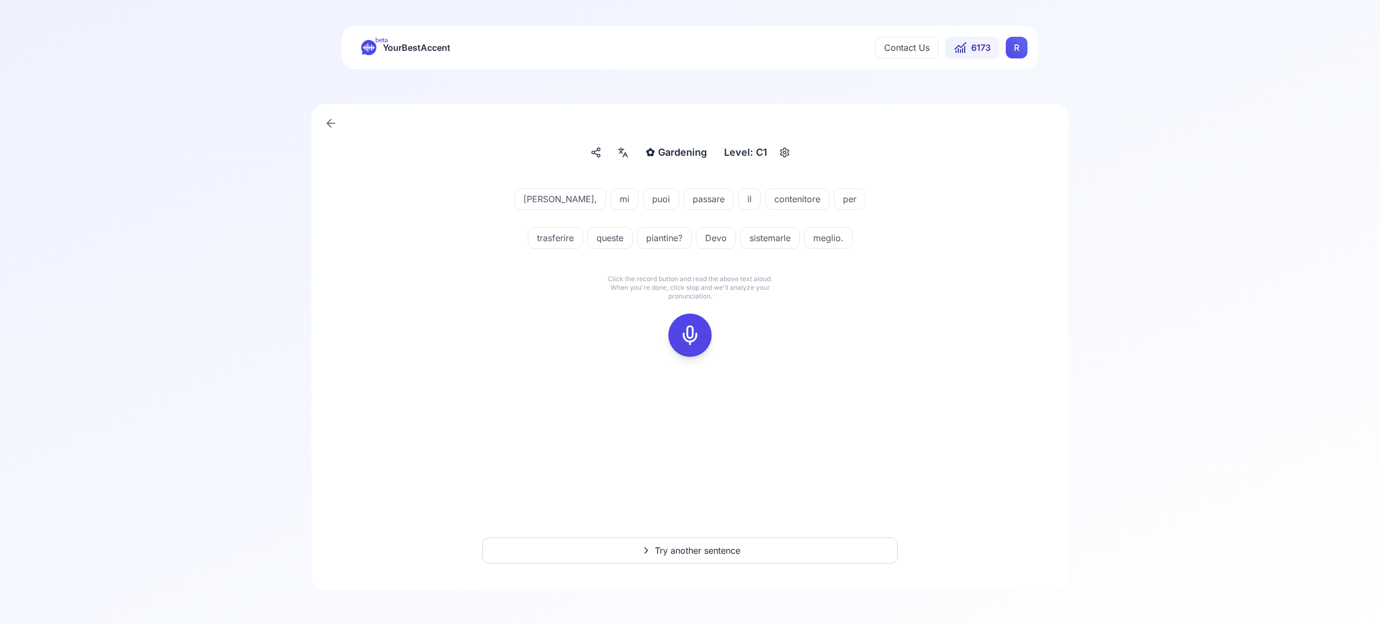
click at [693, 337] on icon at bounding box center [690, 335] width 22 height 22
click at [693, 335] on icon at bounding box center [690, 335] width 22 height 22
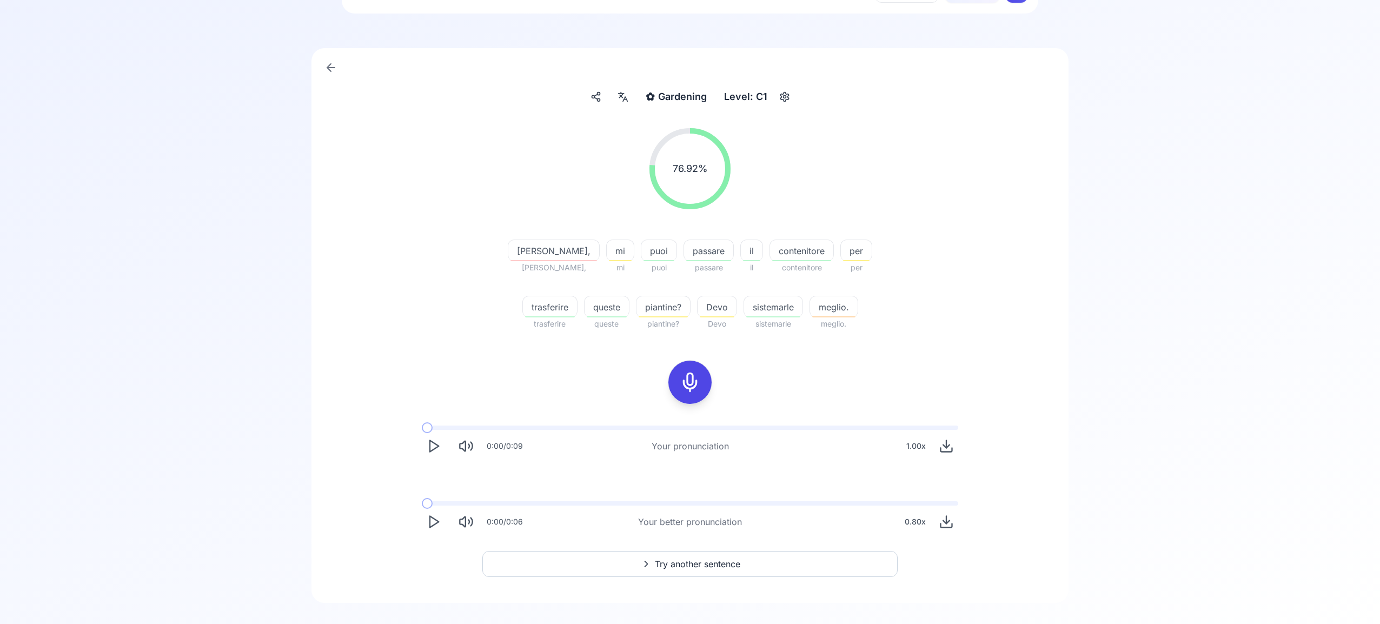
scroll to position [69, 0]
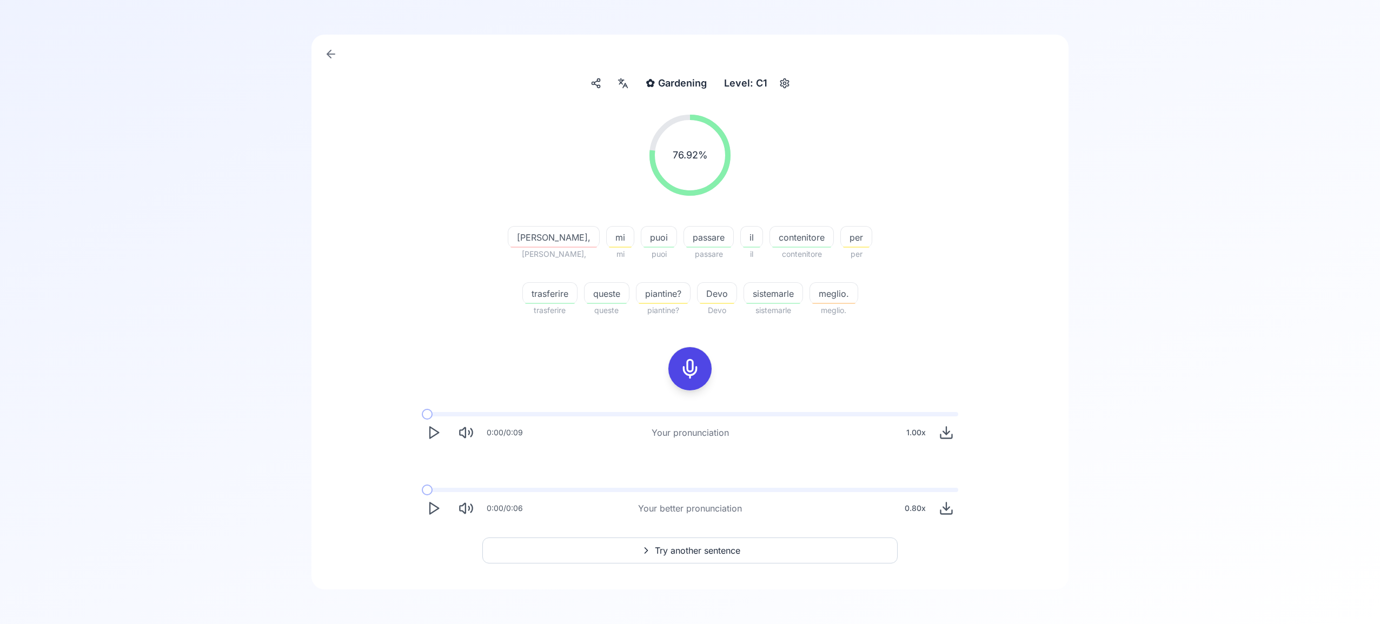
click at [724, 554] on span "Try another sentence" at bounding box center [697, 550] width 85 height 13
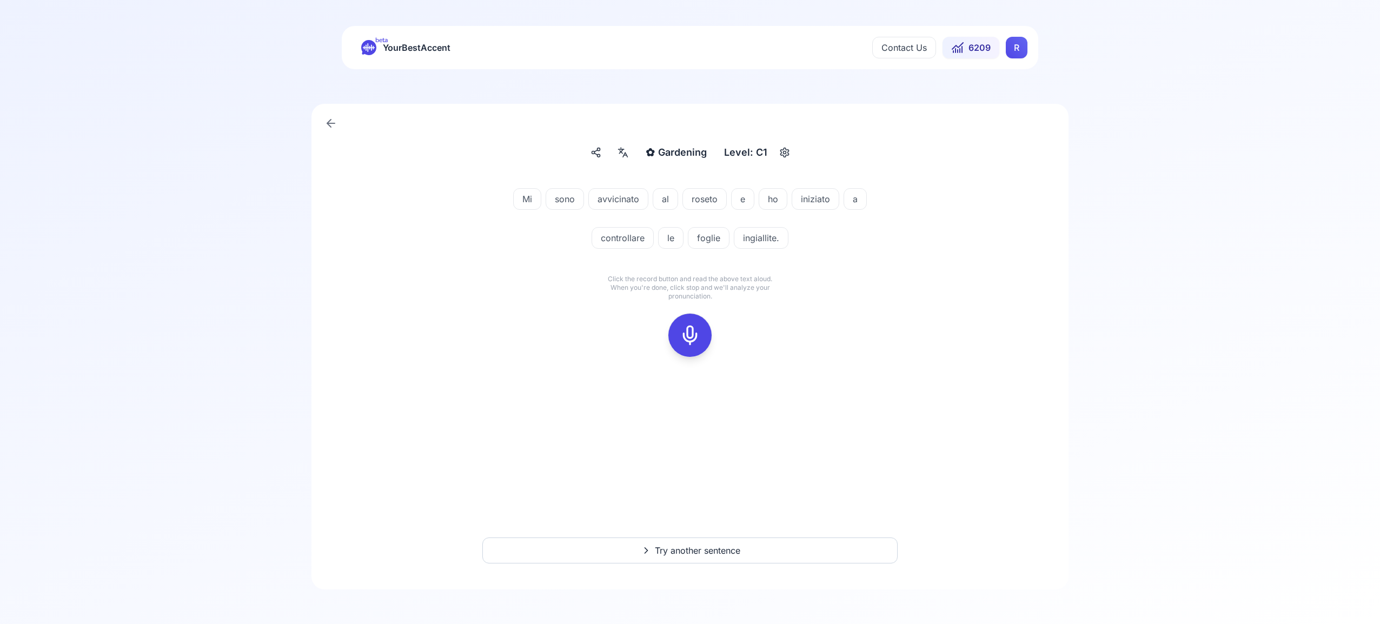
click at [691, 333] on icon at bounding box center [690, 335] width 22 height 22
click at [693, 334] on icon at bounding box center [690, 335] width 22 height 22
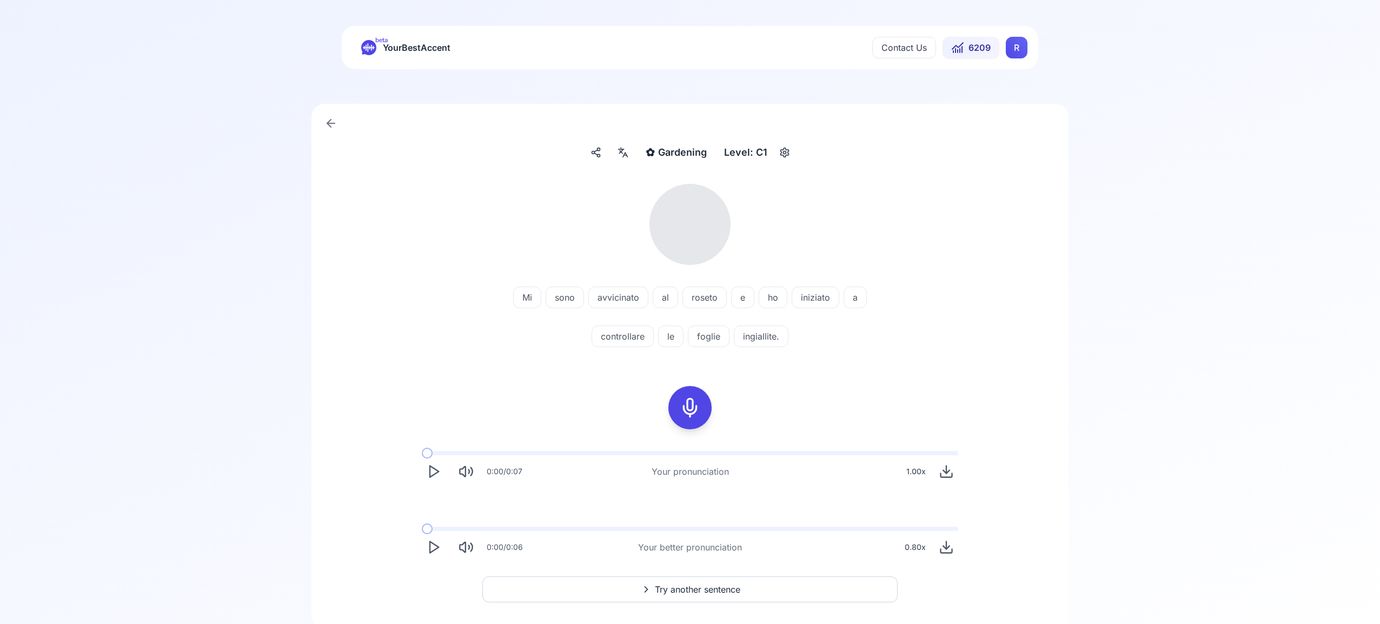
click at [627, 156] on icon at bounding box center [622, 152] width 13 height 11
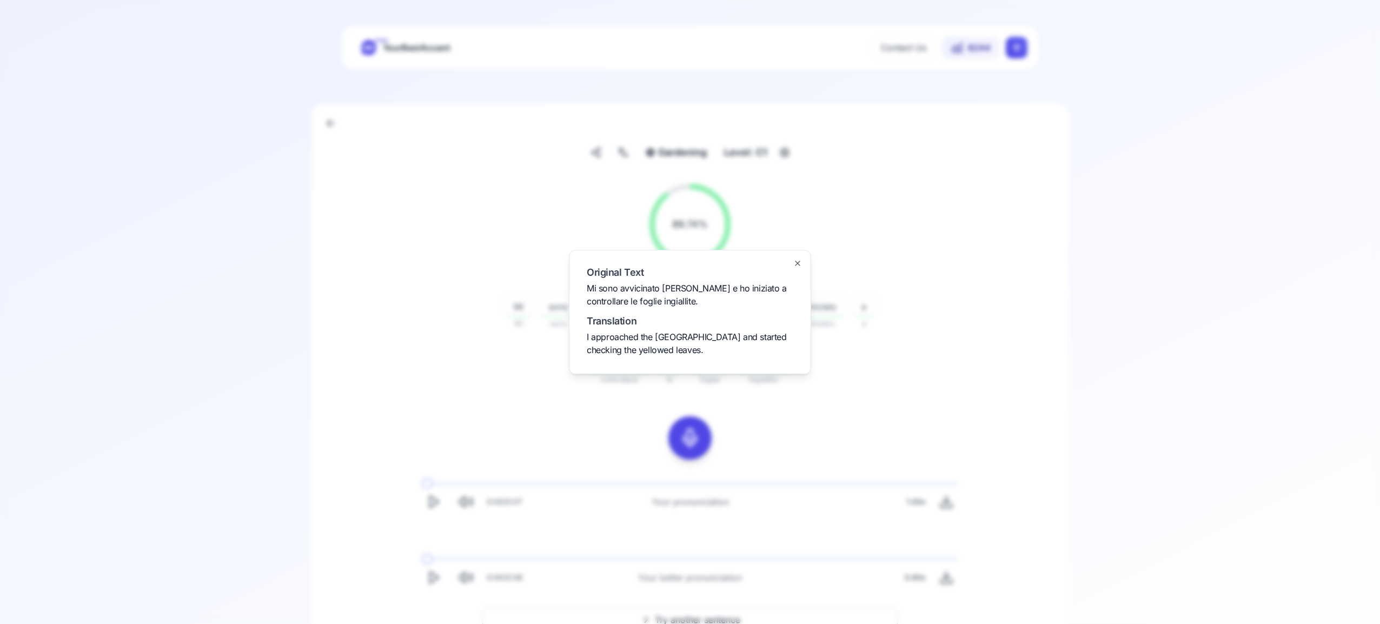
click at [801, 266] on icon "button" at bounding box center [797, 263] width 9 height 9
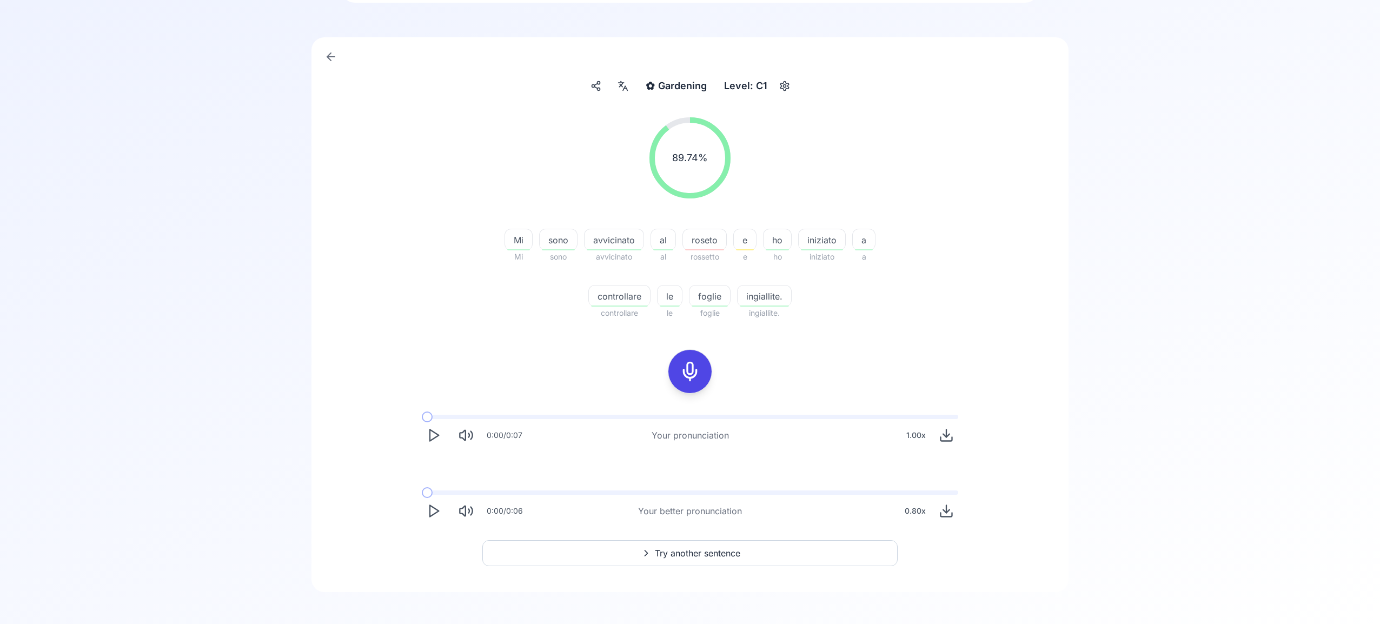
scroll to position [69, 0]
click at [702, 549] on span "Try another sentence" at bounding box center [697, 550] width 85 height 13
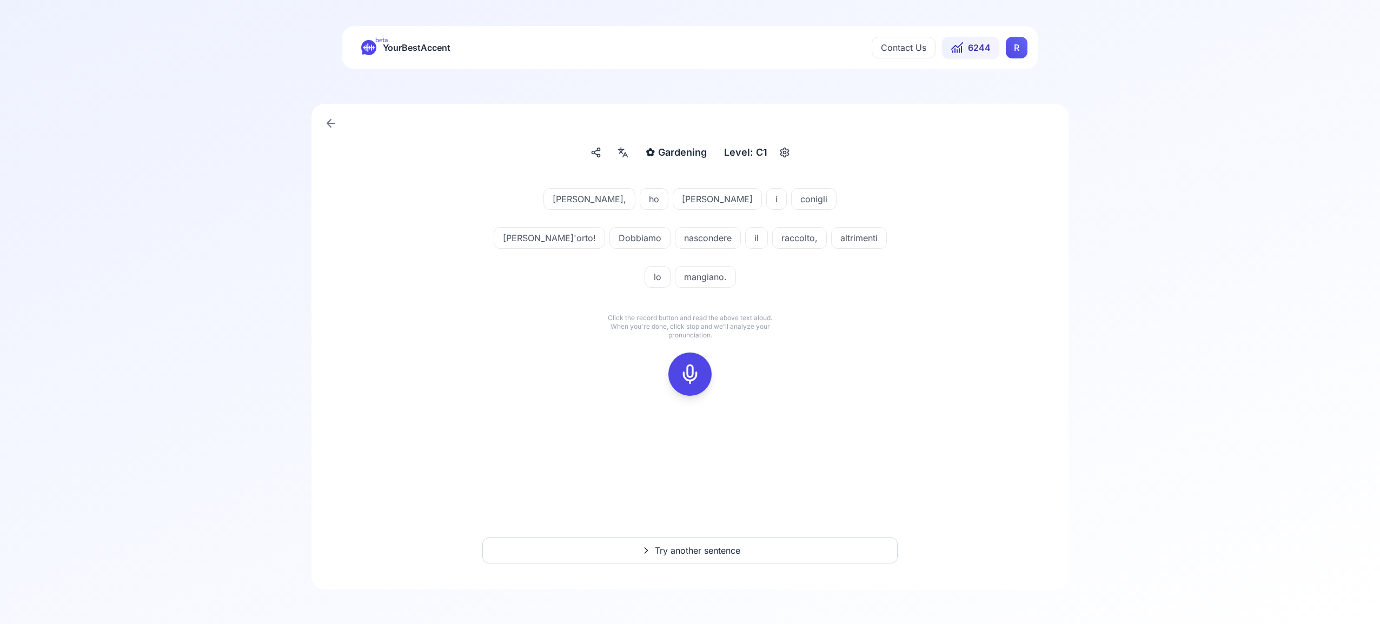
click at [693, 363] on icon at bounding box center [690, 374] width 22 height 22
click at [694, 363] on icon at bounding box center [690, 374] width 22 height 22
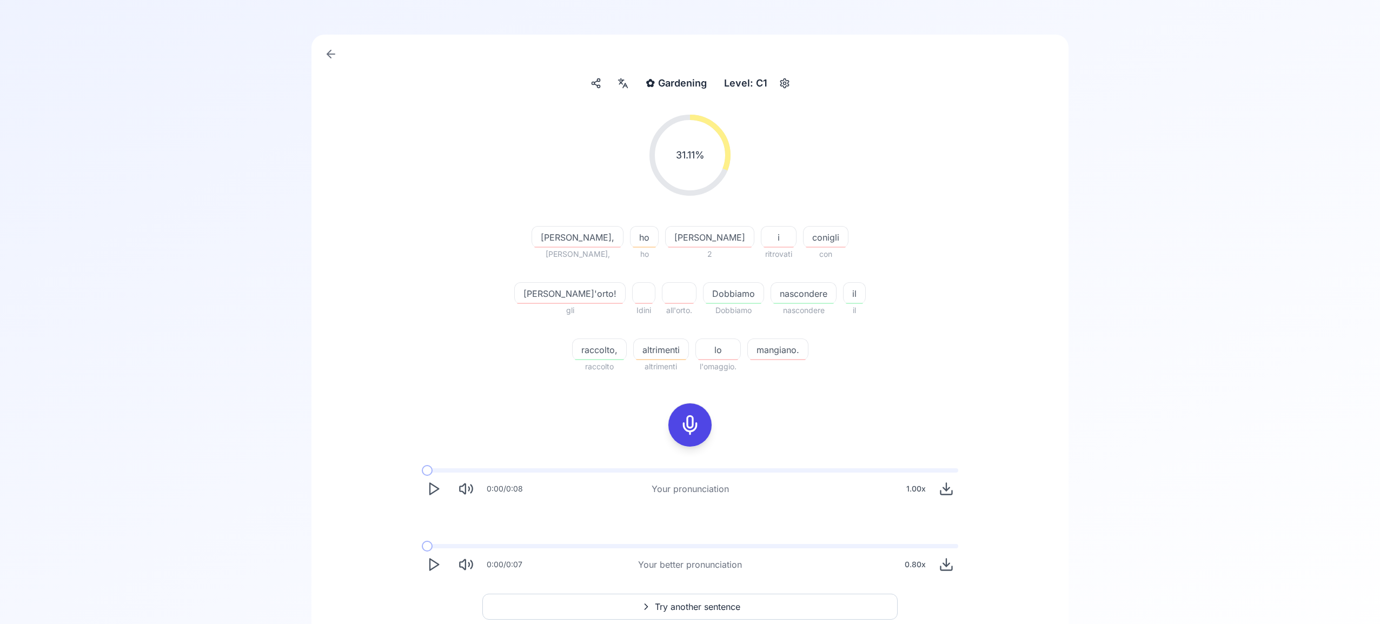
scroll to position [68, 0]
click at [734, 601] on span "Try another sentence" at bounding box center [697, 607] width 85 height 13
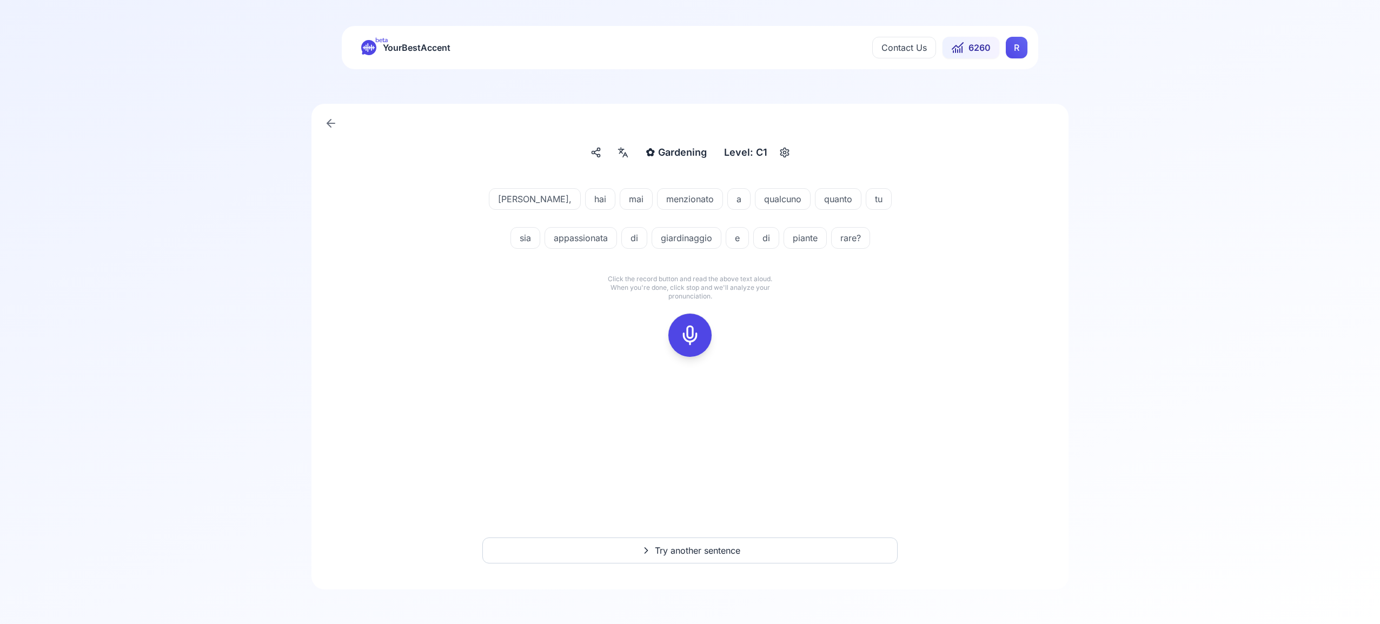
click at [691, 329] on icon at bounding box center [690, 335] width 22 height 22
click at [693, 335] on icon at bounding box center [690, 335] width 22 height 22
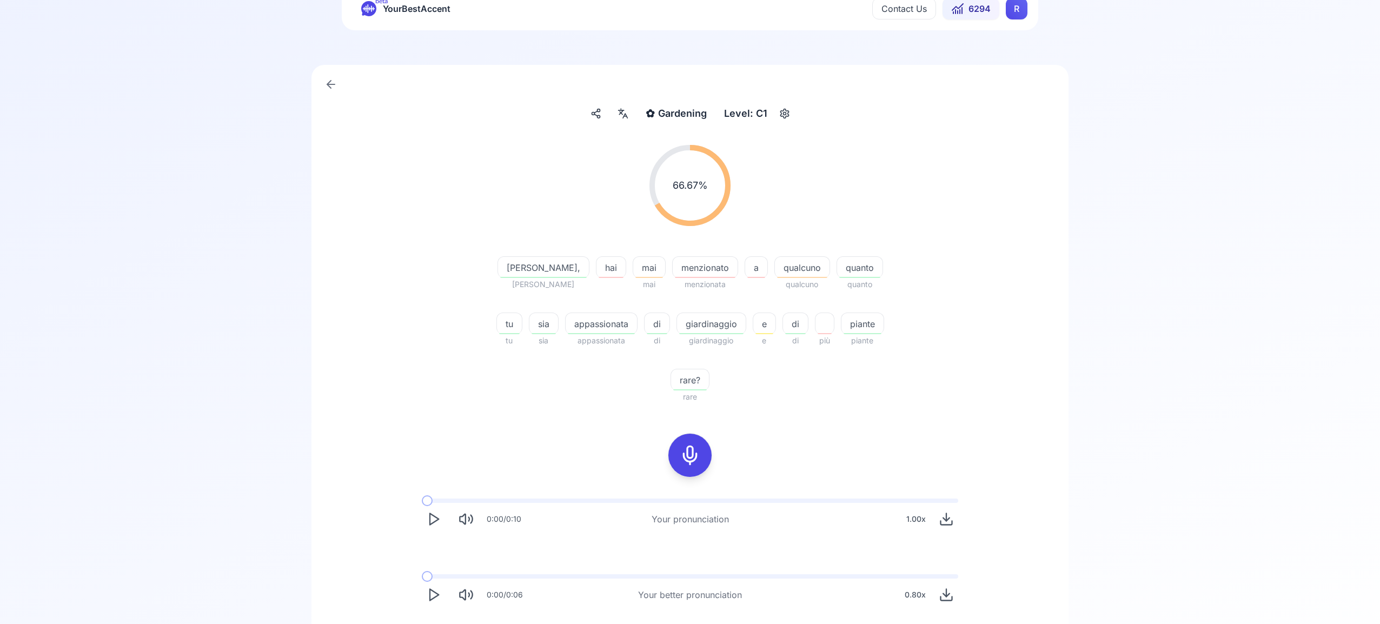
scroll to position [69, 0]
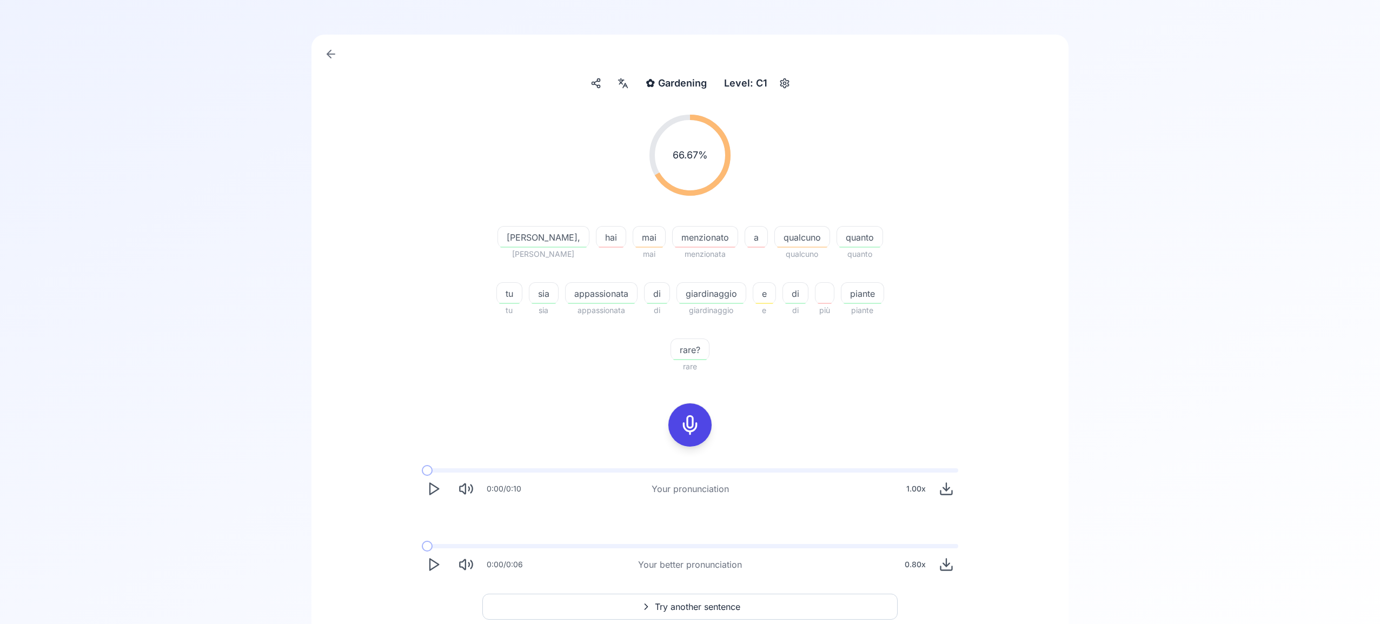
click at [703, 600] on span "Try another sentence" at bounding box center [697, 606] width 85 height 13
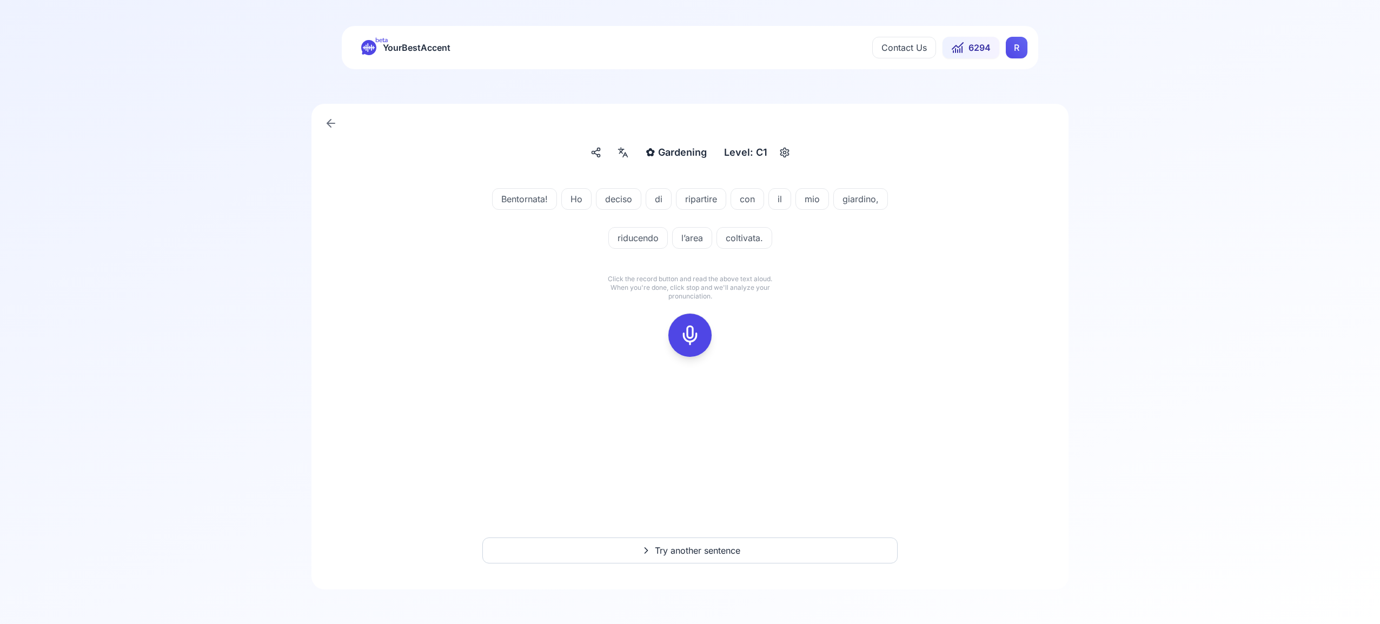
click at [691, 329] on icon at bounding box center [690, 335] width 22 height 22
click at [702, 335] on div at bounding box center [690, 335] width 26 height 43
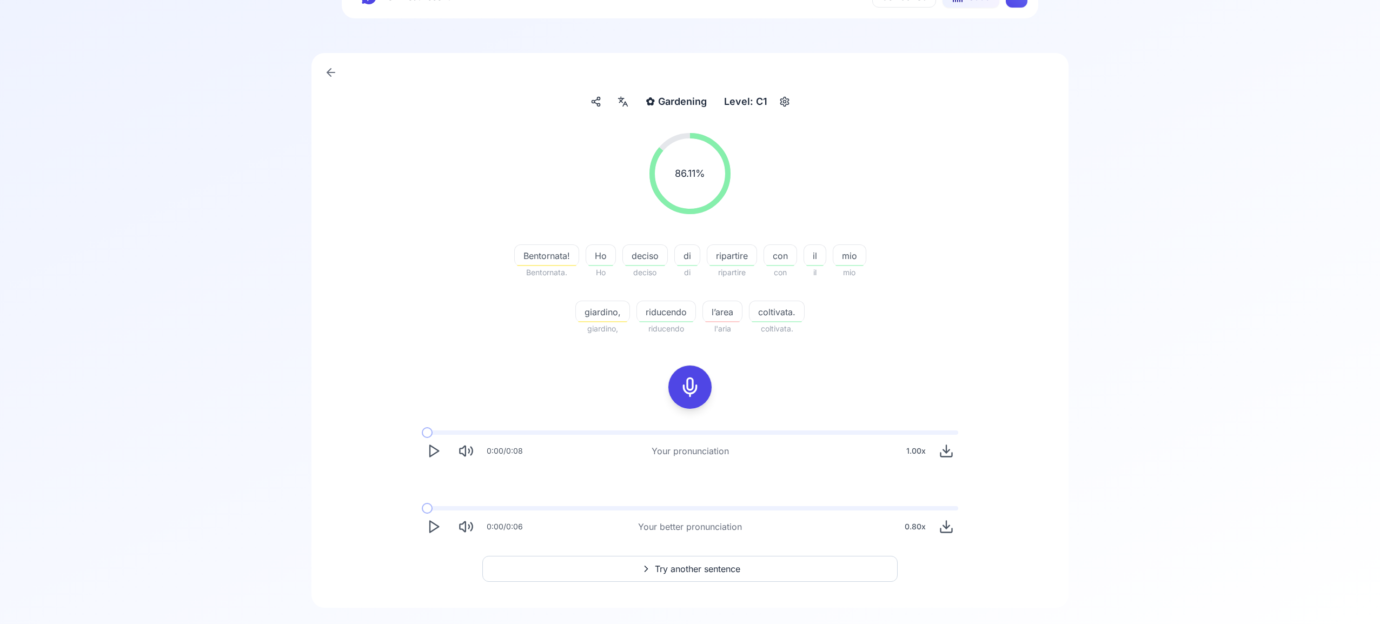
scroll to position [69, 0]
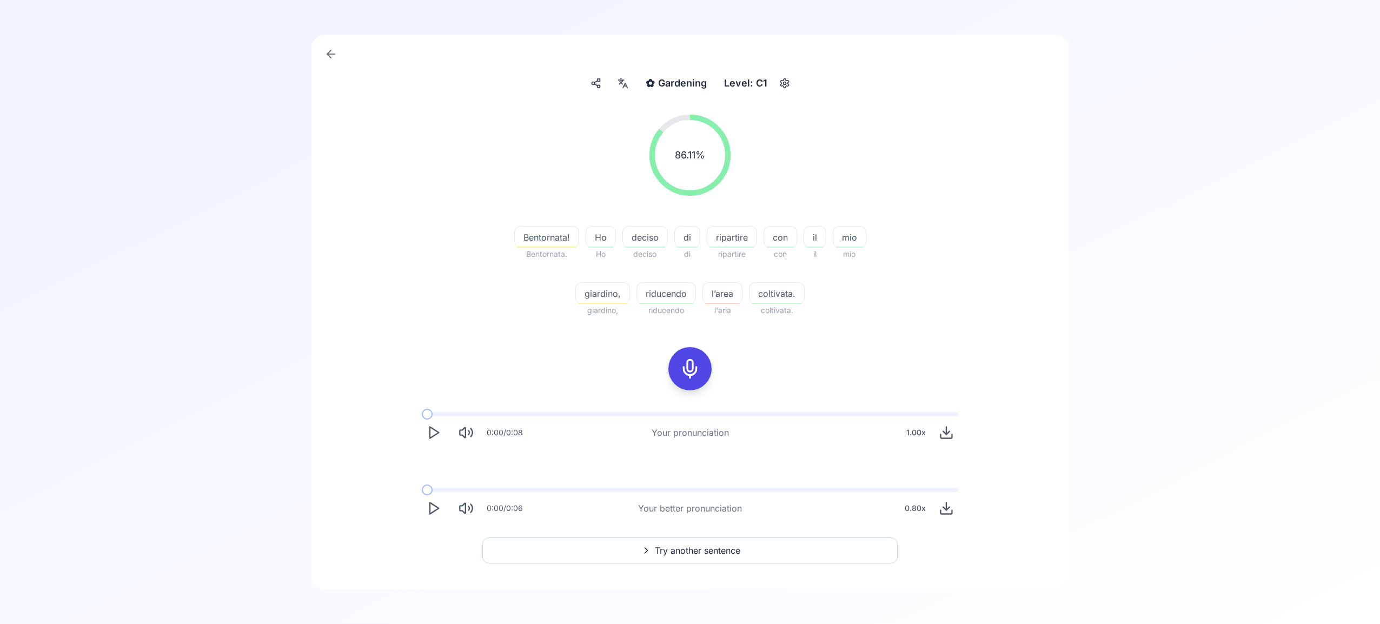
click at [702, 550] on span "Try another sentence" at bounding box center [697, 550] width 85 height 13
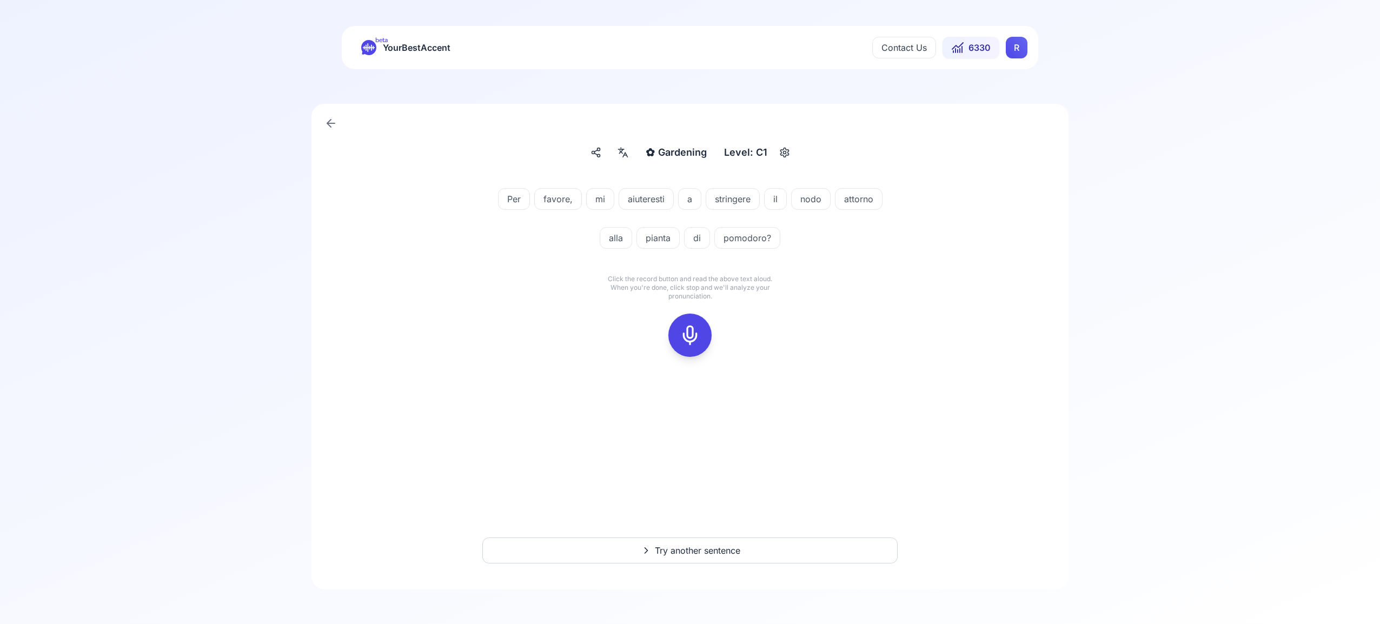
click at [692, 332] on icon at bounding box center [690, 335] width 22 height 22
click at [681, 334] on icon at bounding box center [690, 335] width 22 height 22
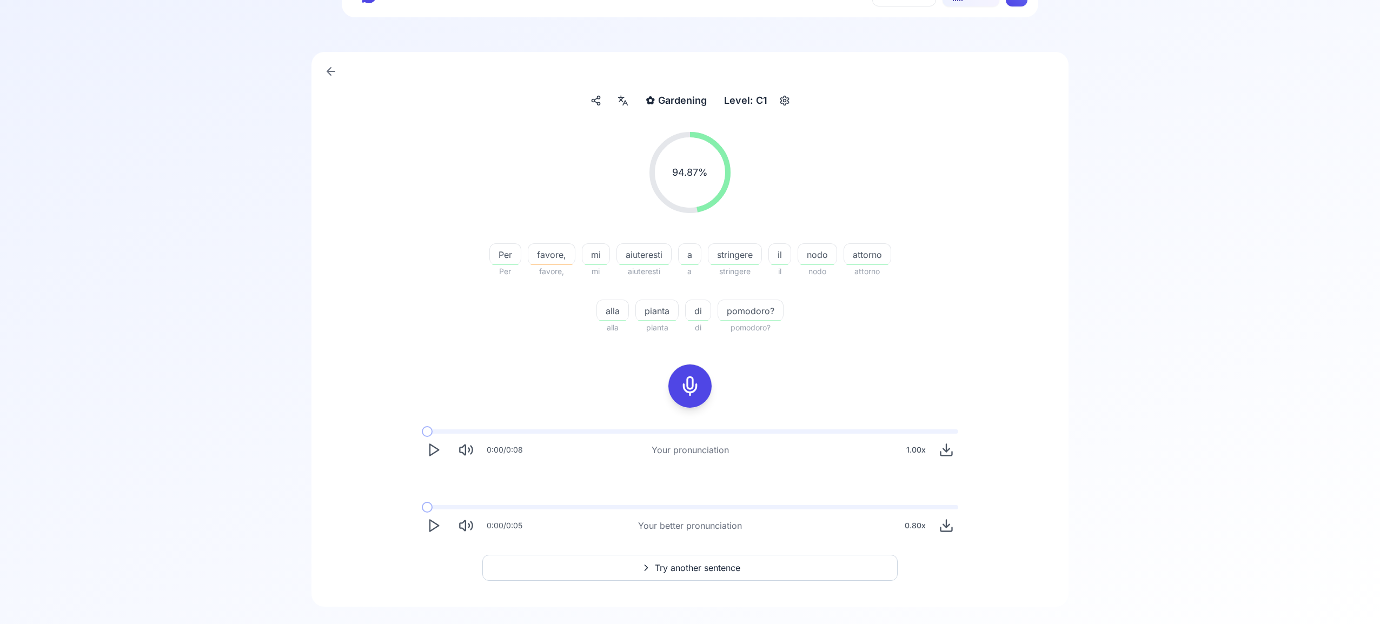
scroll to position [69, 0]
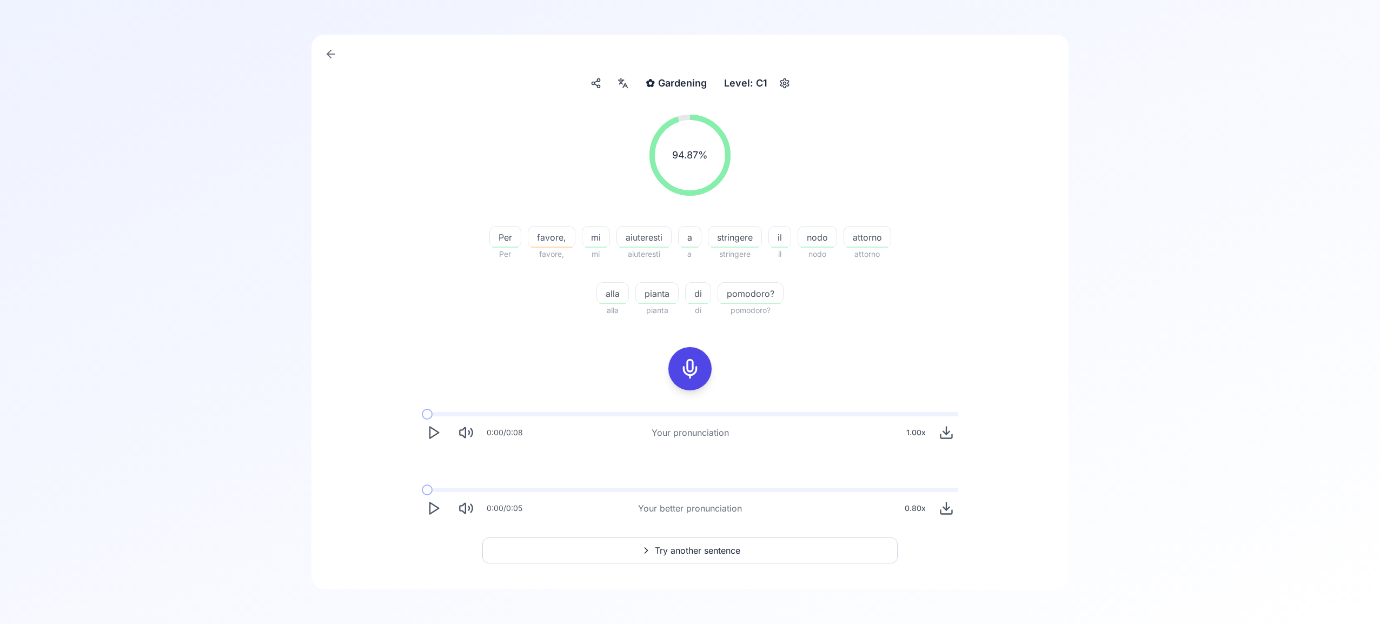
click at [713, 548] on span "Try another sentence" at bounding box center [697, 550] width 85 height 13
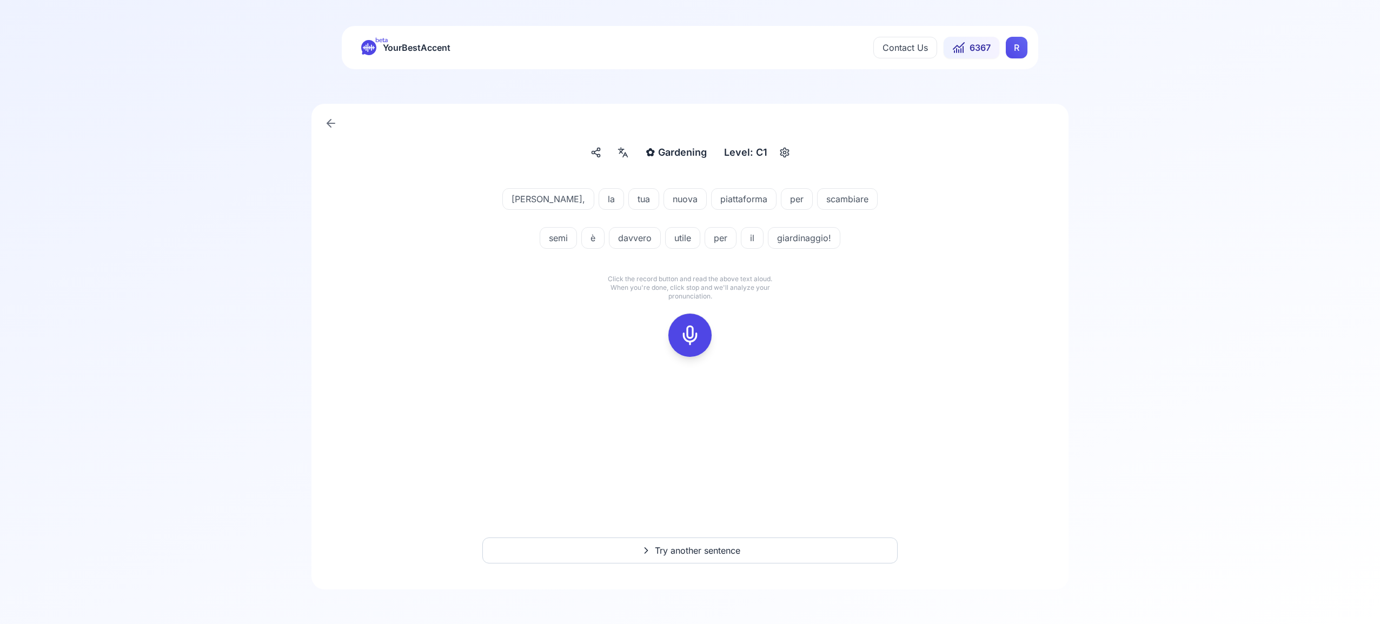
click at [691, 333] on icon at bounding box center [690, 335] width 22 height 22
click at [690, 338] on icon at bounding box center [690, 335] width 22 height 22
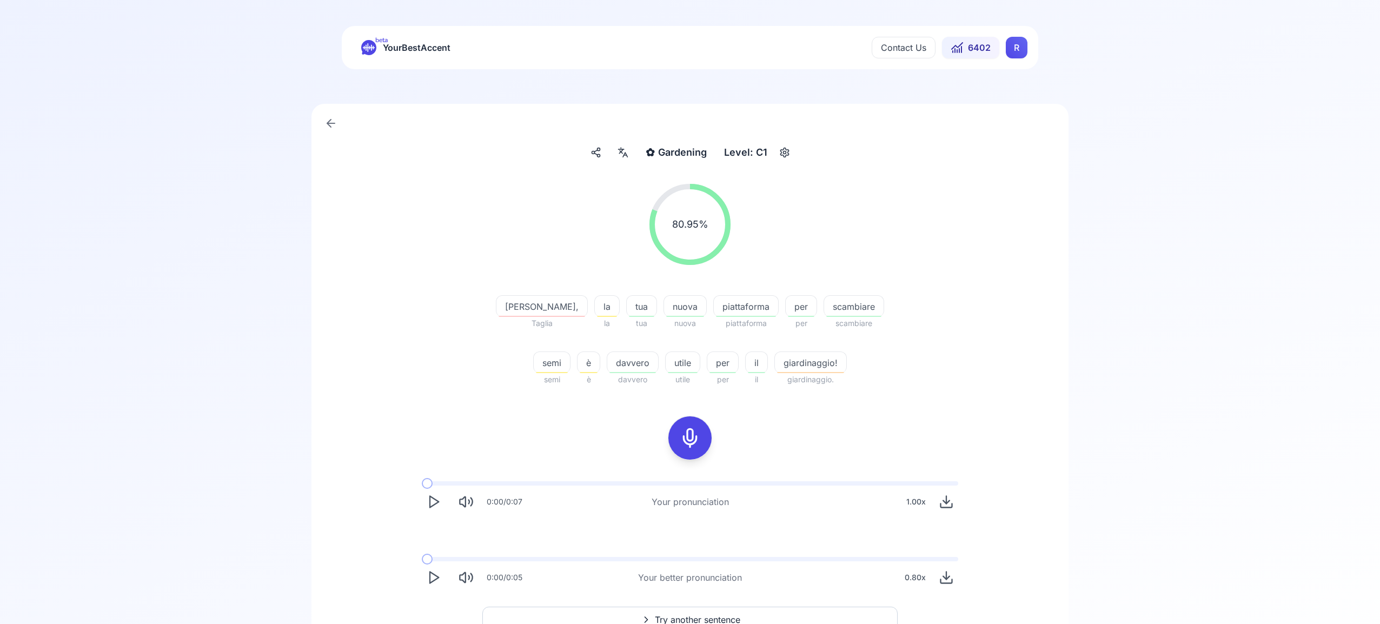
click at [1021, 49] on html "beta YourBestAccent Contact Us 6402 R ✿ Gardening Gardening Level: C1 80.95 % 8…" at bounding box center [690, 312] width 1380 height 624
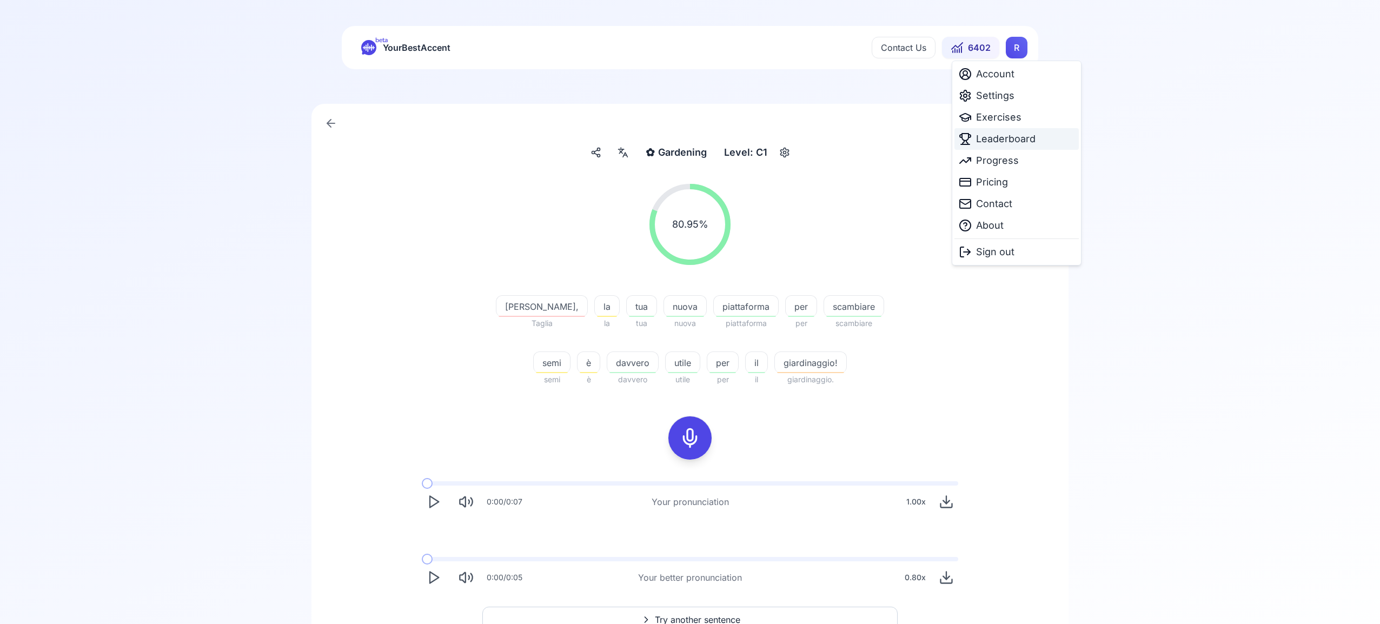
click at [1016, 138] on span "Leaderboard" at bounding box center [1005, 138] width 59 height 15
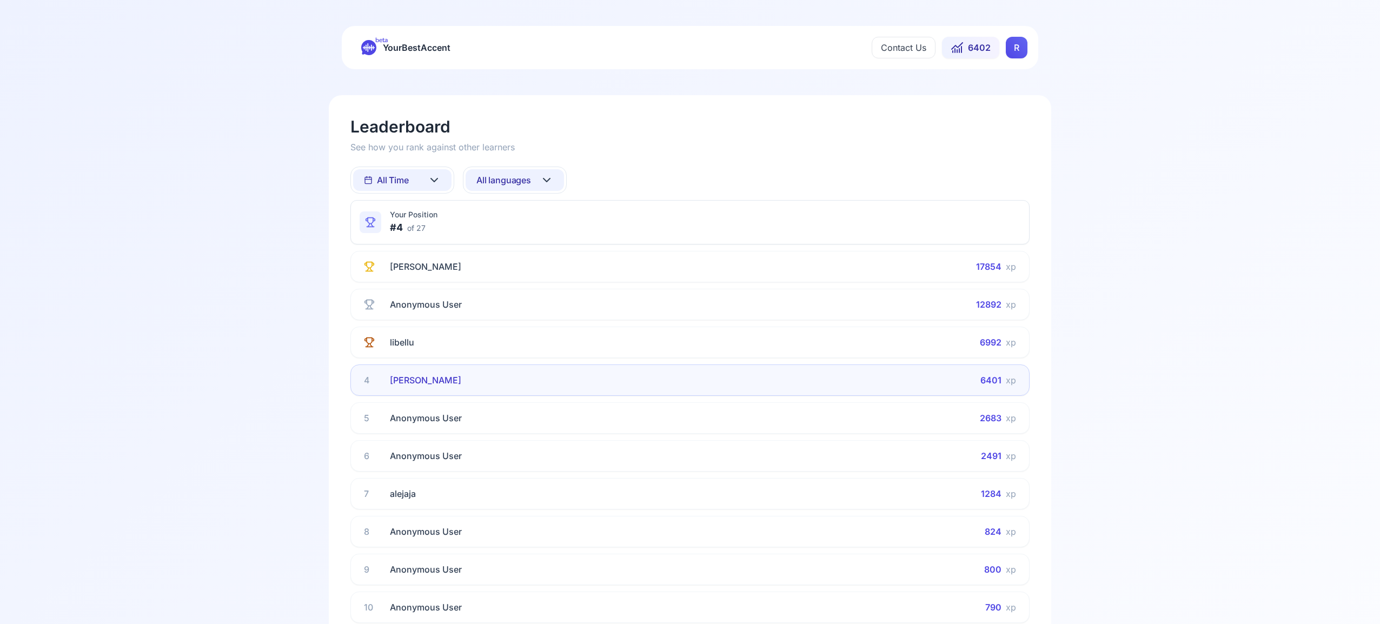
click at [543, 177] on icon at bounding box center [546, 180] width 13 height 13
click at [512, 230] on div "All languages" at bounding box center [496, 228] width 48 height 11
click at [549, 176] on icon at bounding box center [546, 180] width 13 height 13
click at [549, 176] on html "beta YourBestAccent Contact Us 6402 R Leaderboard See how you rank against othe…" at bounding box center [690, 312] width 1380 height 624
click at [429, 178] on icon at bounding box center [434, 180] width 13 height 13
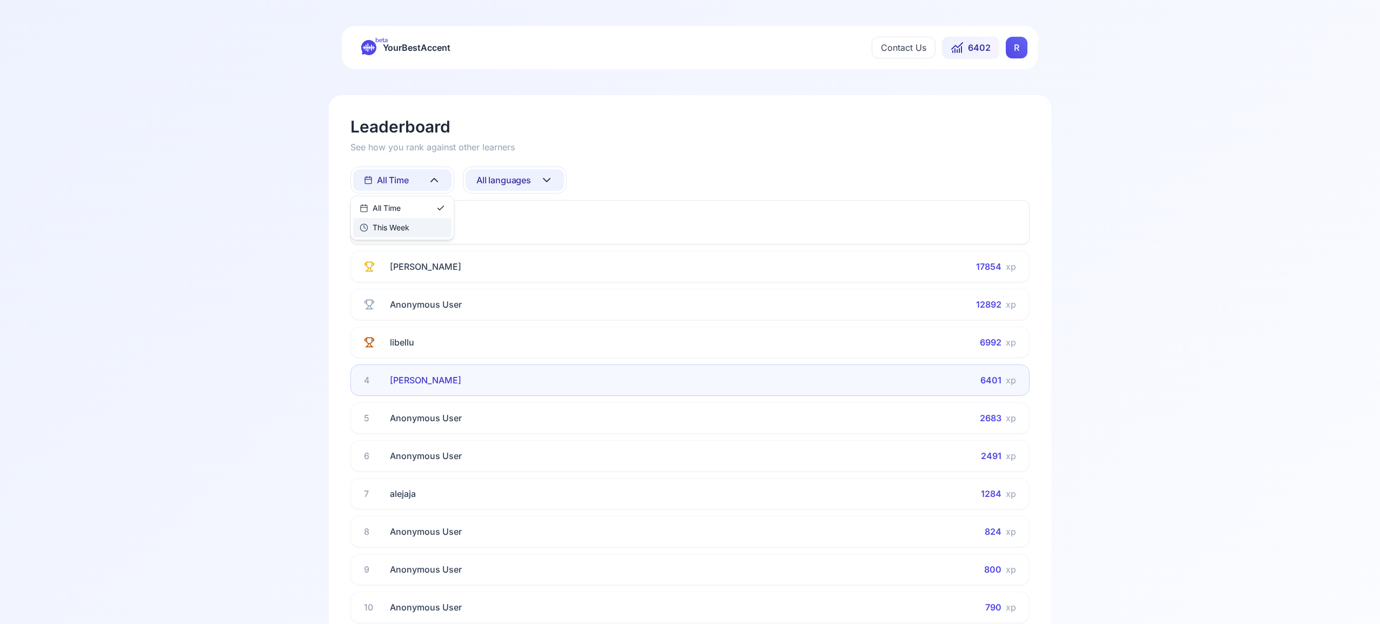
click at [424, 230] on div "This Week" at bounding box center [402, 227] width 98 height 19
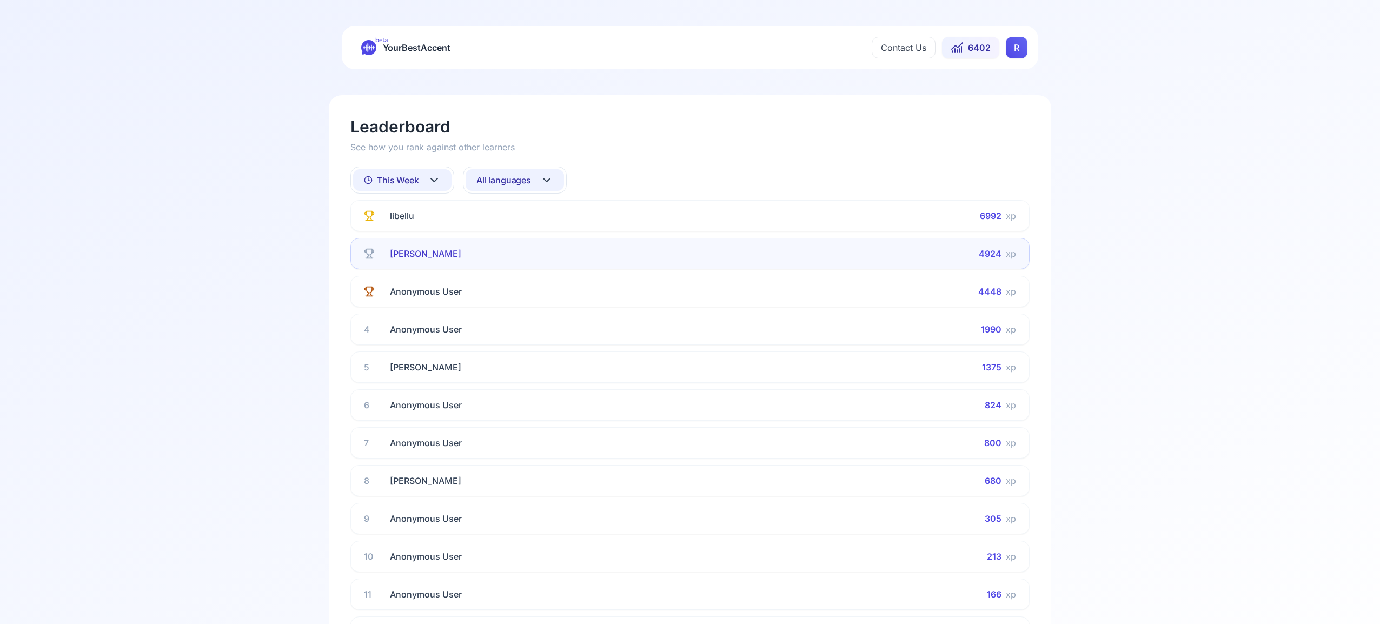
click at [552, 178] on icon at bounding box center [546, 180] width 13 height 13
click at [520, 268] on div "Spanish" at bounding box center [515, 266] width 98 height 19
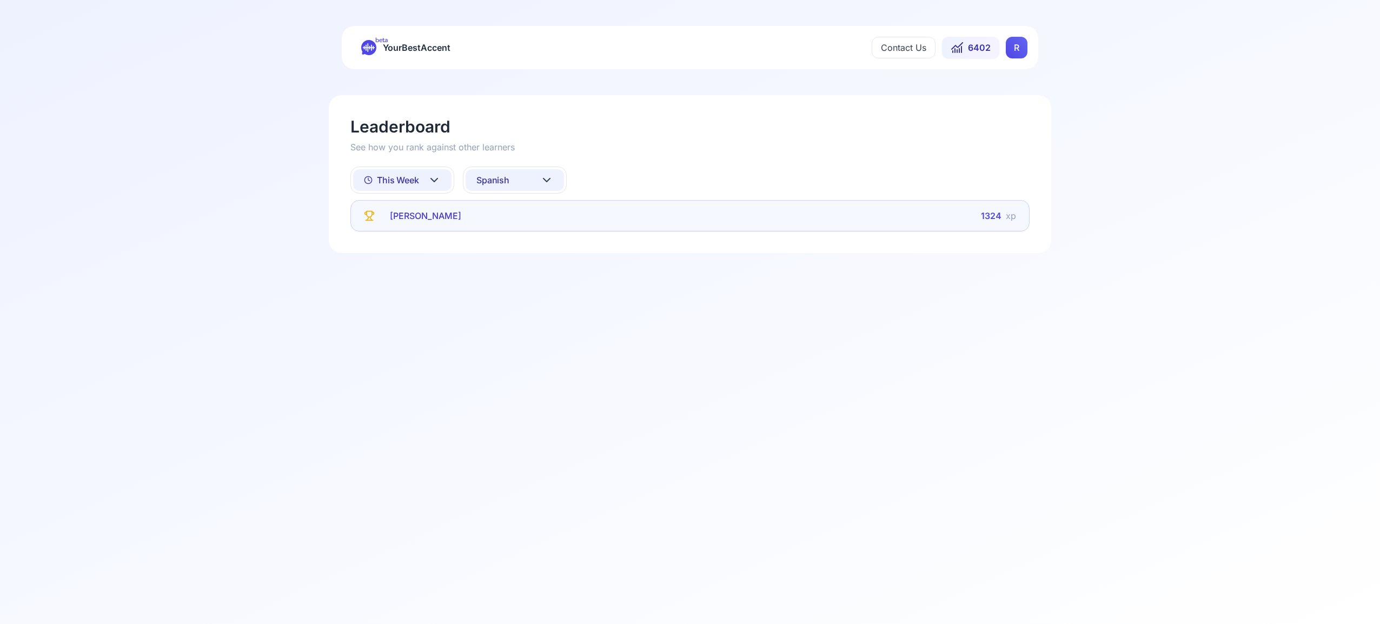
click at [545, 180] on icon at bounding box center [546, 180] width 13 height 13
click at [525, 290] on div "French" at bounding box center [515, 286] width 98 height 19
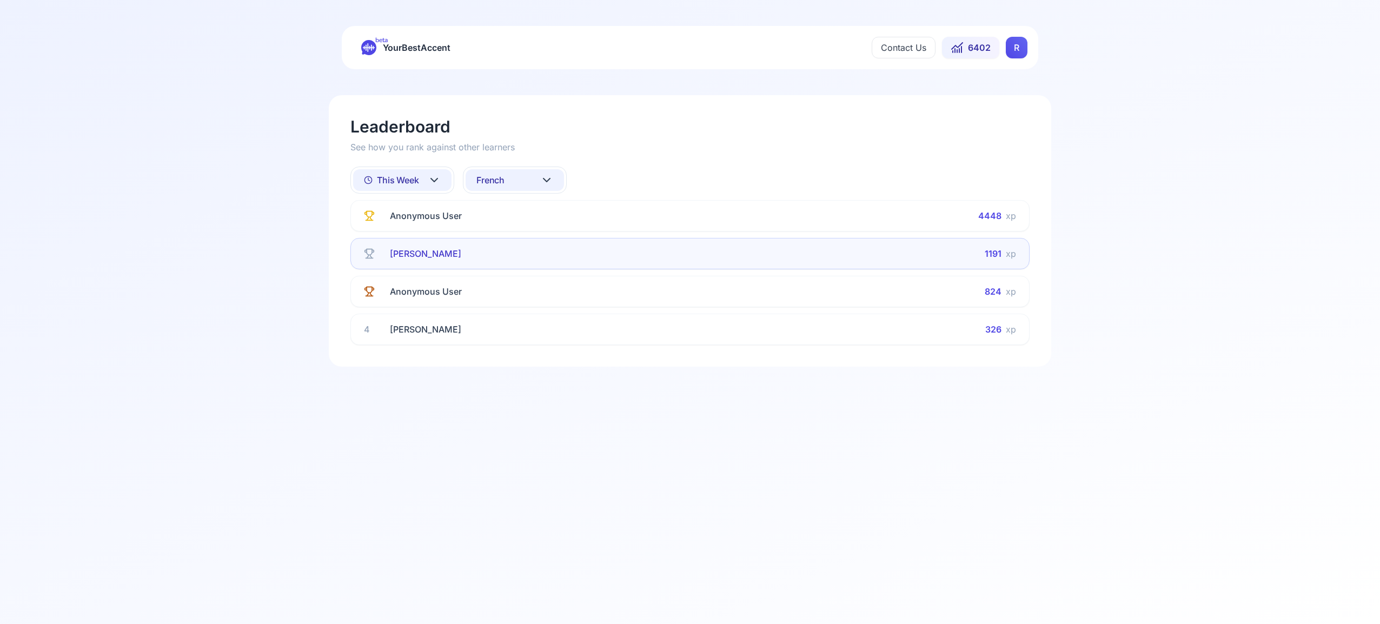
click at [543, 180] on icon at bounding box center [546, 180] width 13 height 13
click at [534, 307] on div "Italian" at bounding box center [515, 302] width 98 height 19
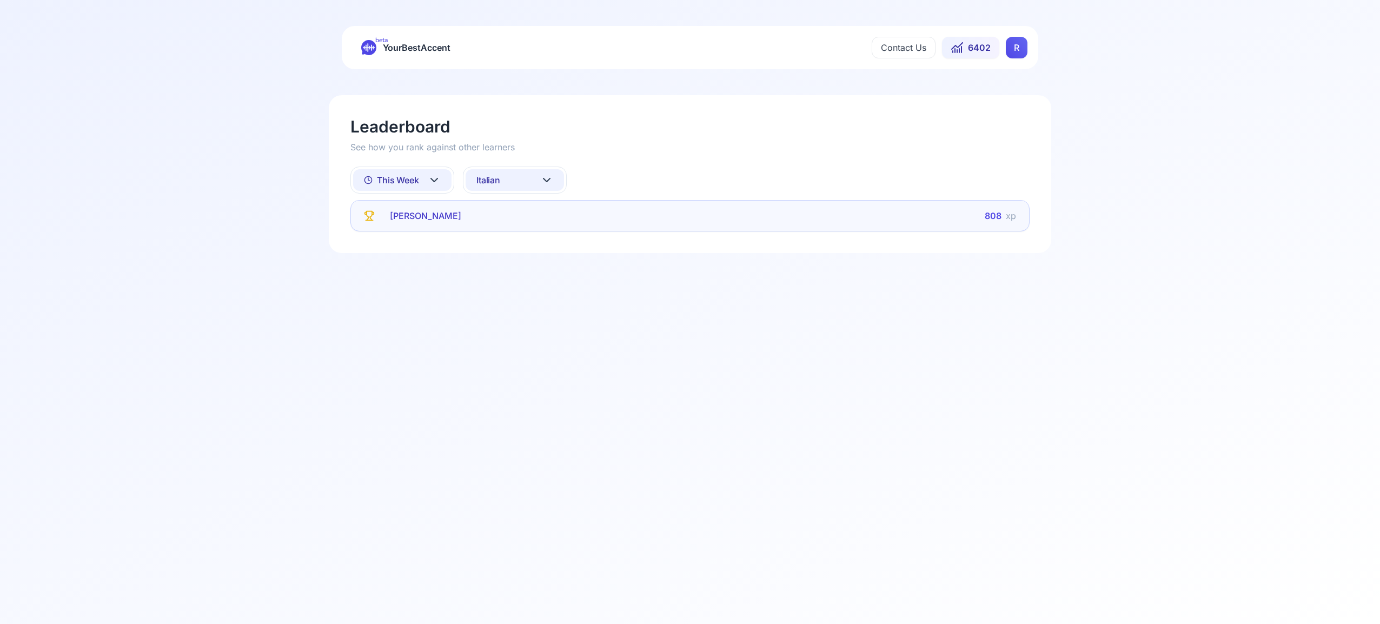
click at [430, 176] on icon at bounding box center [434, 180] width 13 height 13
click at [413, 207] on div "All Time" at bounding box center [402, 207] width 98 height 19
click at [552, 181] on icon at bounding box center [546, 180] width 13 height 13
click at [536, 298] on div "Portuguese" at bounding box center [515, 298] width 98 height 19
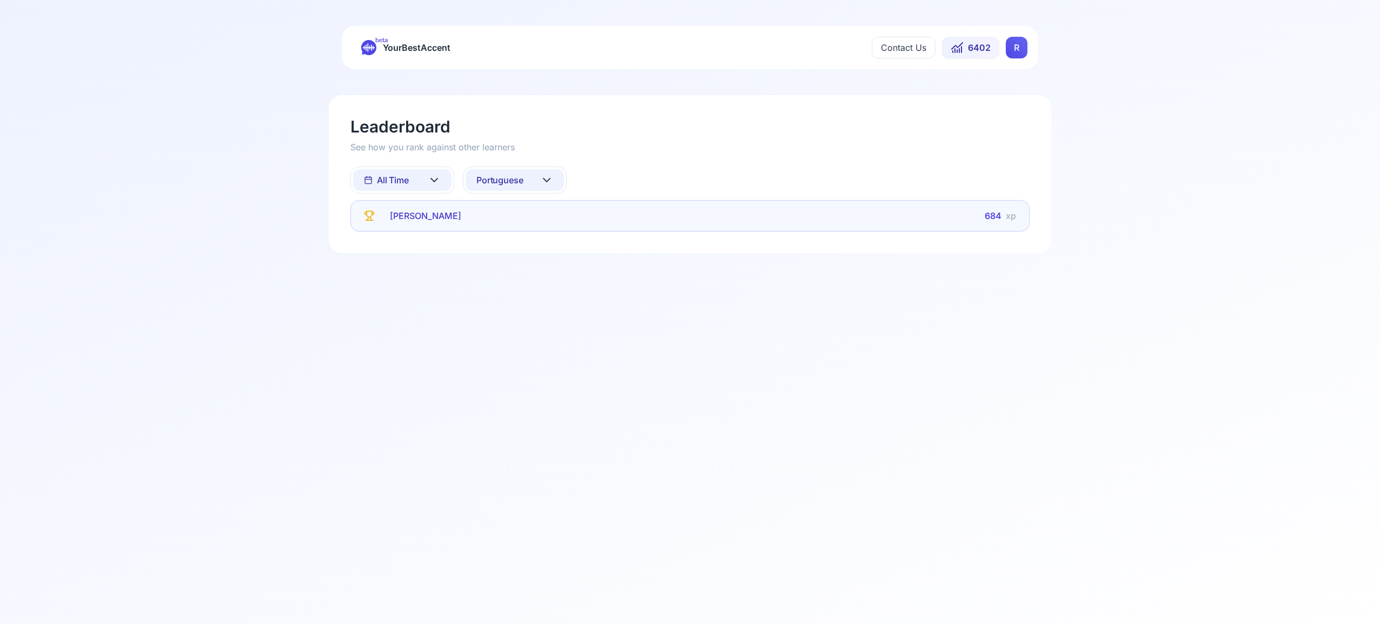
click at [546, 178] on icon at bounding box center [546, 180] width 13 height 13
click at [530, 306] on div "Russian" at bounding box center [515, 303] width 98 height 19
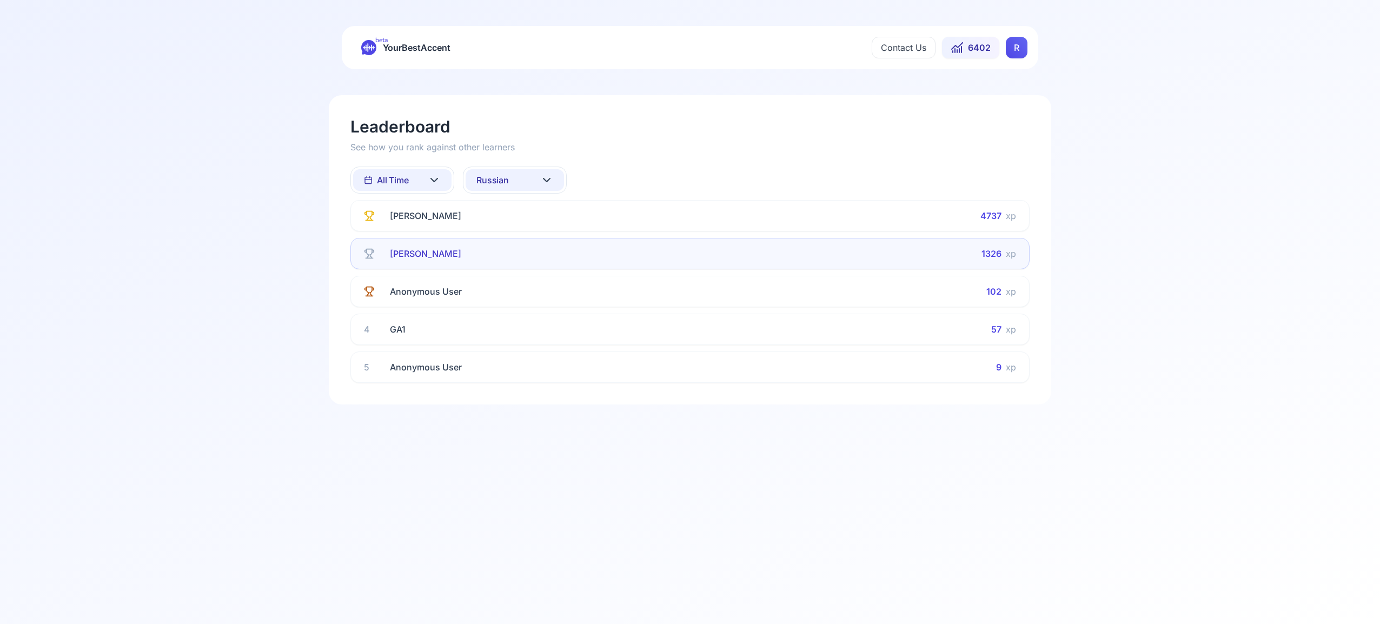
click at [1019, 51] on html "beta YourBestAccent Contact Us 6402 R Leaderboard See how you rank against othe…" at bounding box center [690, 312] width 1380 height 624
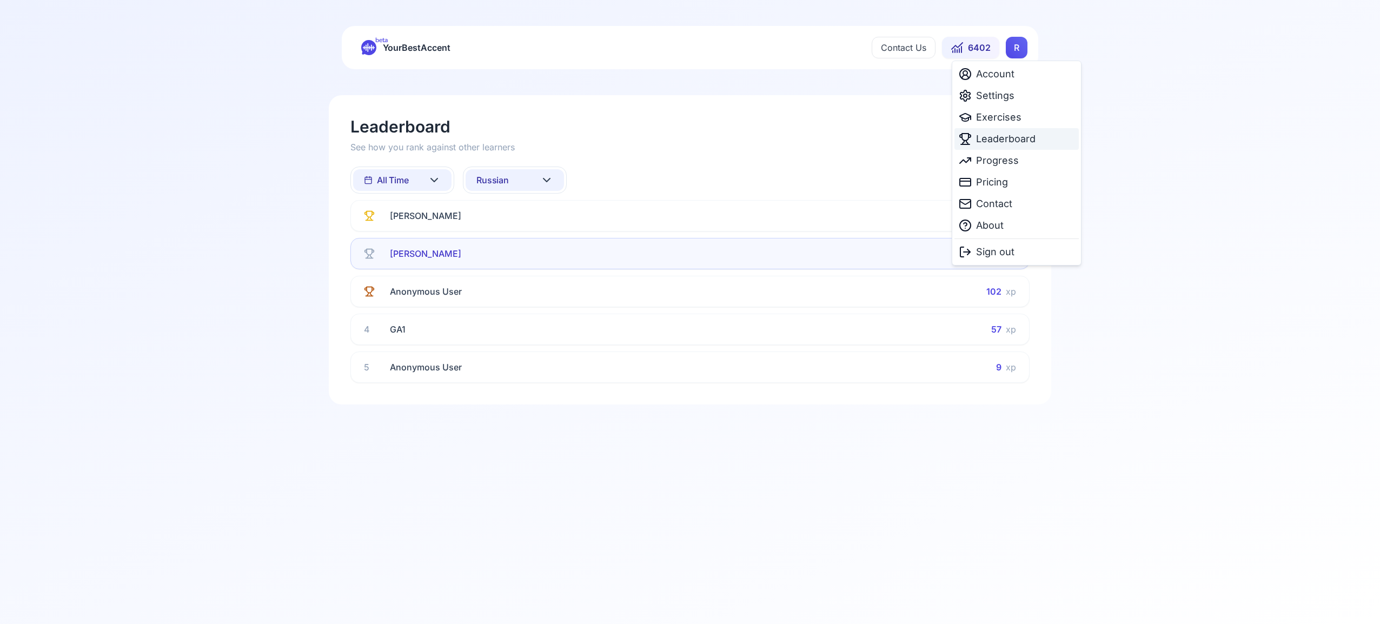
click at [1019, 140] on span "Leaderboard" at bounding box center [1005, 138] width 59 height 15
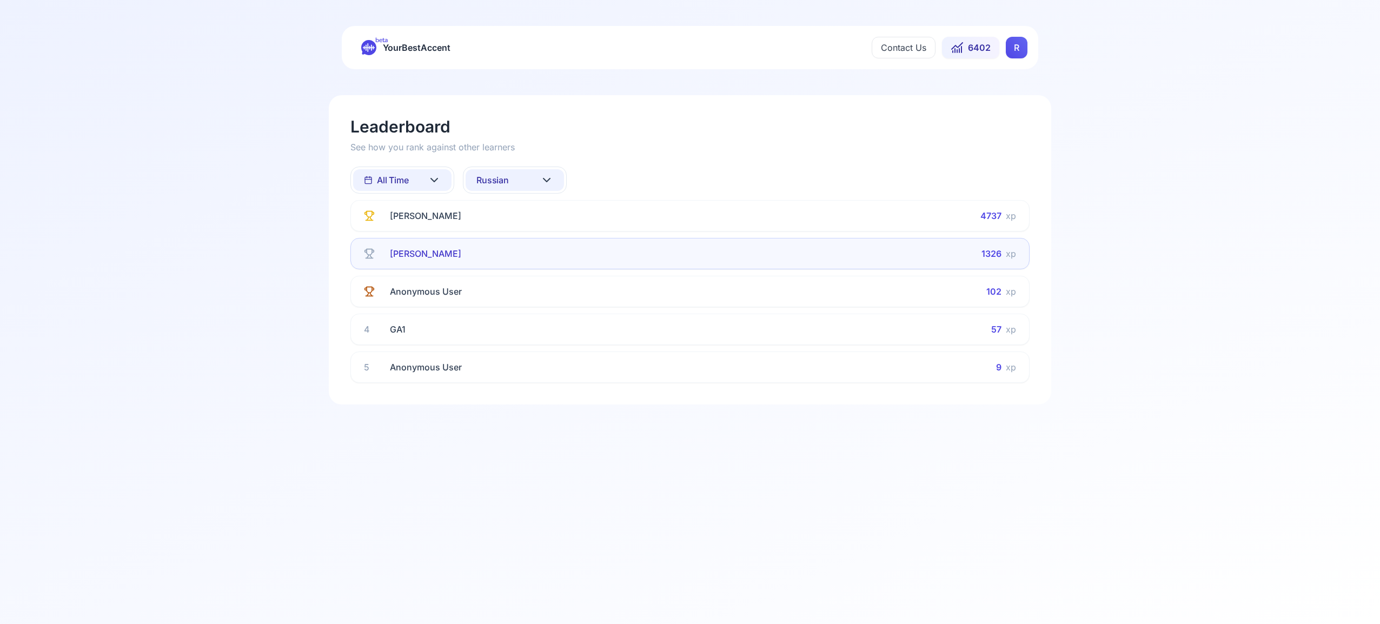
click at [542, 180] on icon at bounding box center [546, 180] width 13 height 13
click at [526, 230] on div "All languages" at bounding box center [515, 227] width 98 height 19
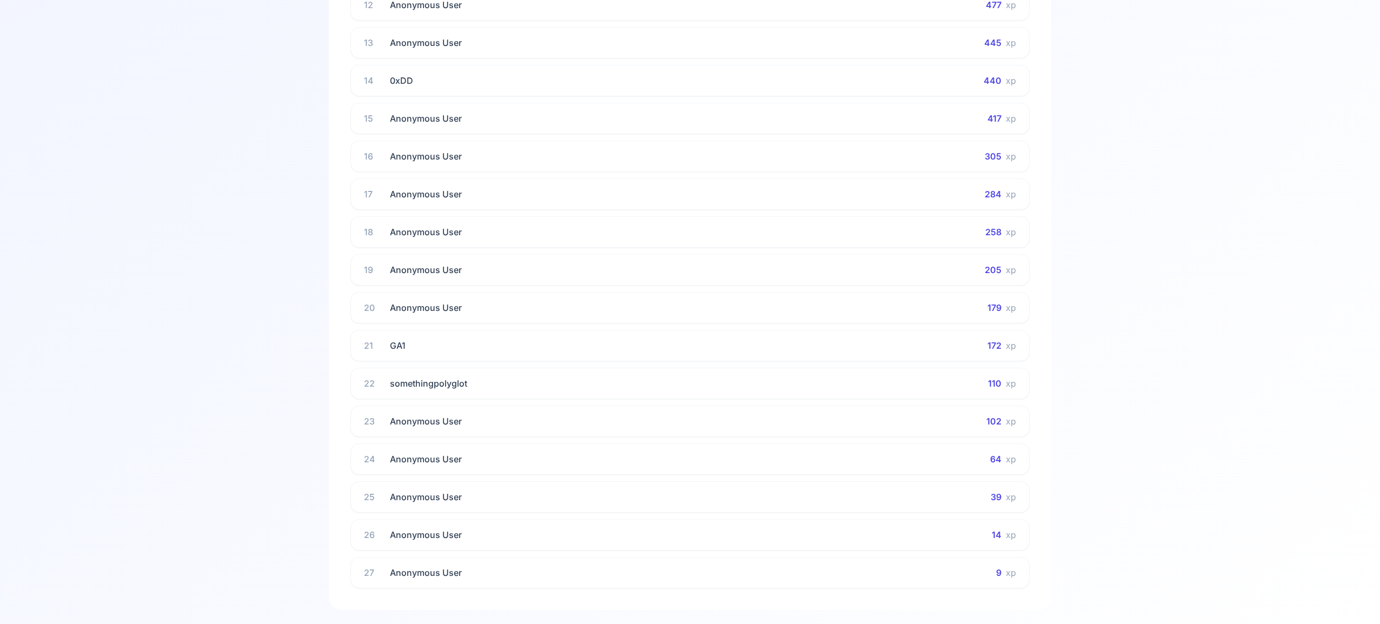
scroll to position [690, 0]
